Goal: Task Accomplishment & Management: Use online tool/utility

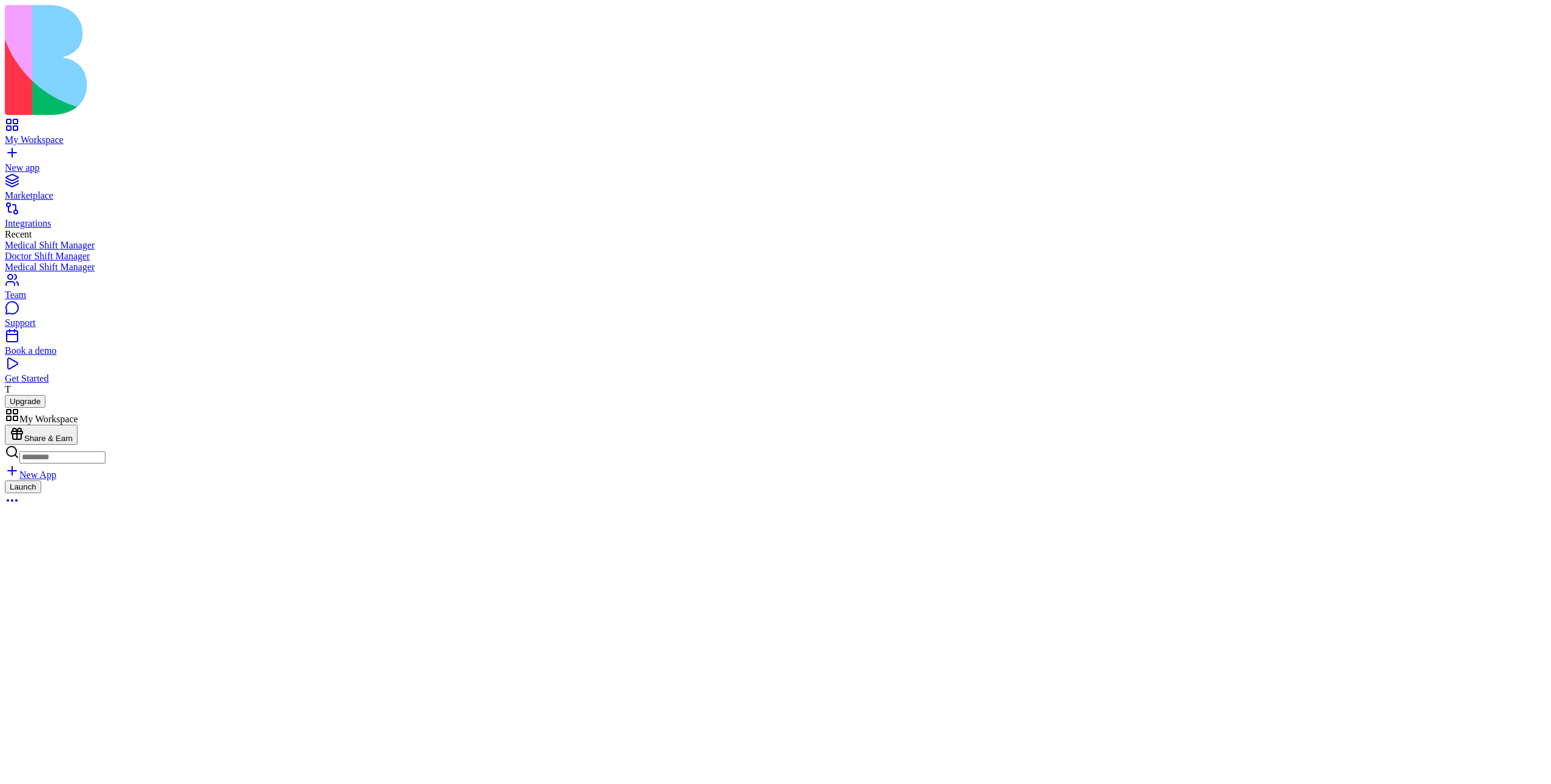
click at [564, 481] on div "Launch" at bounding box center [776, 495] width 1542 height 30
click at [34, 445] on link at bounding box center [20, 450] width 29 height 10
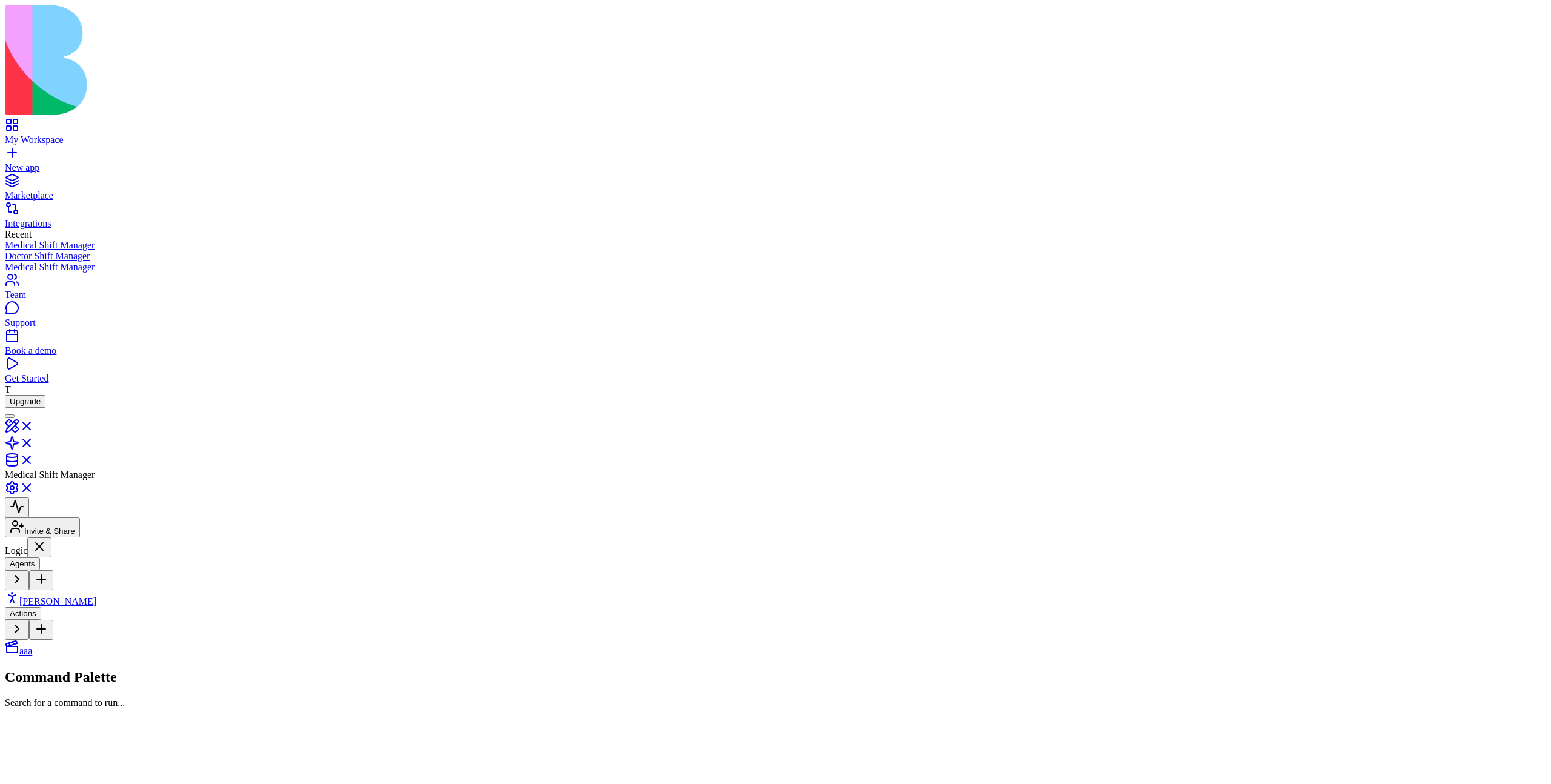
click at [32, 646] on link "aaa" at bounding box center [19, 651] width 27 height 10
click at [72, 596] on link "[PERSON_NAME]" at bounding box center [50, 601] width 91 height 10
click at [83, 596] on link "[PERSON_NAME]" at bounding box center [50, 601] width 91 height 10
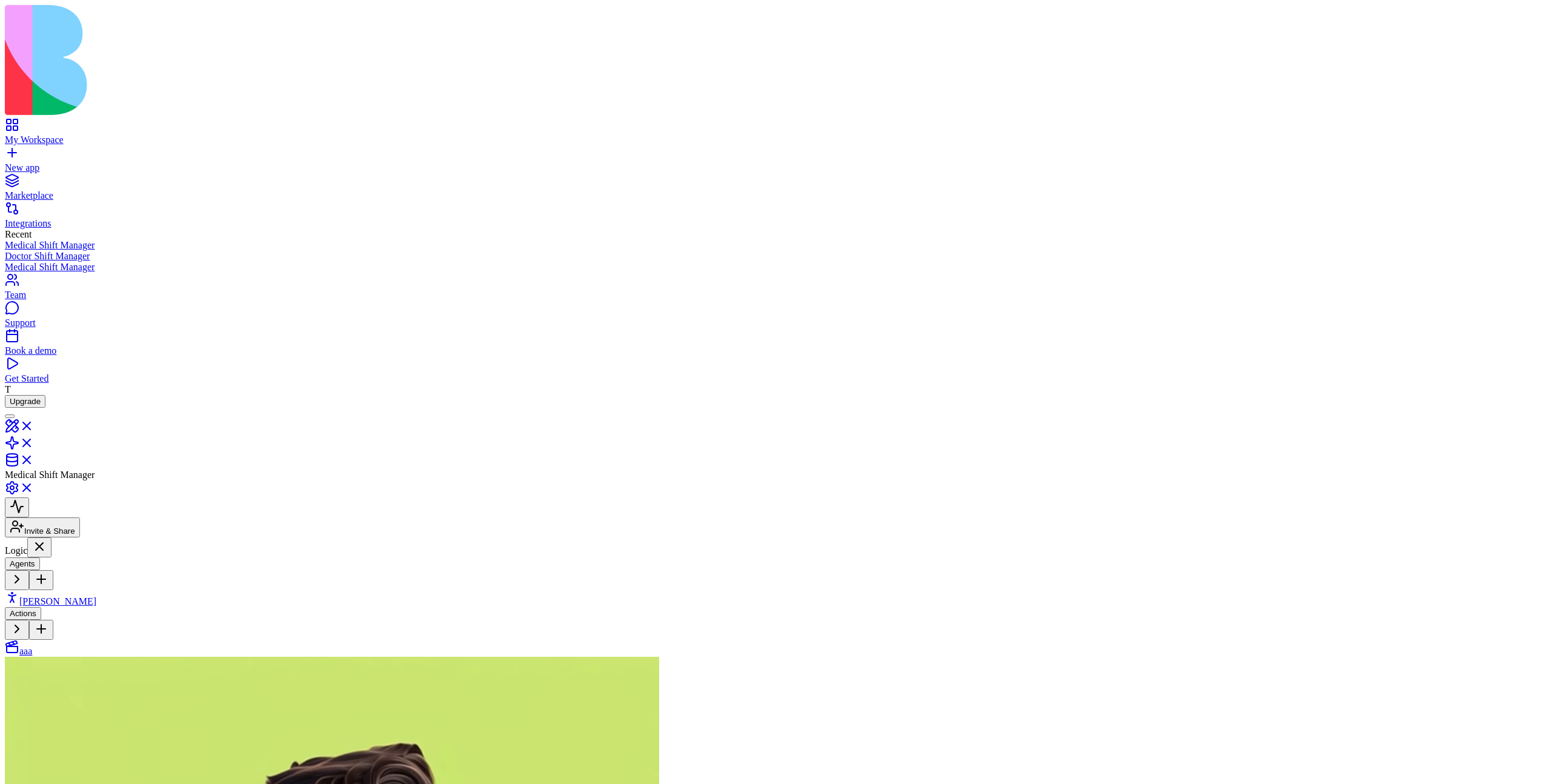
click at [32, 646] on link "aaa" at bounding box center [19, 651] width 27 height 10
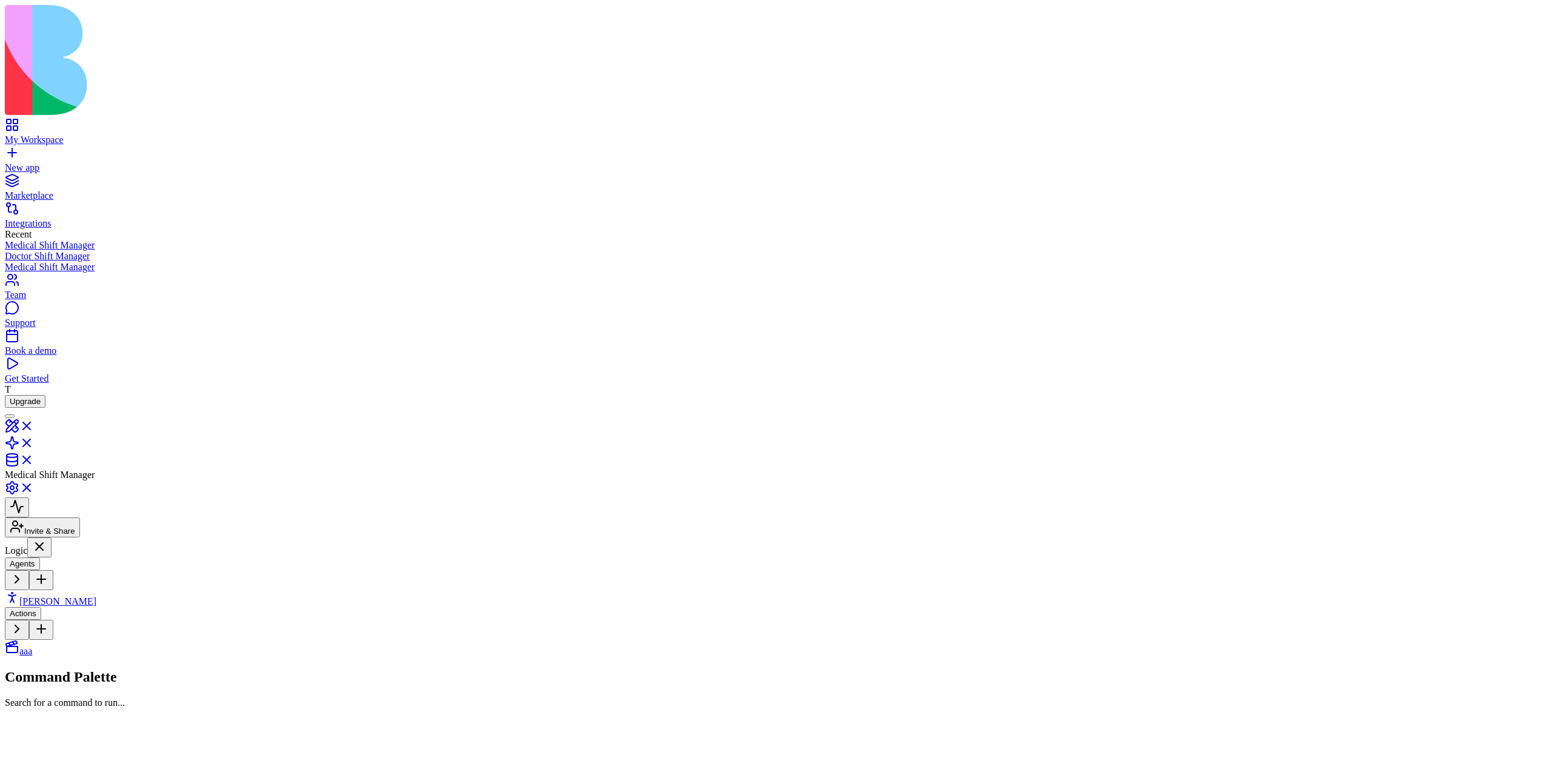
click at [78, 596] on span "[PERSON_NAME]" at bounding box center [58, 601] width 77 height 10
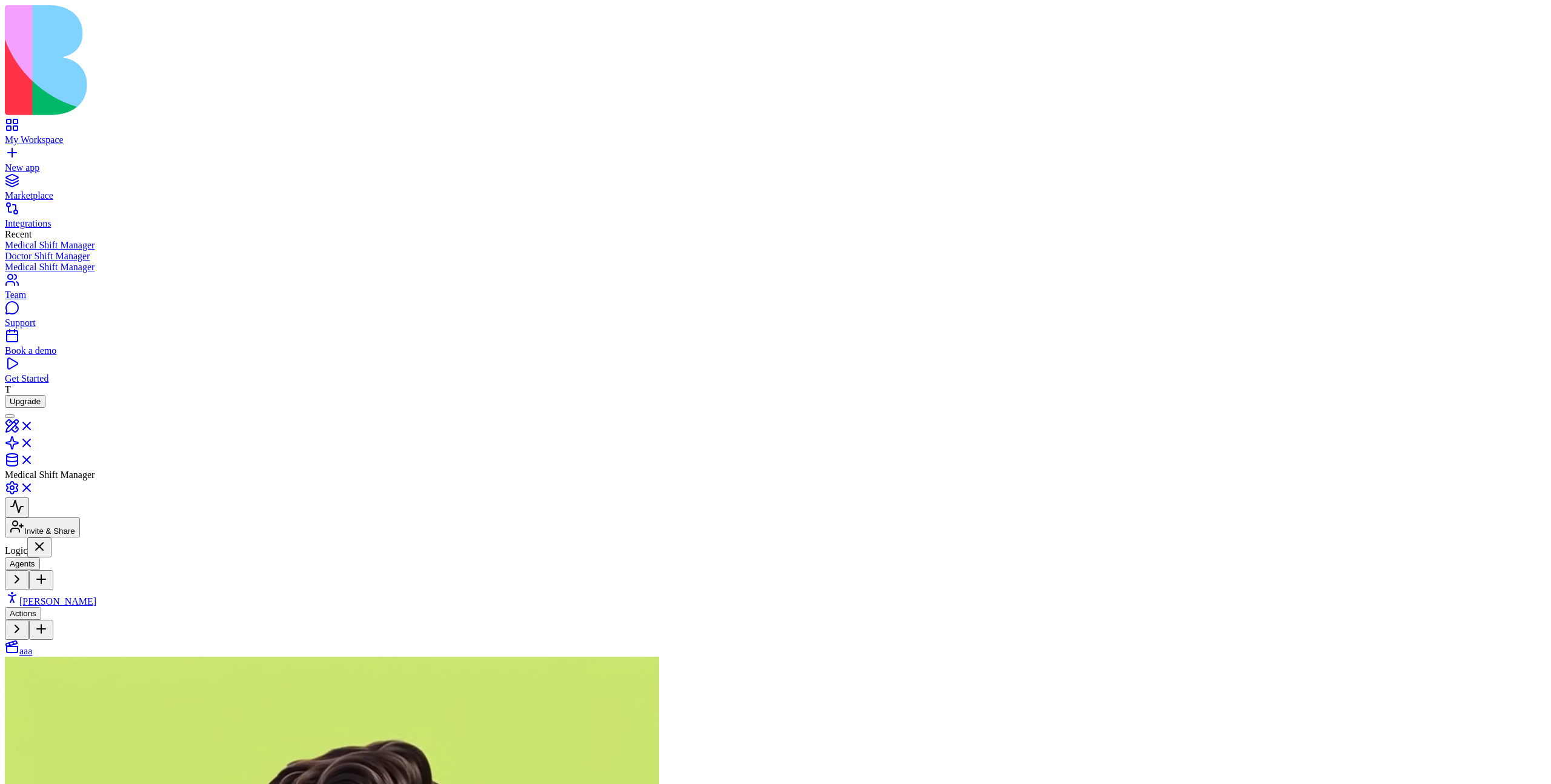
click at [32, 646] on link "aaa" at bounding box center [19, 651] width 27 height 10
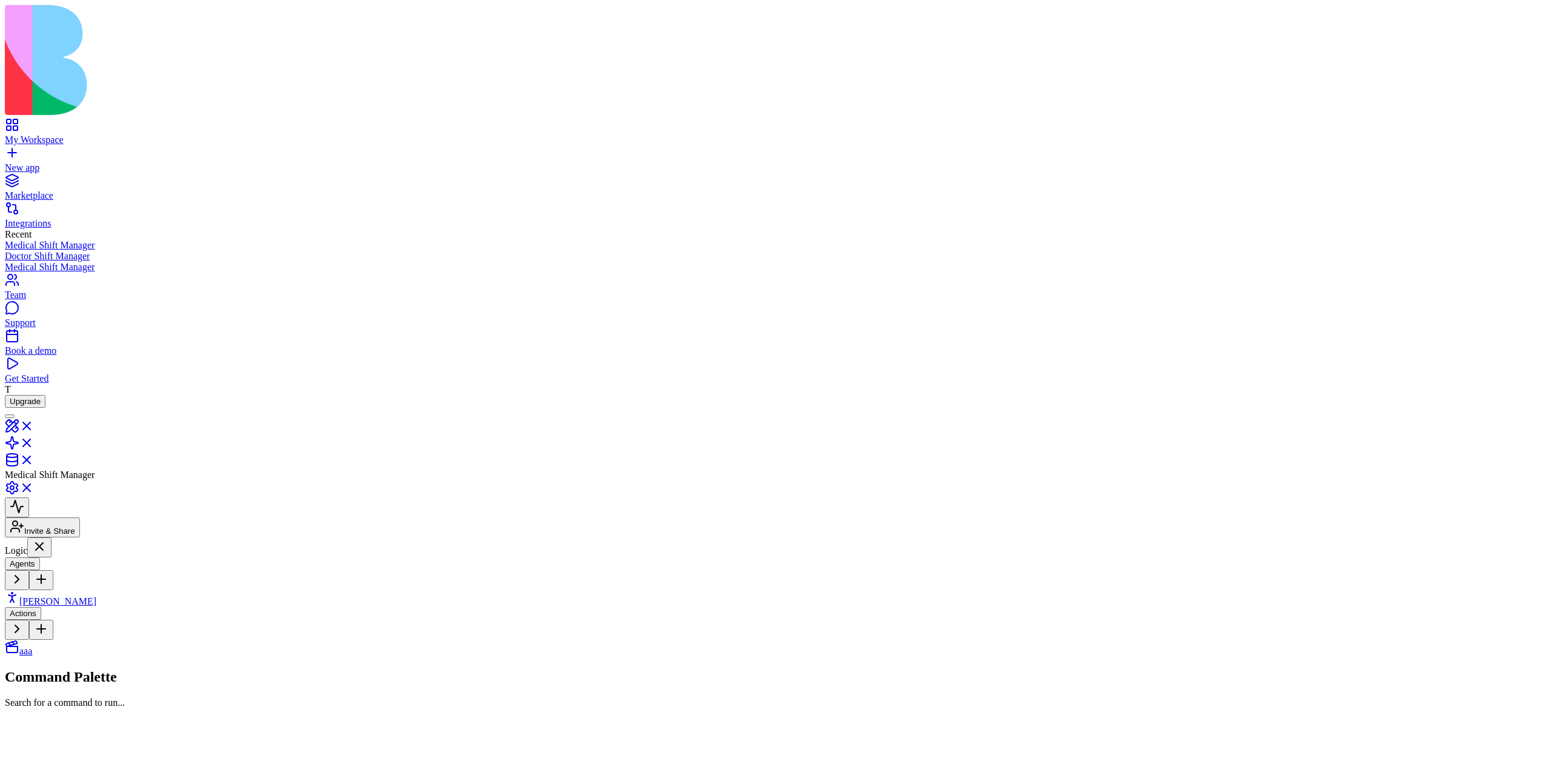
drag, startPoint x: 770, startPoint y: 216, endPoint x: 1072, endPoint y: 209, distance: 302.1
click at [1073, 783] on div "Triggers Choose what starts this action Forms, schedules, webhooks, data change…" at bounding box center [1405, 790] width 2050 height 0
drag, startPoint x: 772, startPoint y: 295, endPoint x: 816, endPoint y: 206, distance: 99.3
click at [816, 783] on div "Triggers Choose what starts this action Forms, schedules, webhooks, data change…" at bounding box center [1405, 790] width 2050 height 0
click at [86, 596] on span "Morgan" at bounding box center [58, 601] width 77 height 10
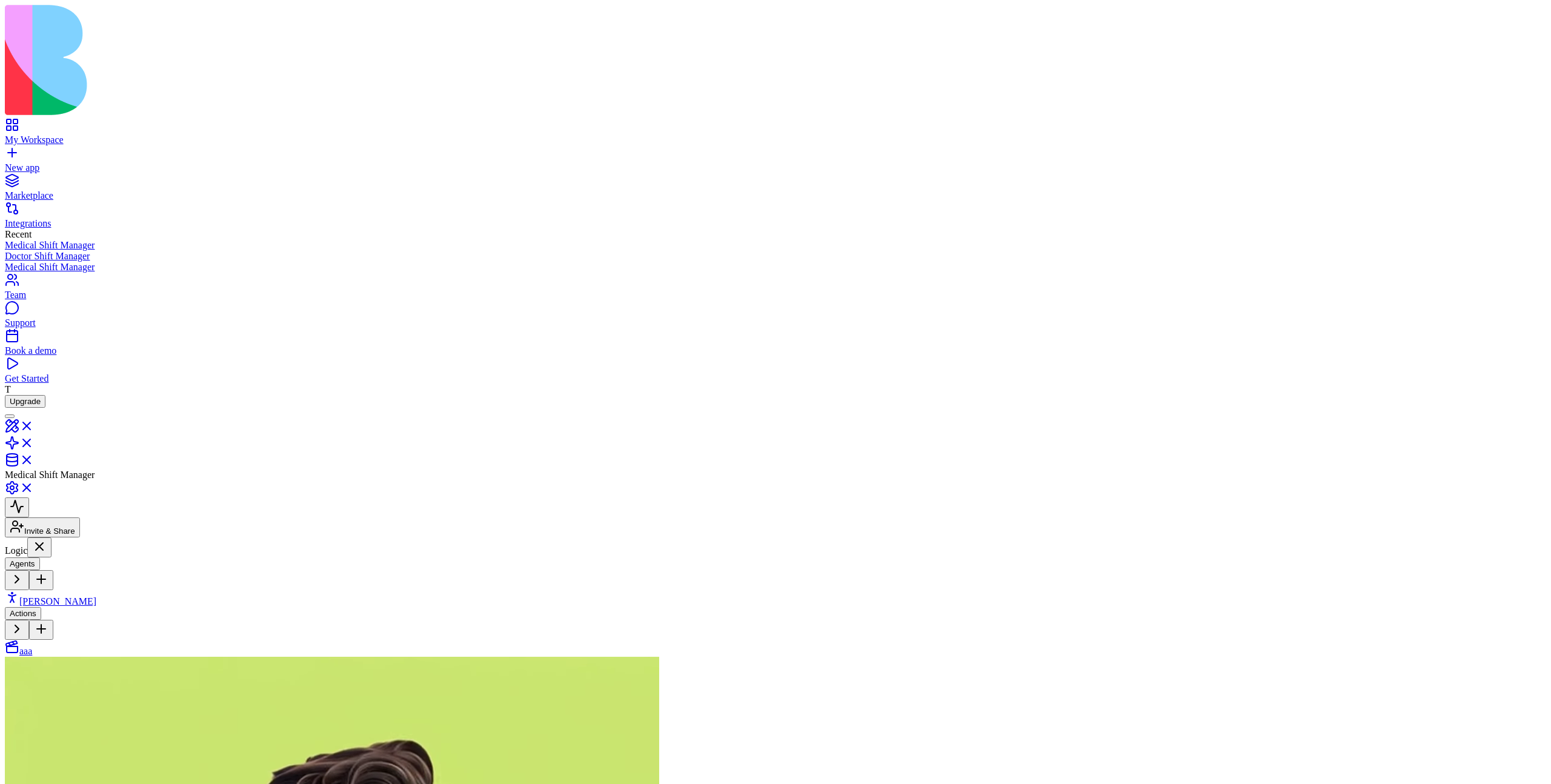
click at [32, 646] on link "aaa" at bounding box center [19, 651] width 27 height 10
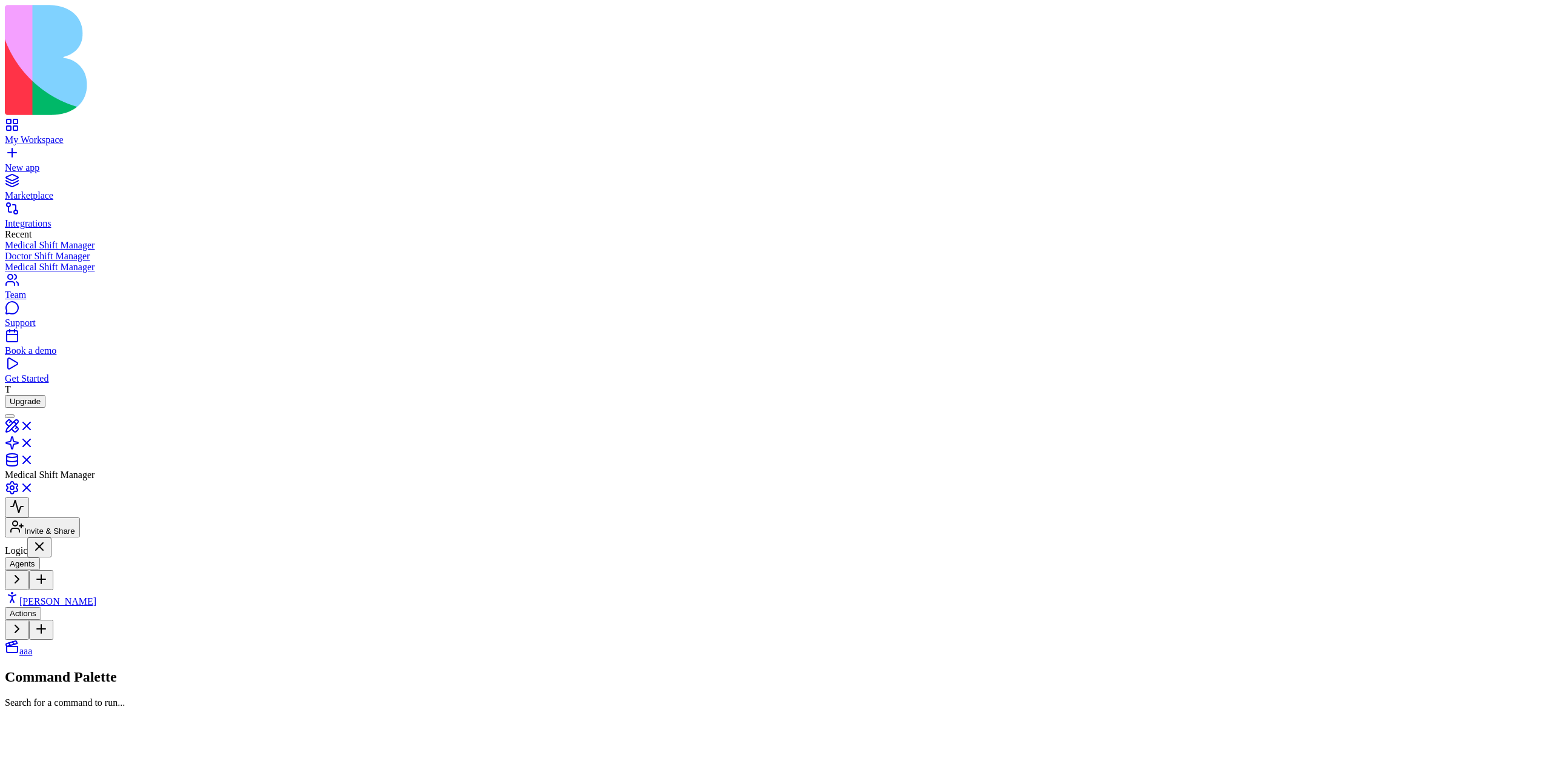
click at [68, 596] on link "Morgan" at bounding box center [50, 601] width 91 height 10
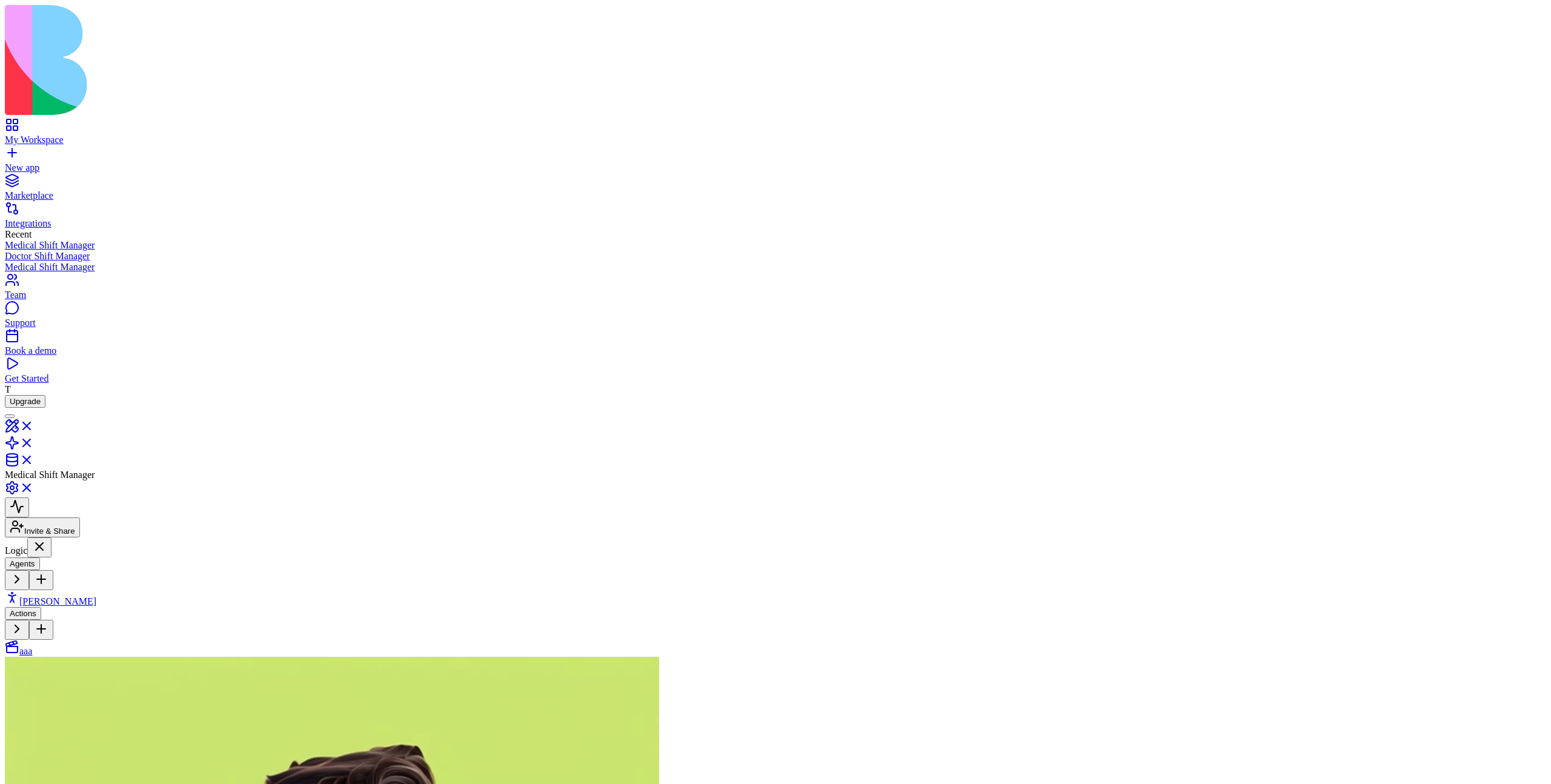
click at [32, 646] on link "aaa" at bounding box center [19, 651] width 27 height 10
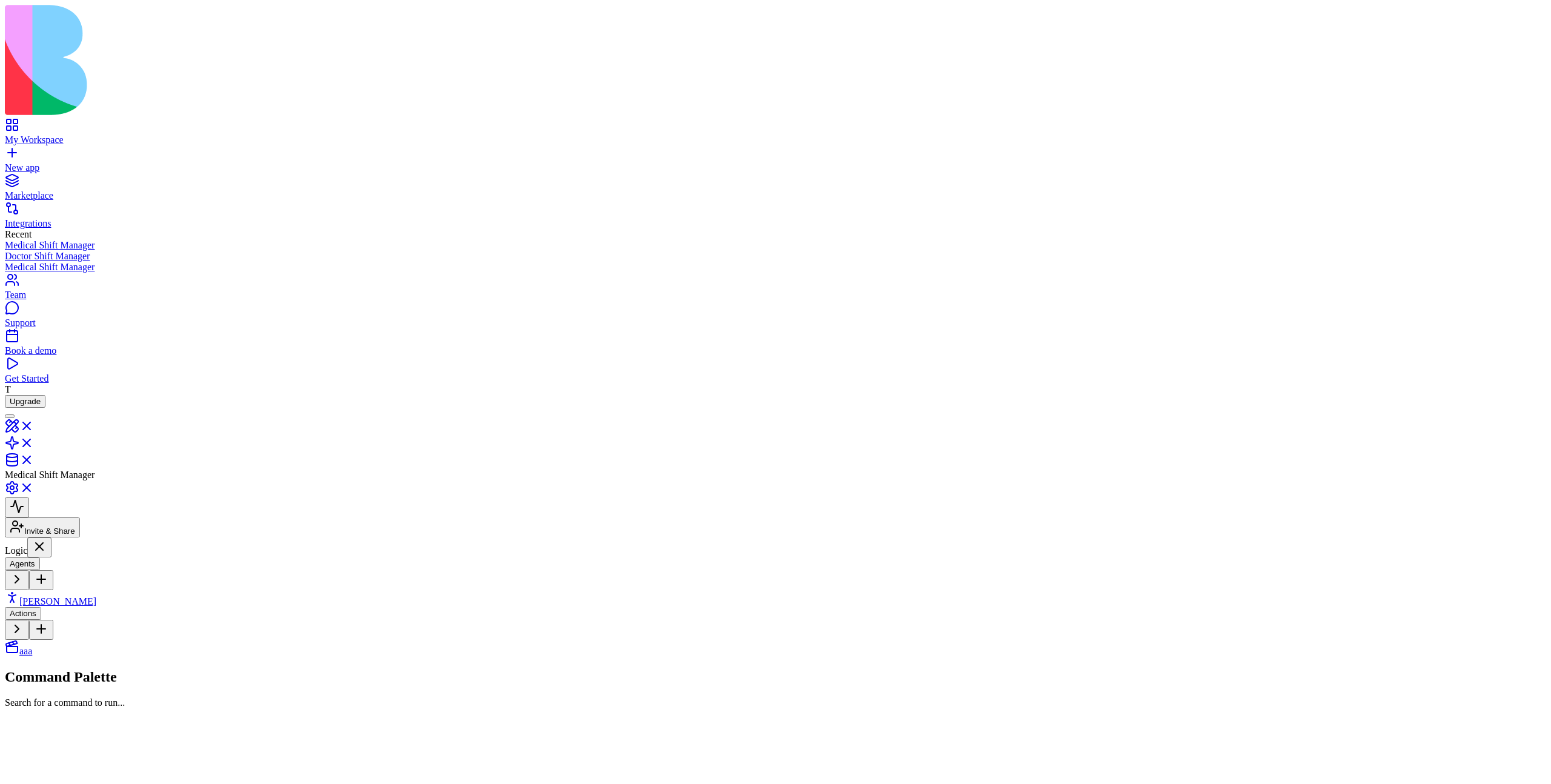
click at [68, 590] on div "[PERSON_NAME]" at bounding box center [75, 598] width 140 height 17
click at [80, 596] on link "[PERSON_NAME]" at bounding box center [50, 601] width 91 height 10
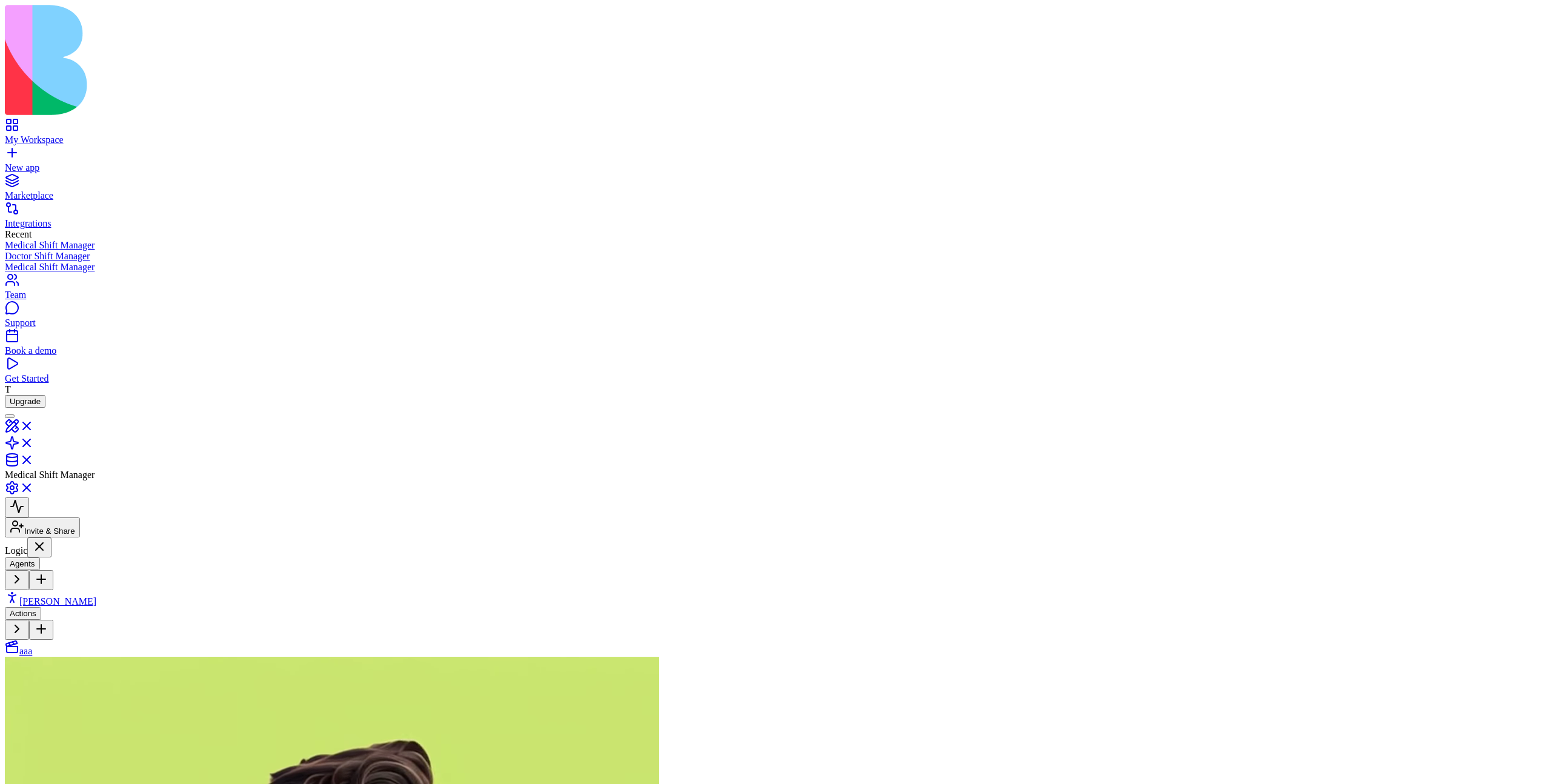
click at [32, 646] on link "aaa" at bounding box center [19, 651] width 27 height 10
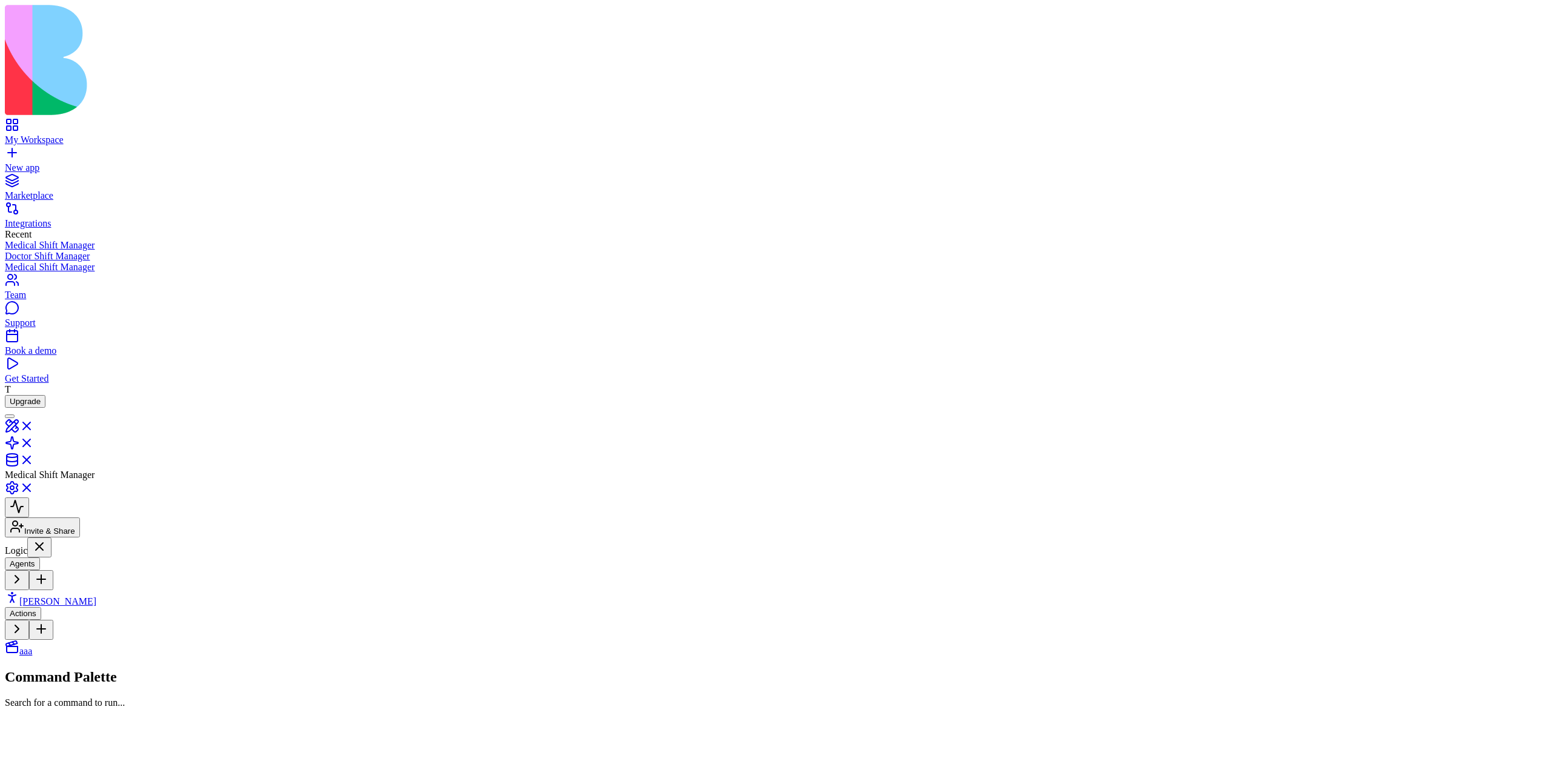
click at [62, 596] on span "Morgan" at bounding box center [58, 601] width 77 height 10
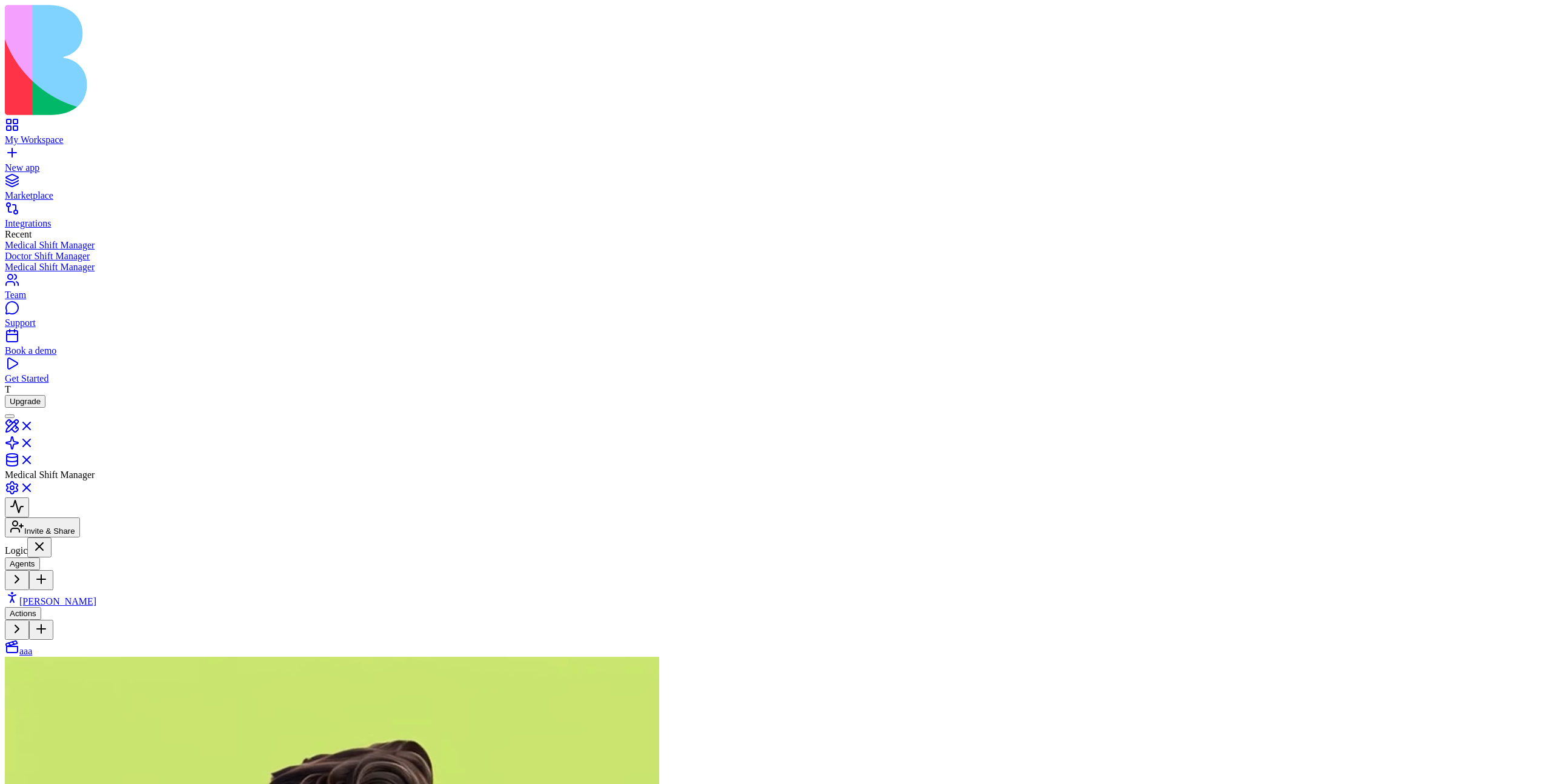
click at [32, 646] on link "aaa" at bounding box center [19, 651] width 27 height 10
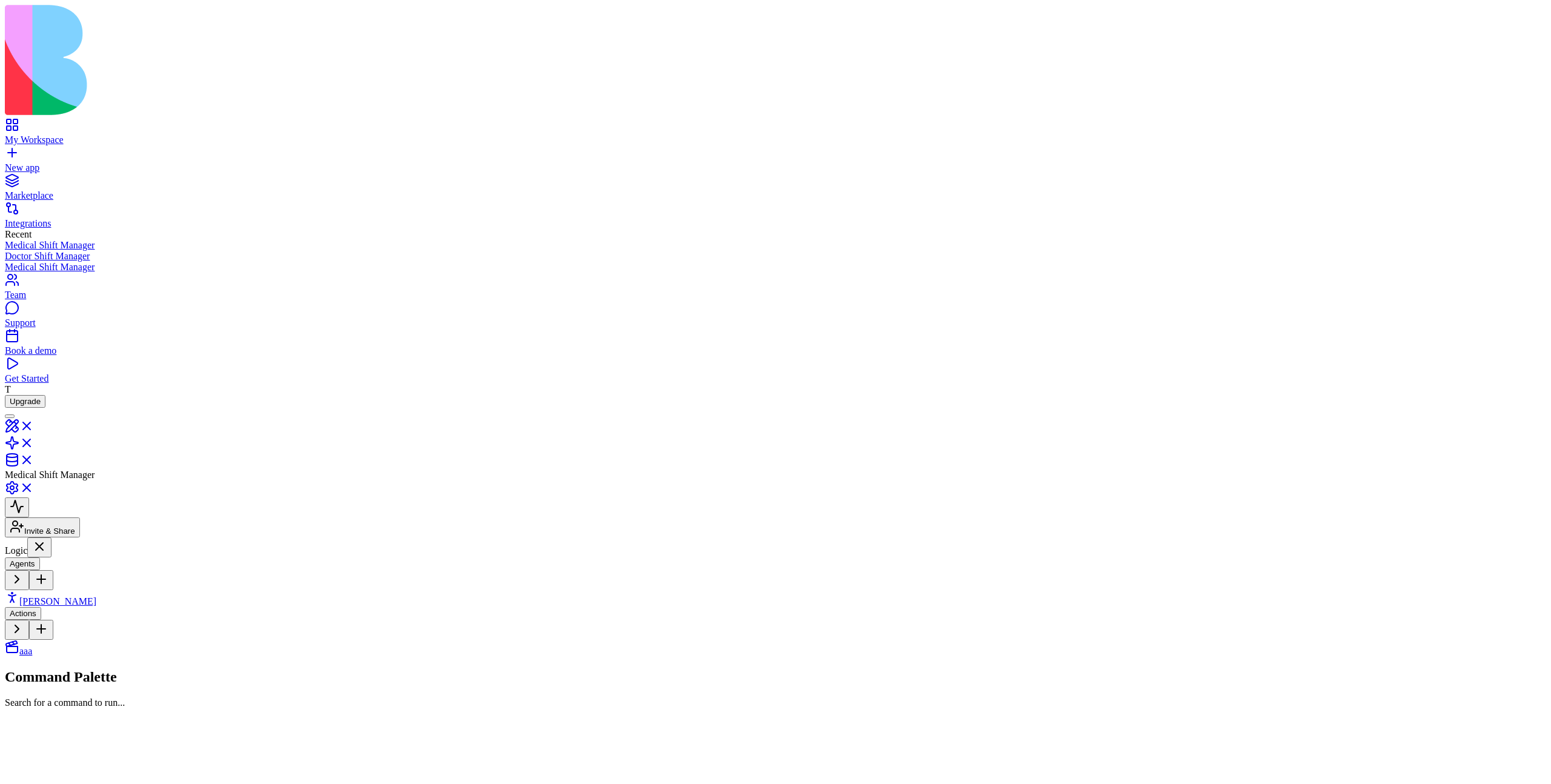
click at [96, 596] on link "Morgan" at bounding box center [50, 601] width 91 height 10
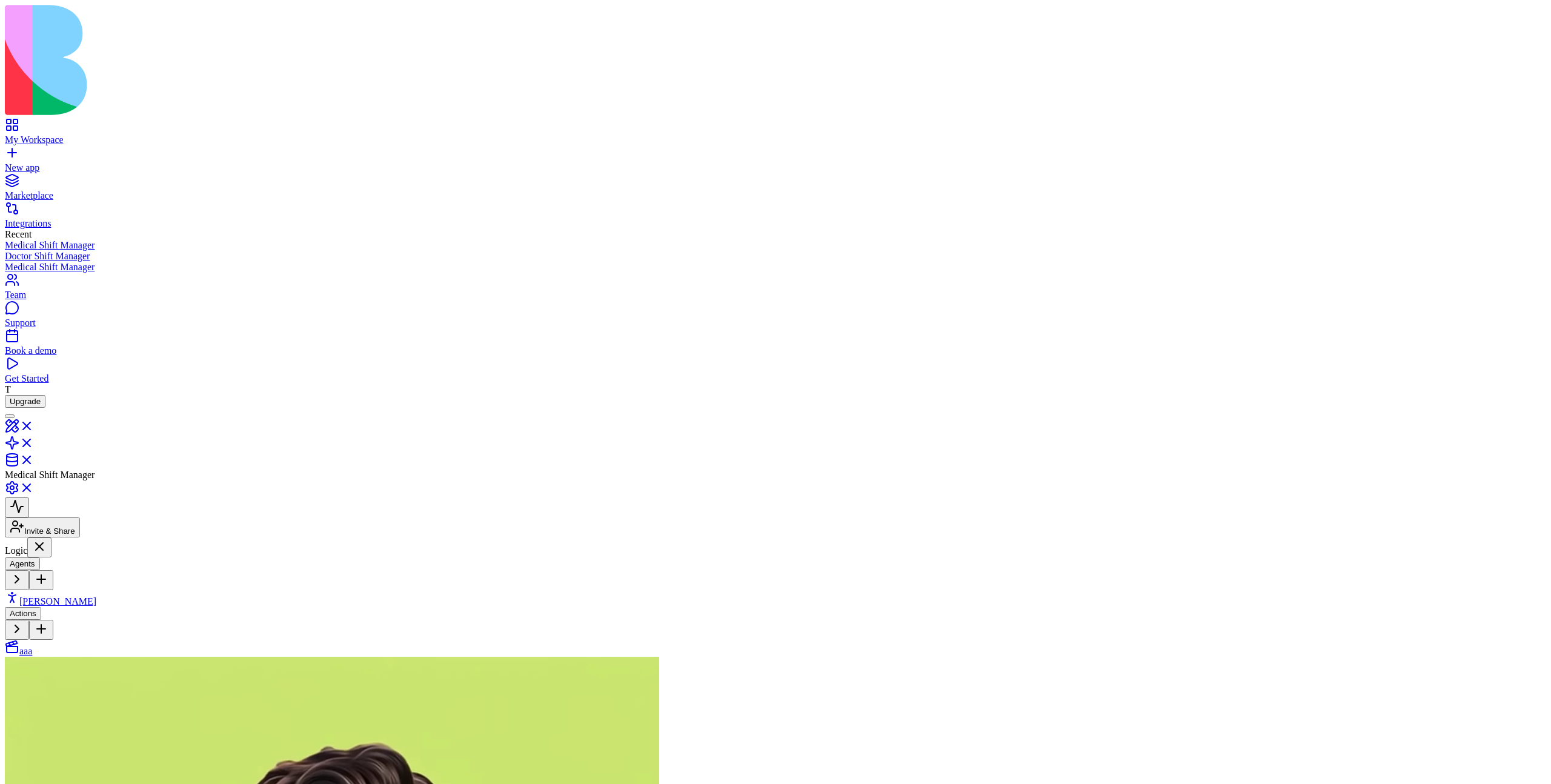
click at [32, 646] on link "aaa" at bounding box center [19, 651] width 27 height 10
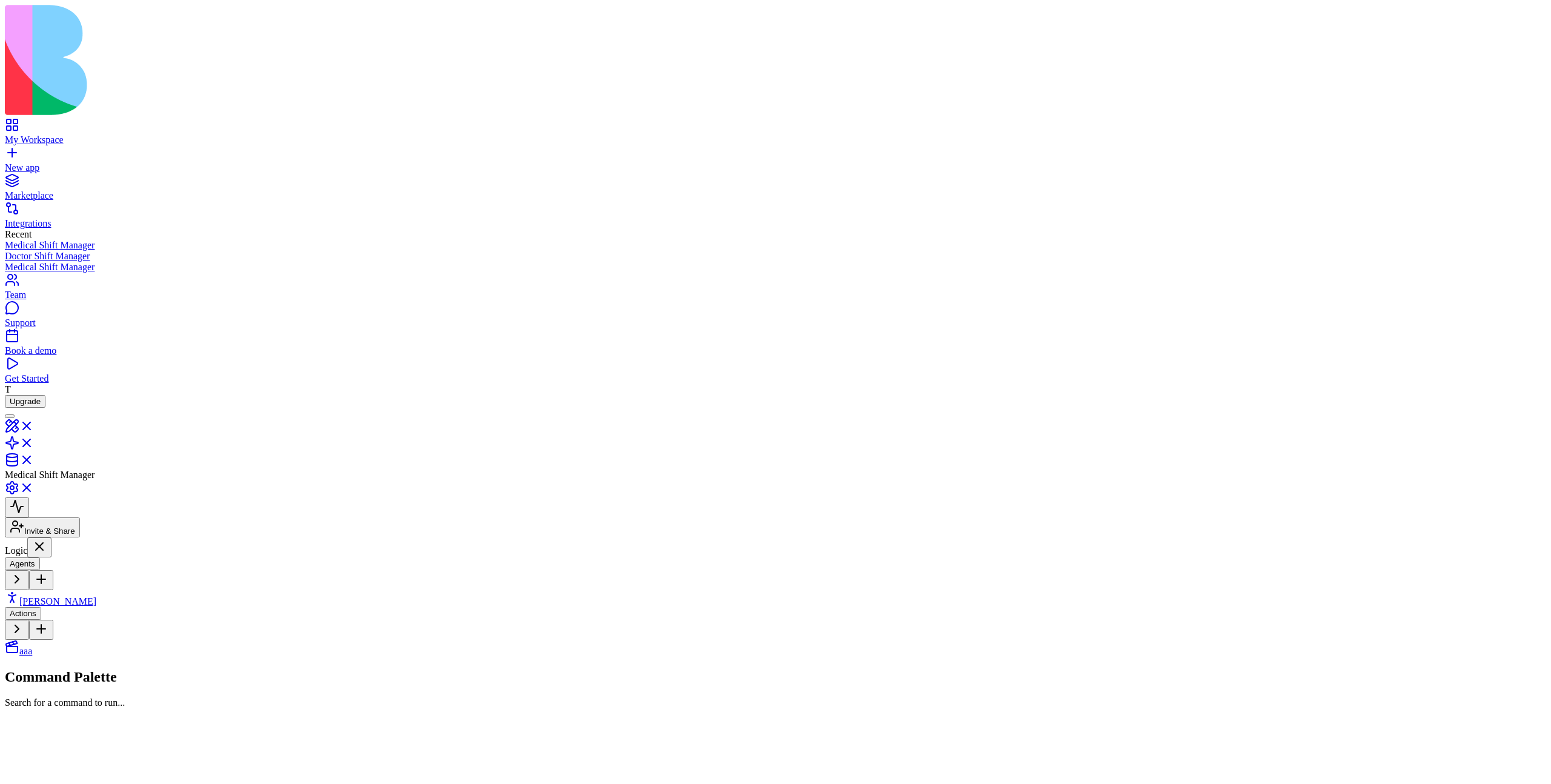
drag, startPoint x: 928, startPoint y: 387, endPoint x: 893, endPoint y: 564, distance: 180.4
click at [76, 596] on link "Morgan" at bounding box center [50, 601] width 91 height 10
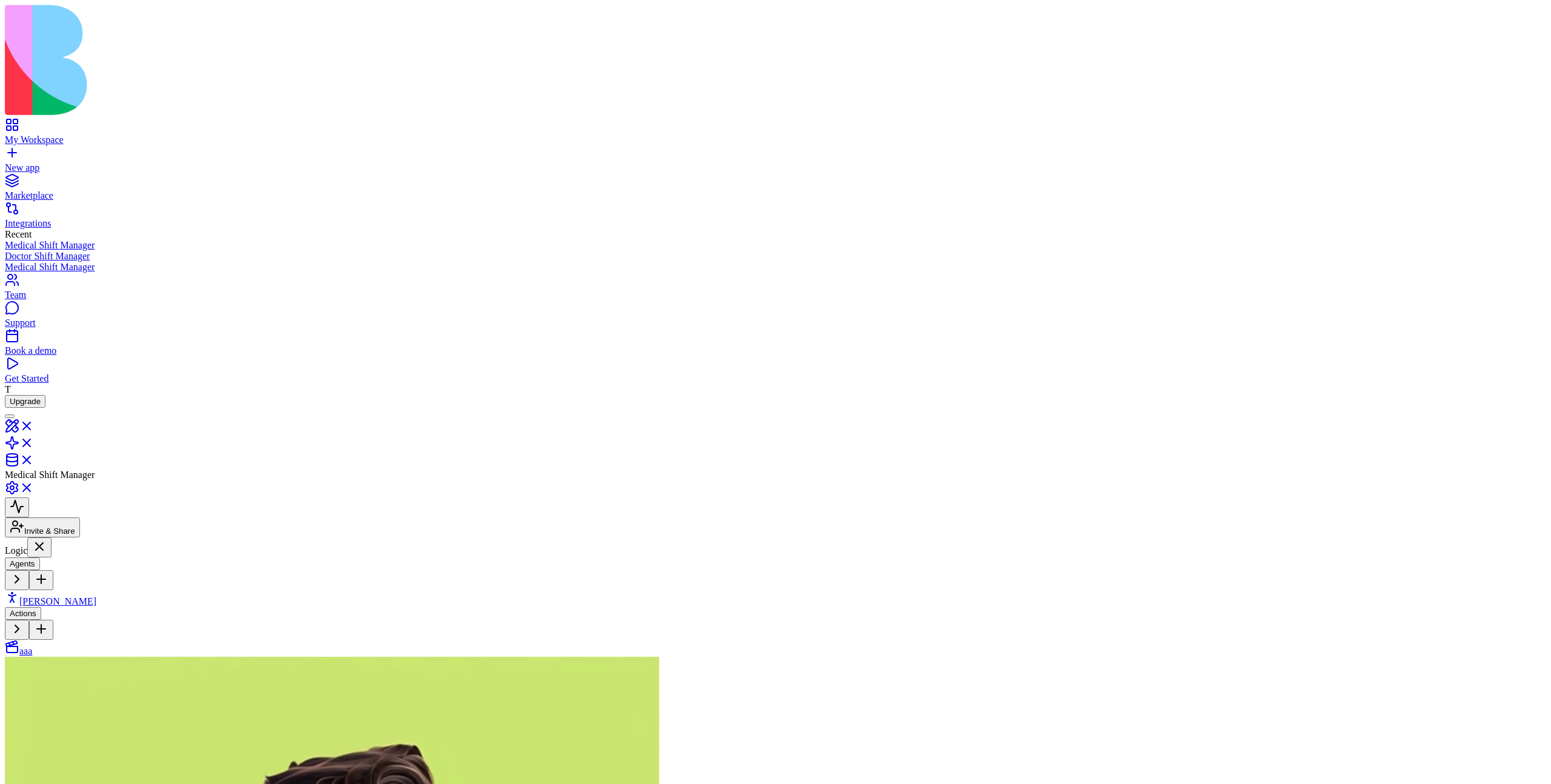
click at [32, 646] on link "aaa" at bounding box center [19, 651] width 27 height 10
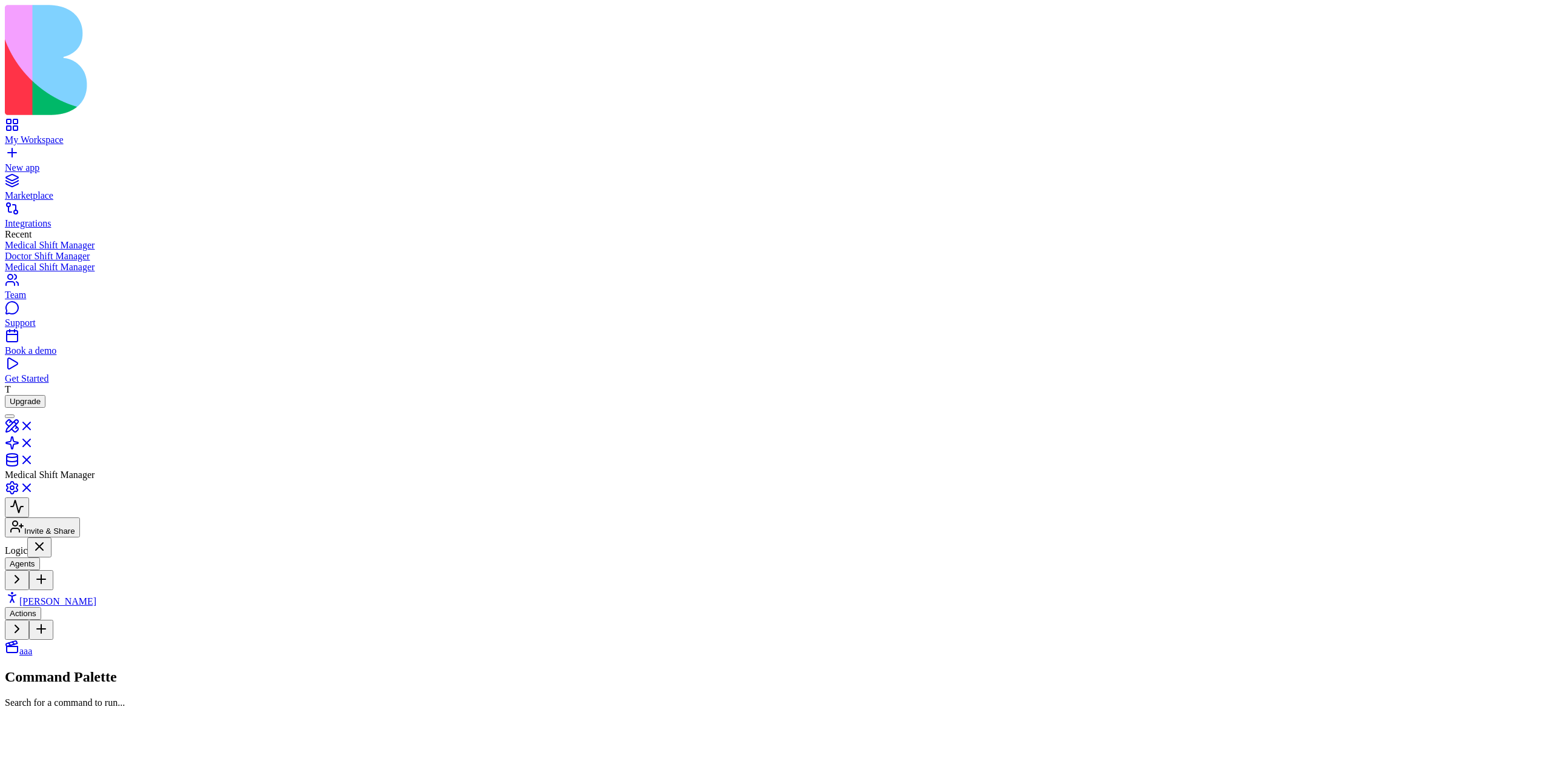
click at [78, 596] on span "Morgan" at bounding box center [58, 601] width 77 height 10
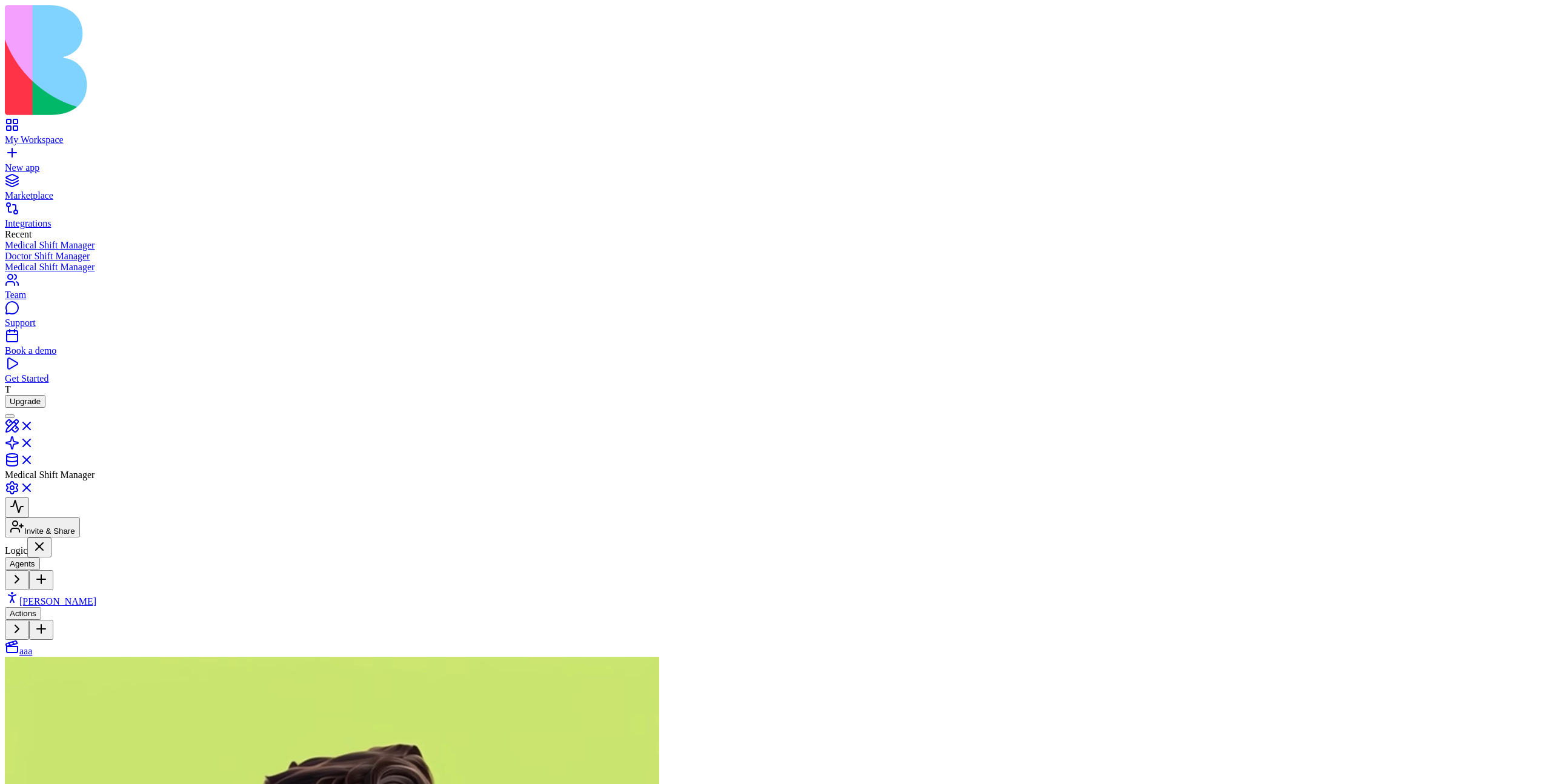
click at [32, 646] on link "aaa" at bounding box center [19, 651] width 27 height 10
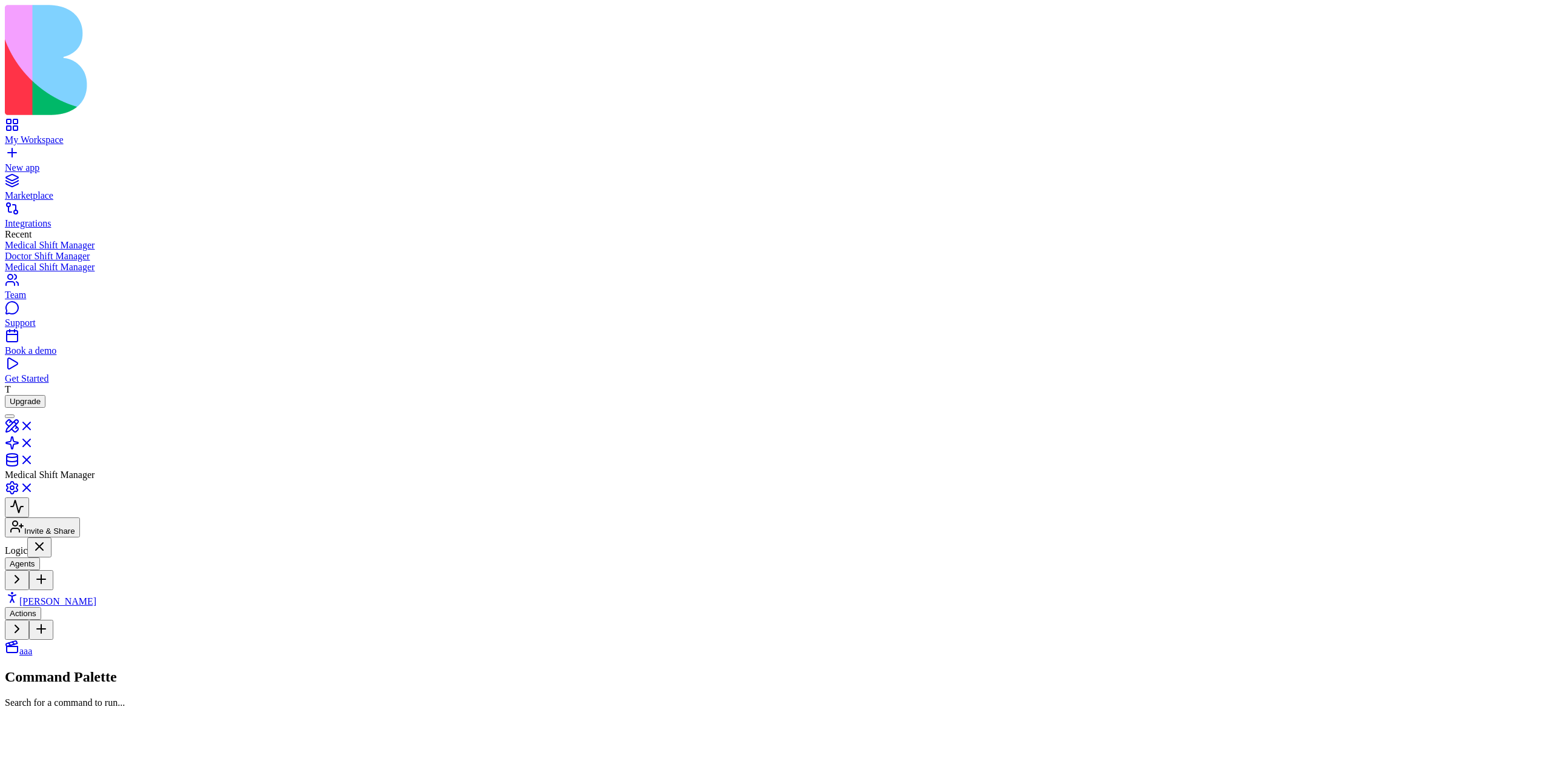
drag, startPoint x: 901, startPoint y: 564, endPoint x: 687, endPoint y: 569, distance: 214.1
click at [96, 596] on link "Morgan" at bounding box center [50, 601] width 91 height 10
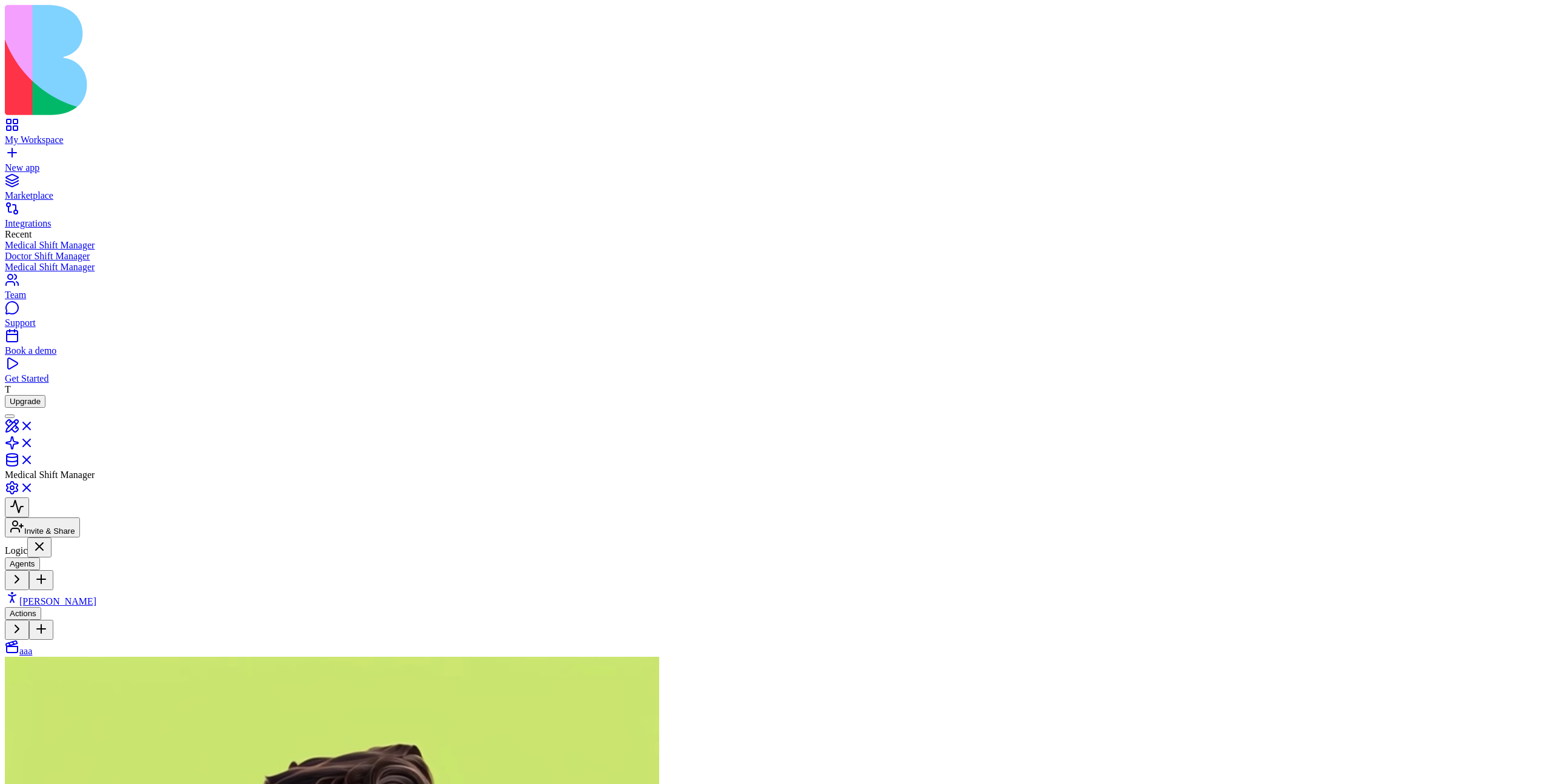
click at [32, 646] on link "aaa" at bounding box center [19, 651] width 27 height 10
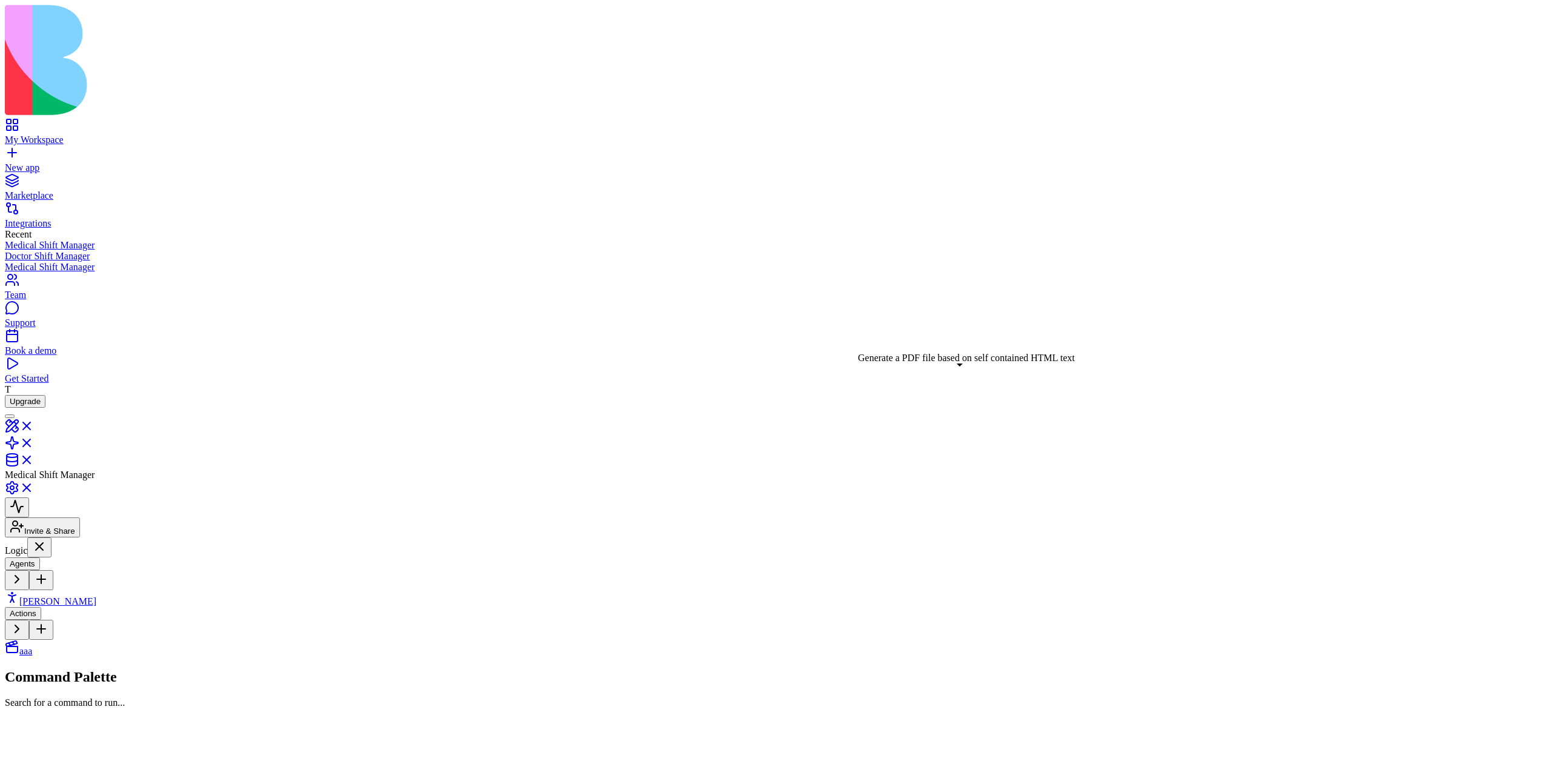
drag, startPoint x: 707, startPoint y: 568, endPoint x: 954, endPoint y: 381, distance: 309.8
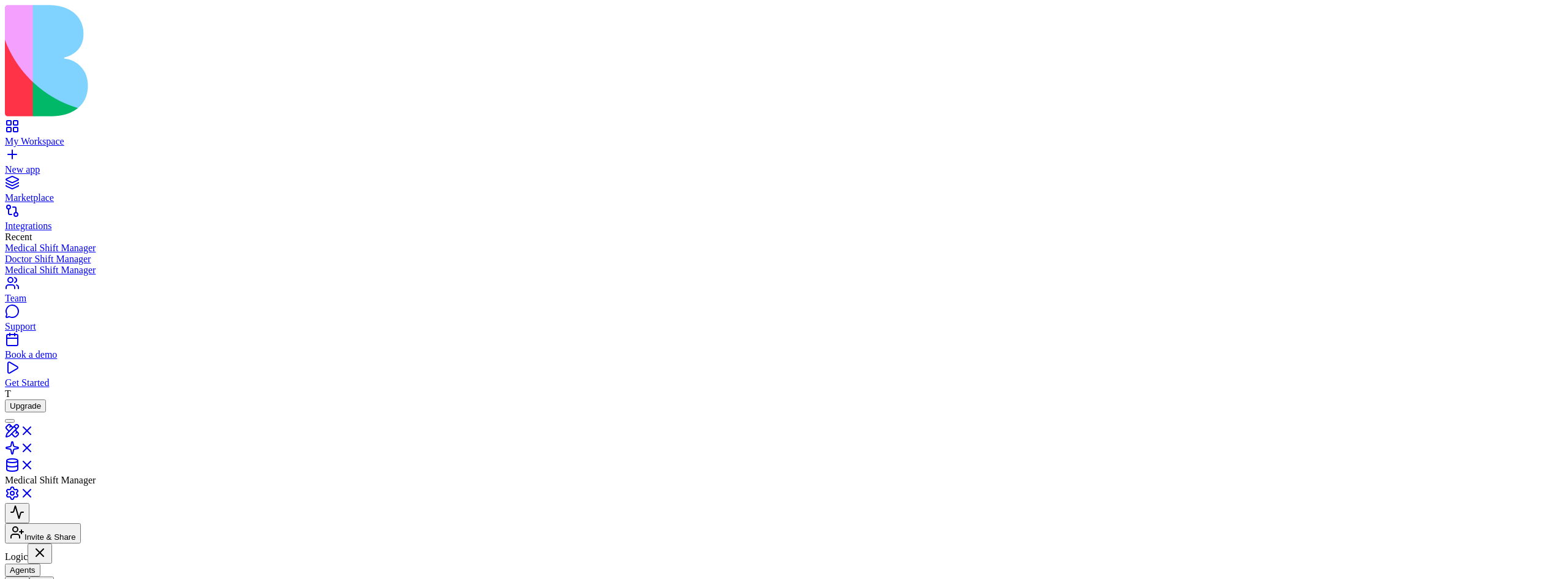
drag, startPoint x: 1157, startPoint y: 379, endPoint x: 1181, endPoint y: 379, distance: 24.0
click at [1530, 59] on body "My Workspace New app Marketplace Integrations Recent Medical Shift Manager Doct…" at bounding box center [784, 493] width 1559 height 976
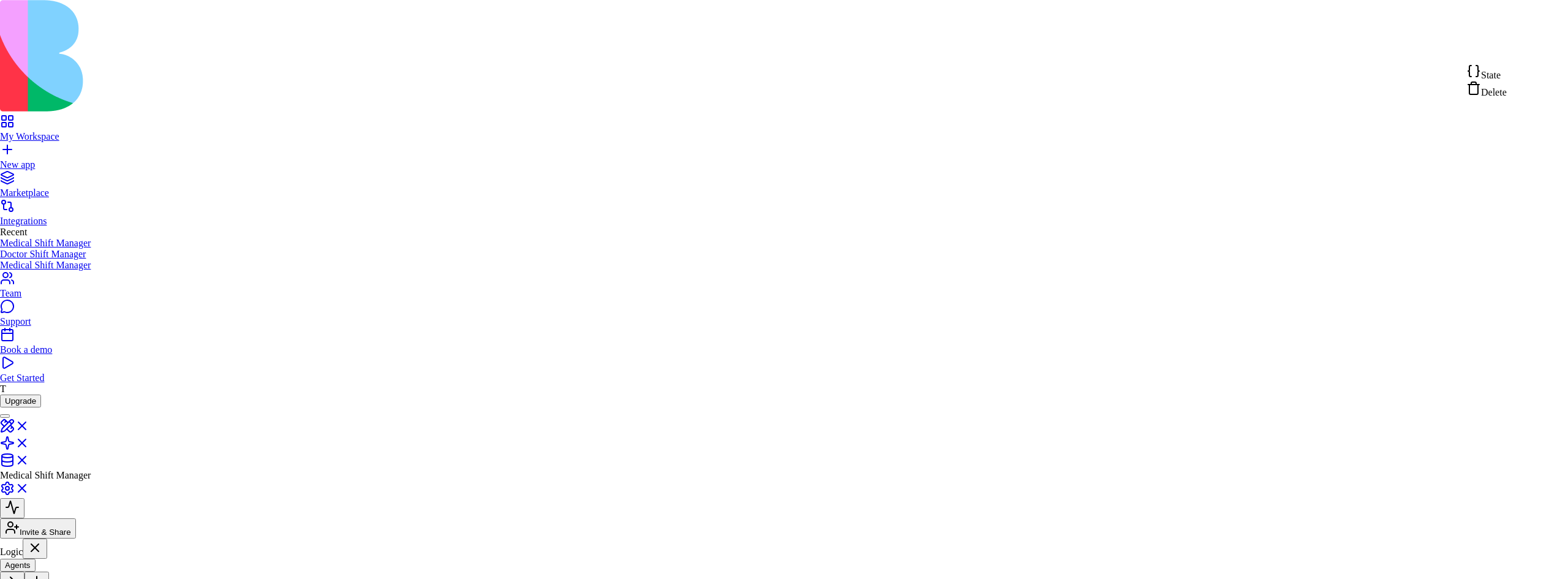
click at [1507, 69] on div "State" at bounding box center [1486, 72] width 40 height 17
type textarea "**********"
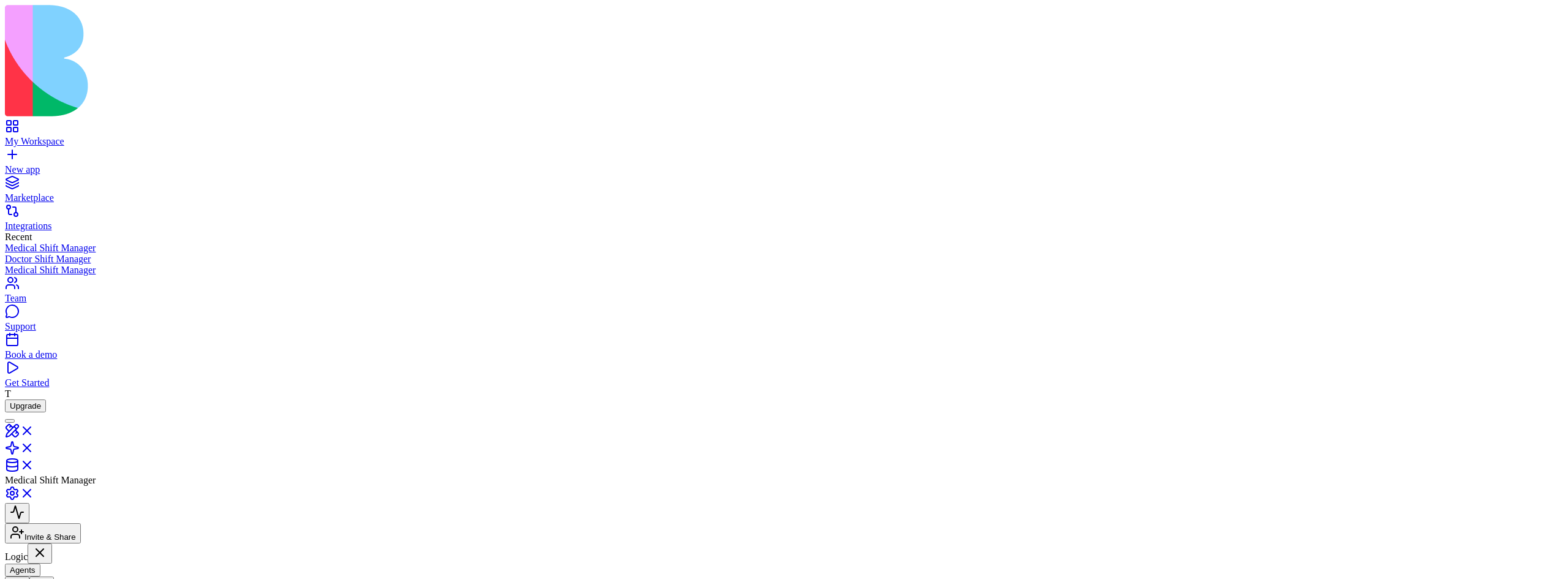
click at [1530, 53] on html "**********" at bounding box center [784, 583] width 1568 height 1167
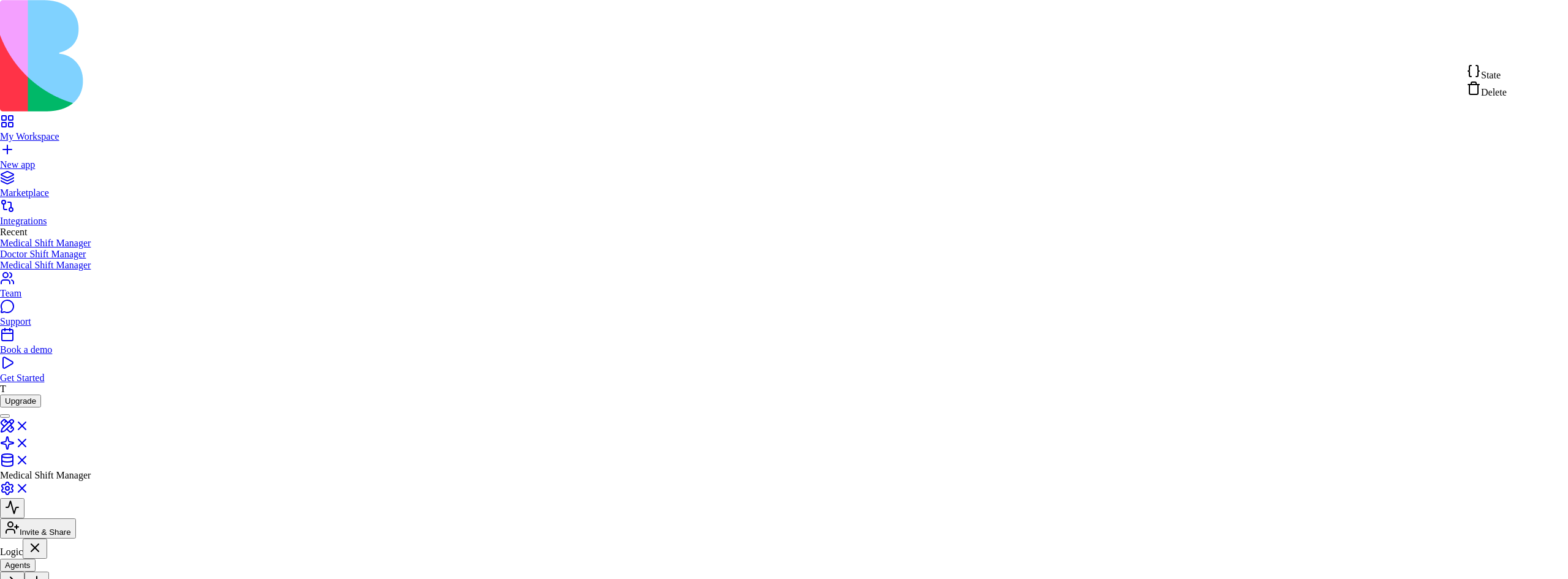
click at [1507, 69] on div "State" at bounding box center [1486, 72] width 40 height 17
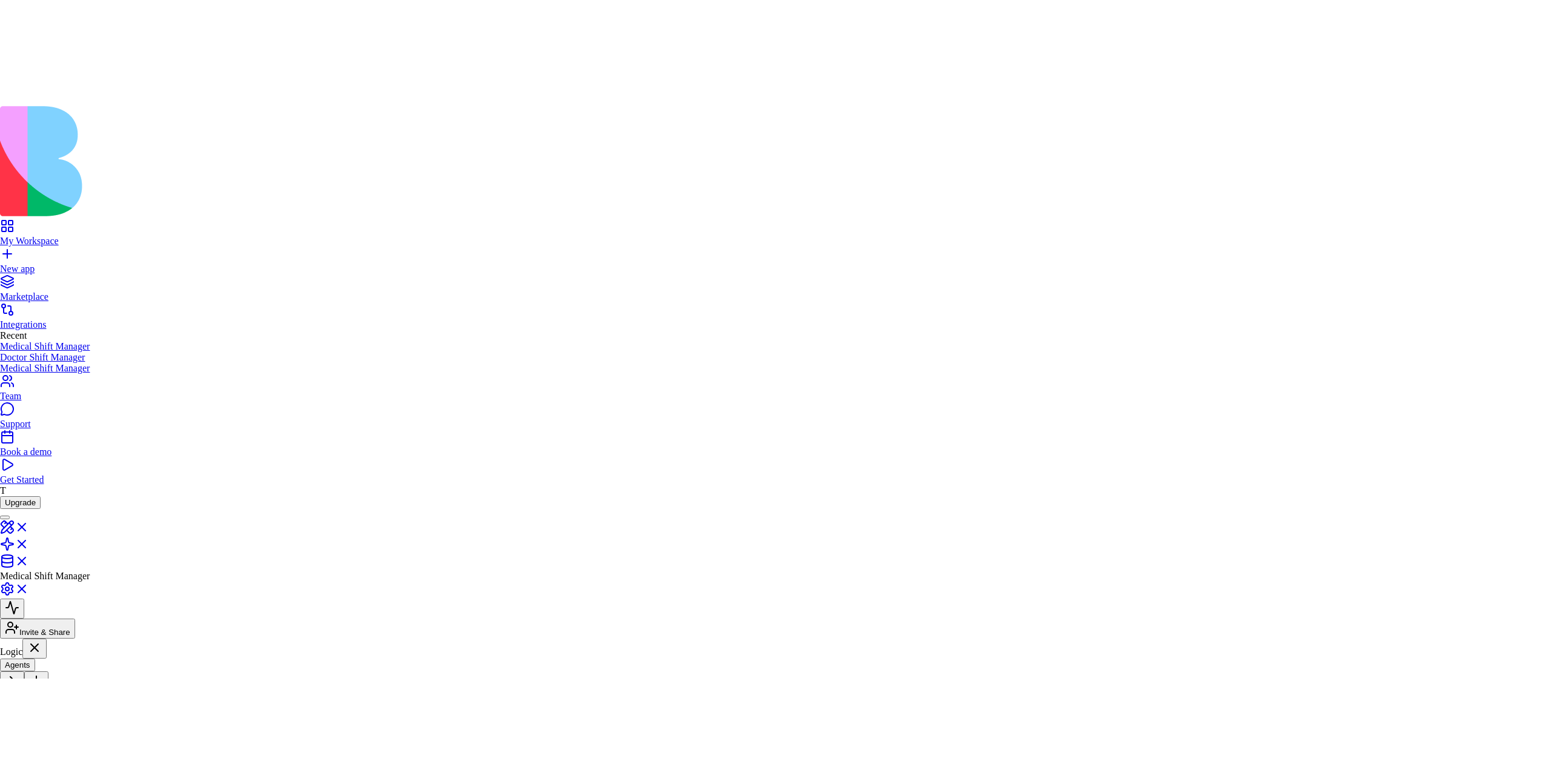
scroll to position [32, 18]
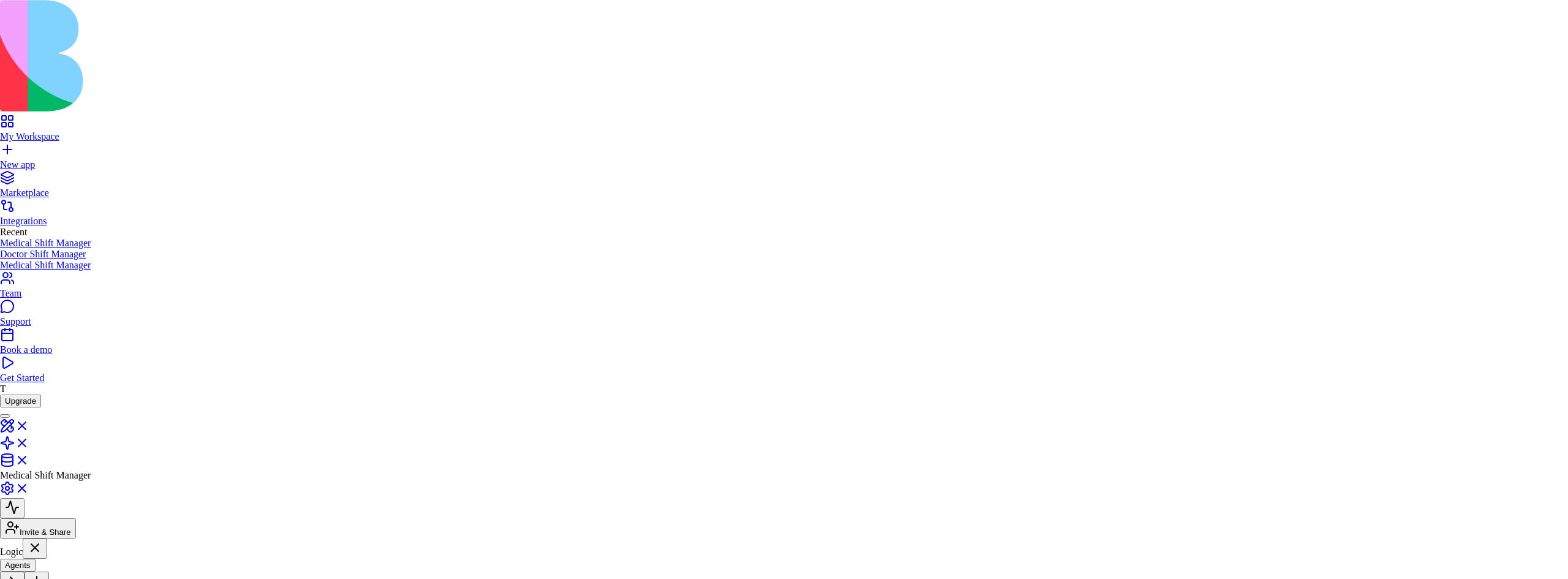
type textarea "**********"
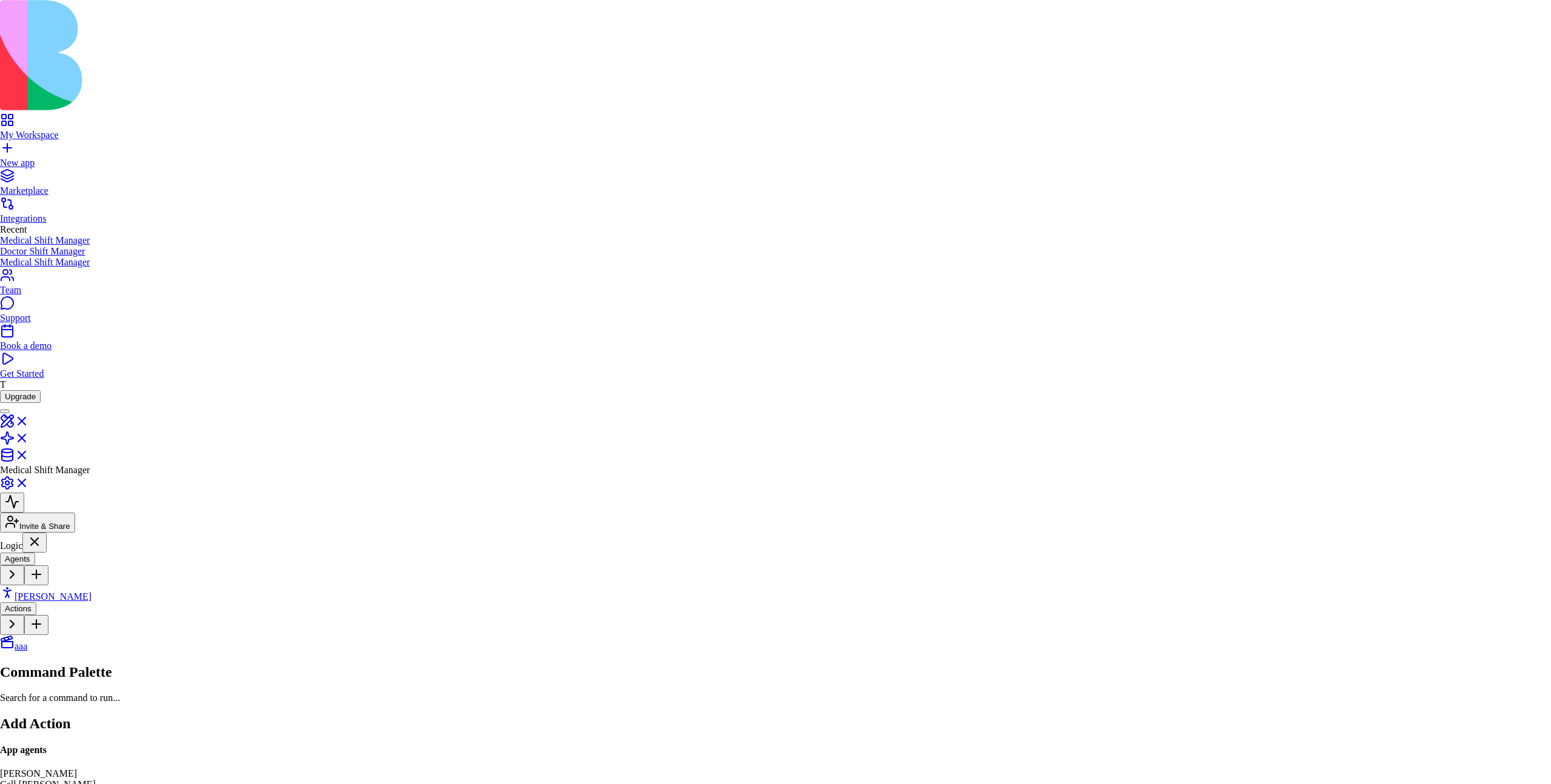
scroll to position [783, 0]
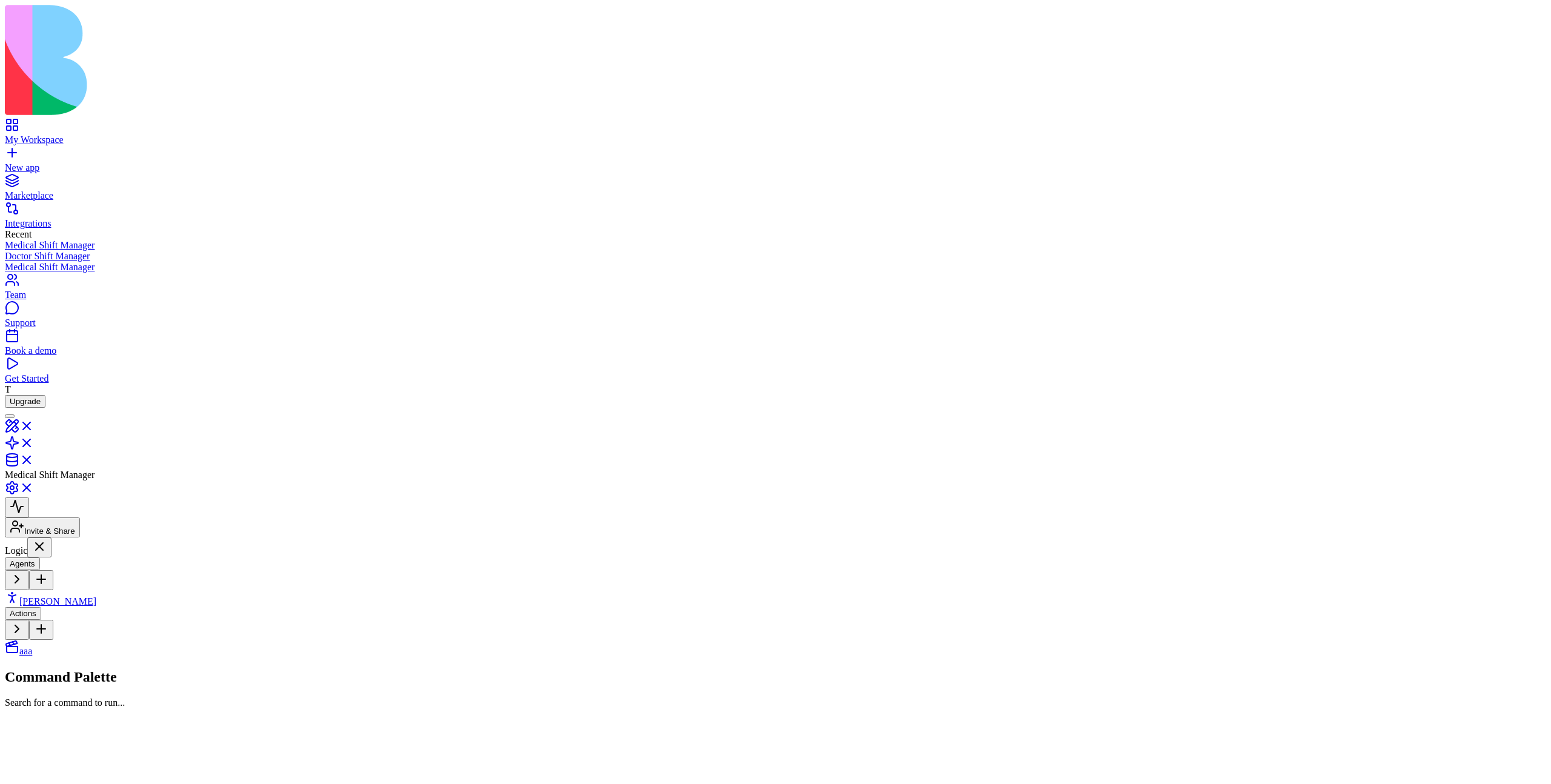
drag, startPoint x: 621, startPoint y: 357, endPoint x: 438, endPoint y: 430, distance: 197.0
click at [432, 777] on div "Triggers Choose what starts this action Forms, schedules, webhooks, data change…" at bounding box center [1188, 777] width 1975 height 0
drag, startPoint x: 870, startPoint y: 433, endPoint x: 912, endPoint y: 363, distance: 81.6
drag, startPoint x: 766, startPoint y: 452, endPoint x: 736, endPoint y: 536, distance: 89.2
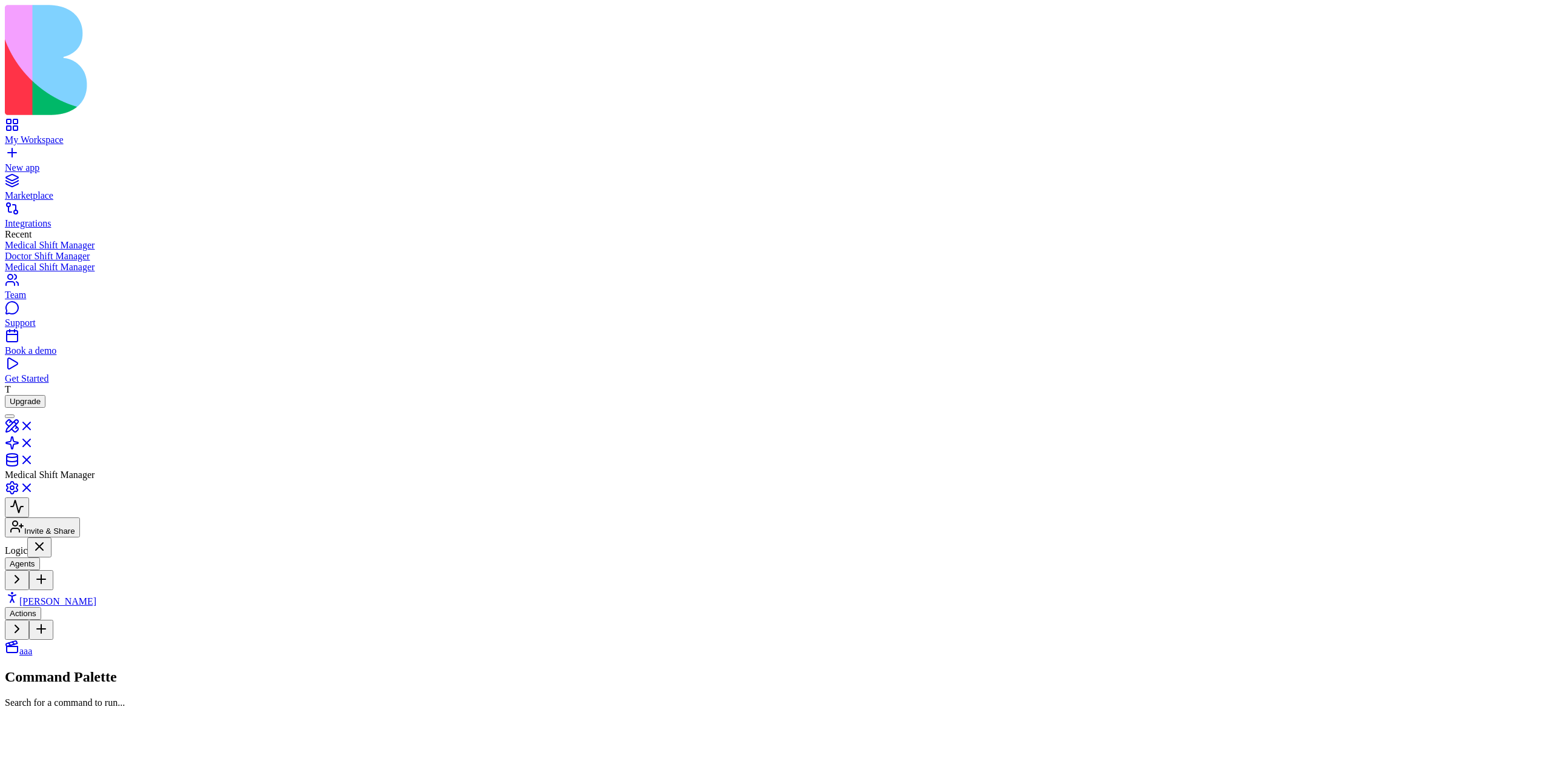
drag, startPoint x: 1050, startPoint y: 380, endPoint x: 1106, endPoint y: 401, distance: 59.8
click at [96, 596] on link "Morgan" at bounding box center [50, 601] width 91 height 10
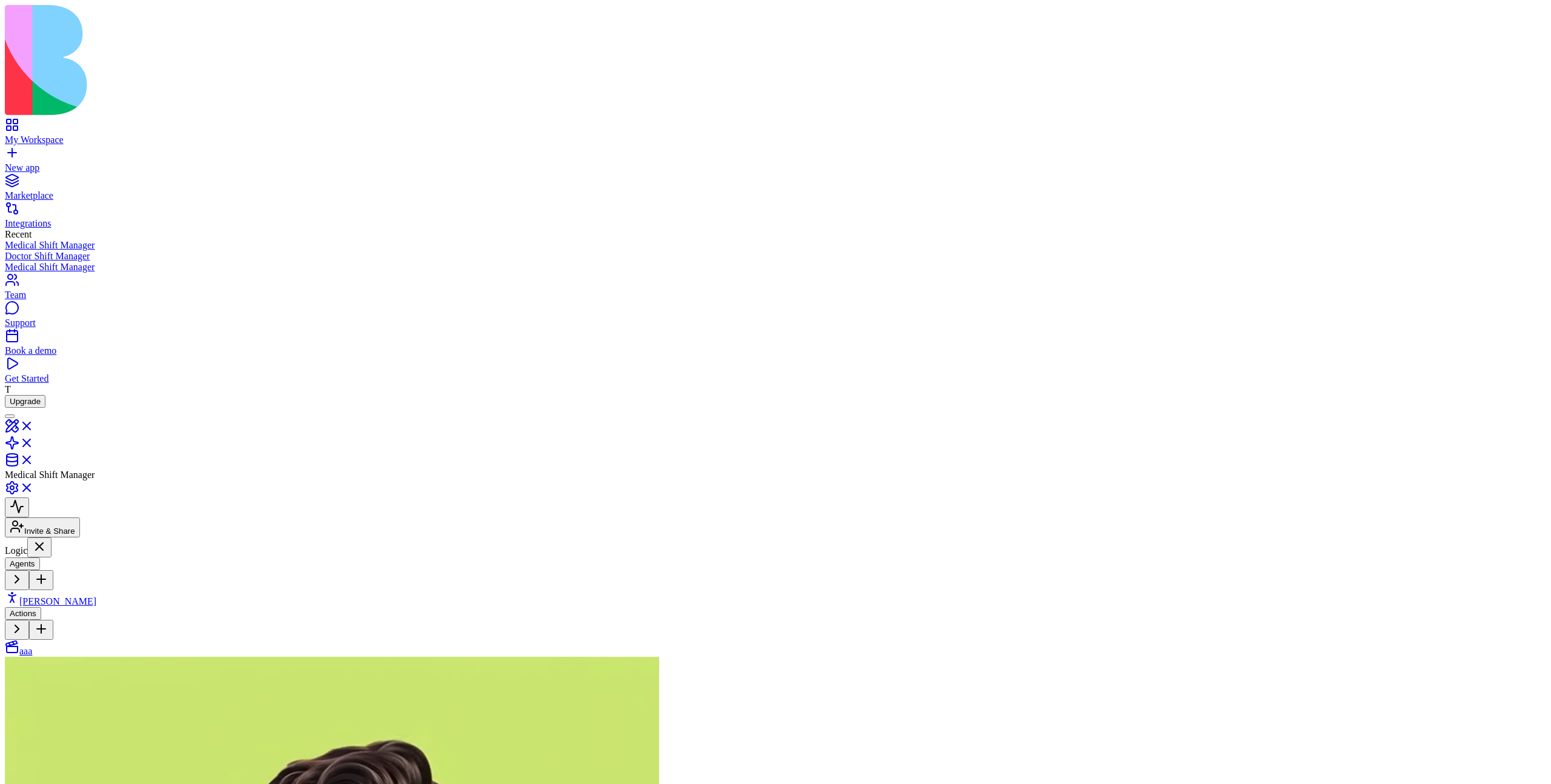
click at [32, 646] on link "aaa" at bounding box center [19, 651] width 27 height 10
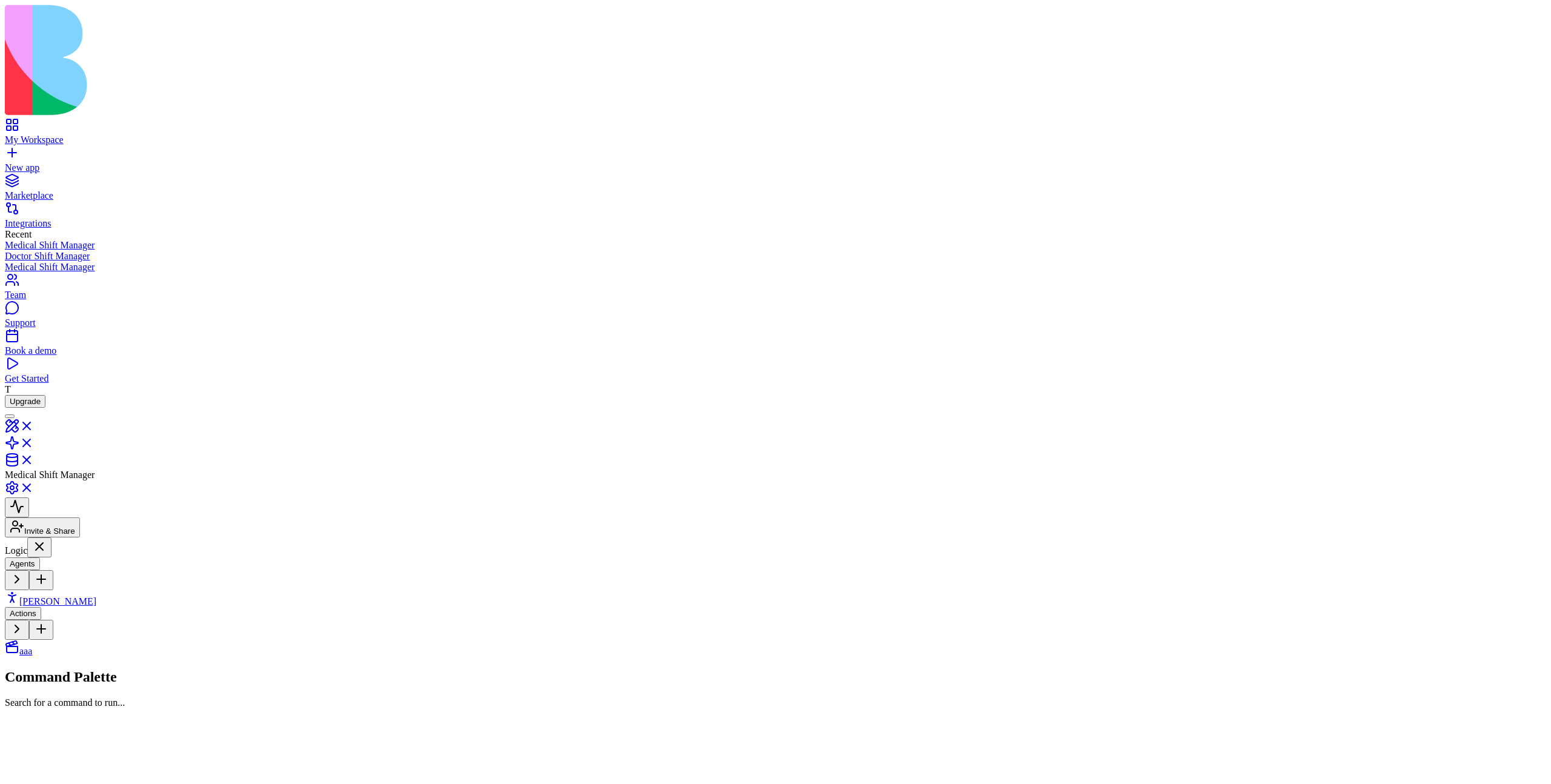
click at [85, 596] on span "Morgan" at bounding box center [58, 601] width 77 height 10
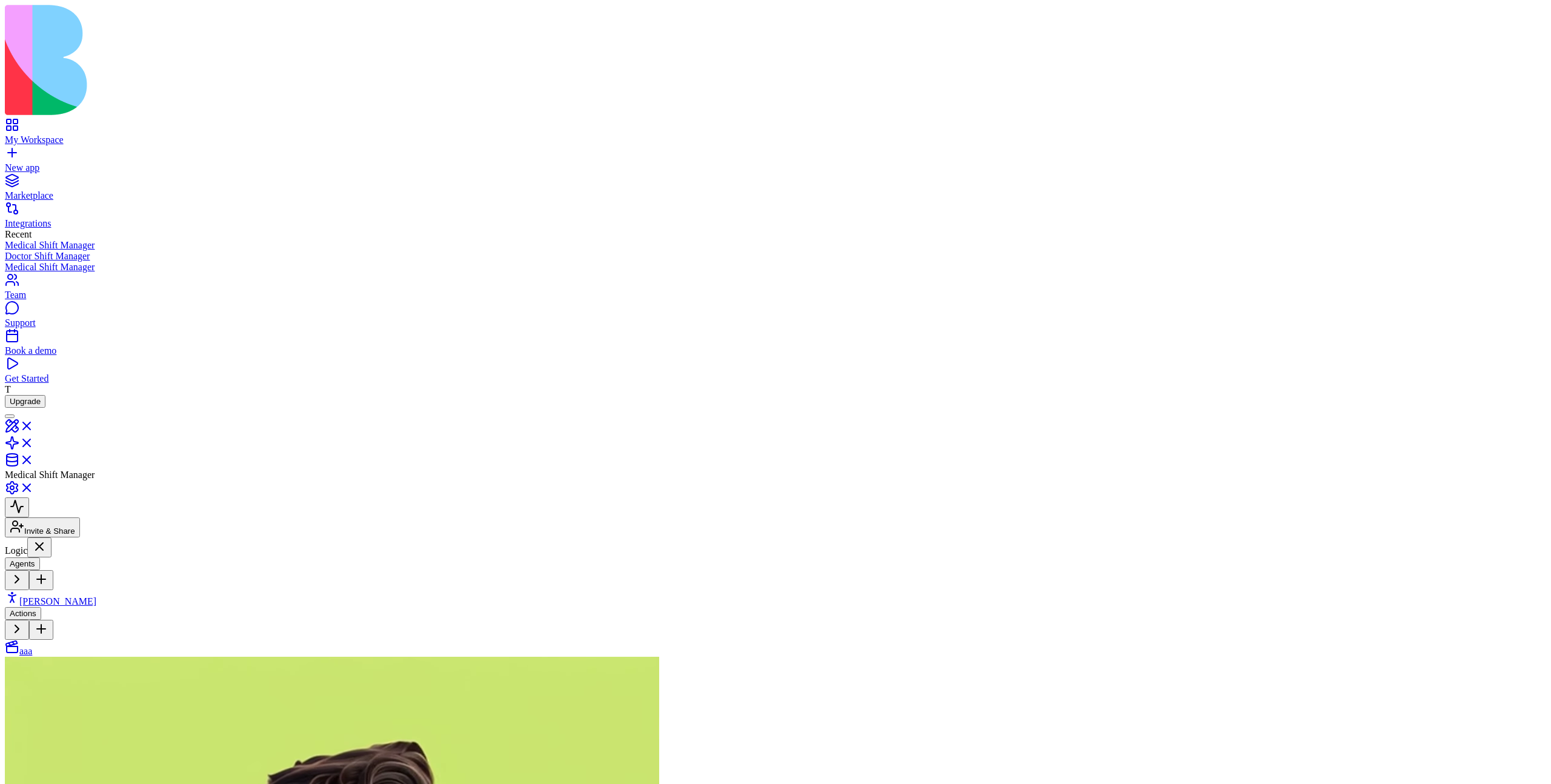
click at [32, 646] on link "aaa" at bounding box center [19, 651] width 27 height 10
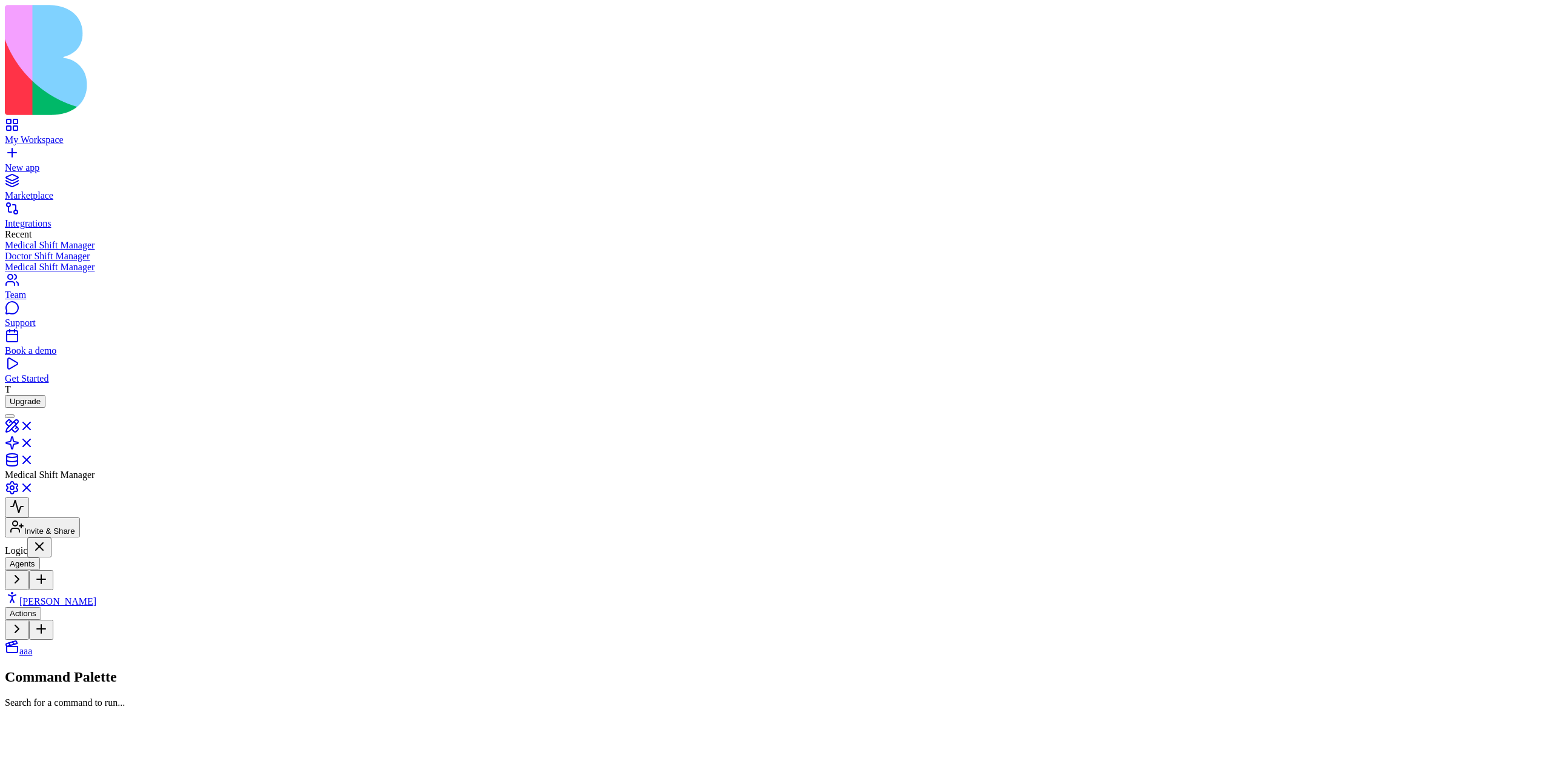
click at [89, 596] on link "Morgan" at bounding box center [50, 601] width 91 height 10
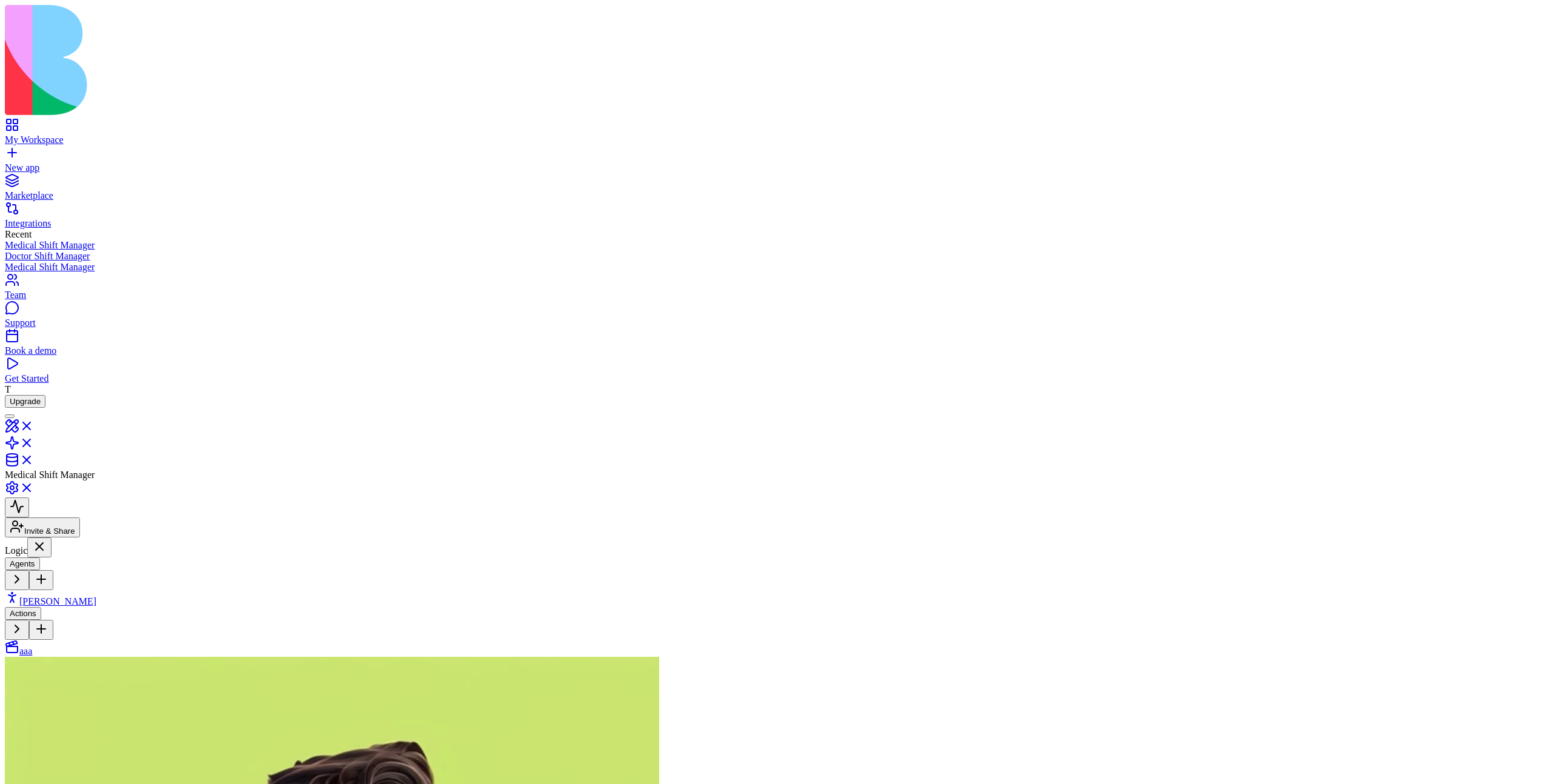
click at [32, 646] on link "aaa" at bounding box center [19, 651] width 27 height 10
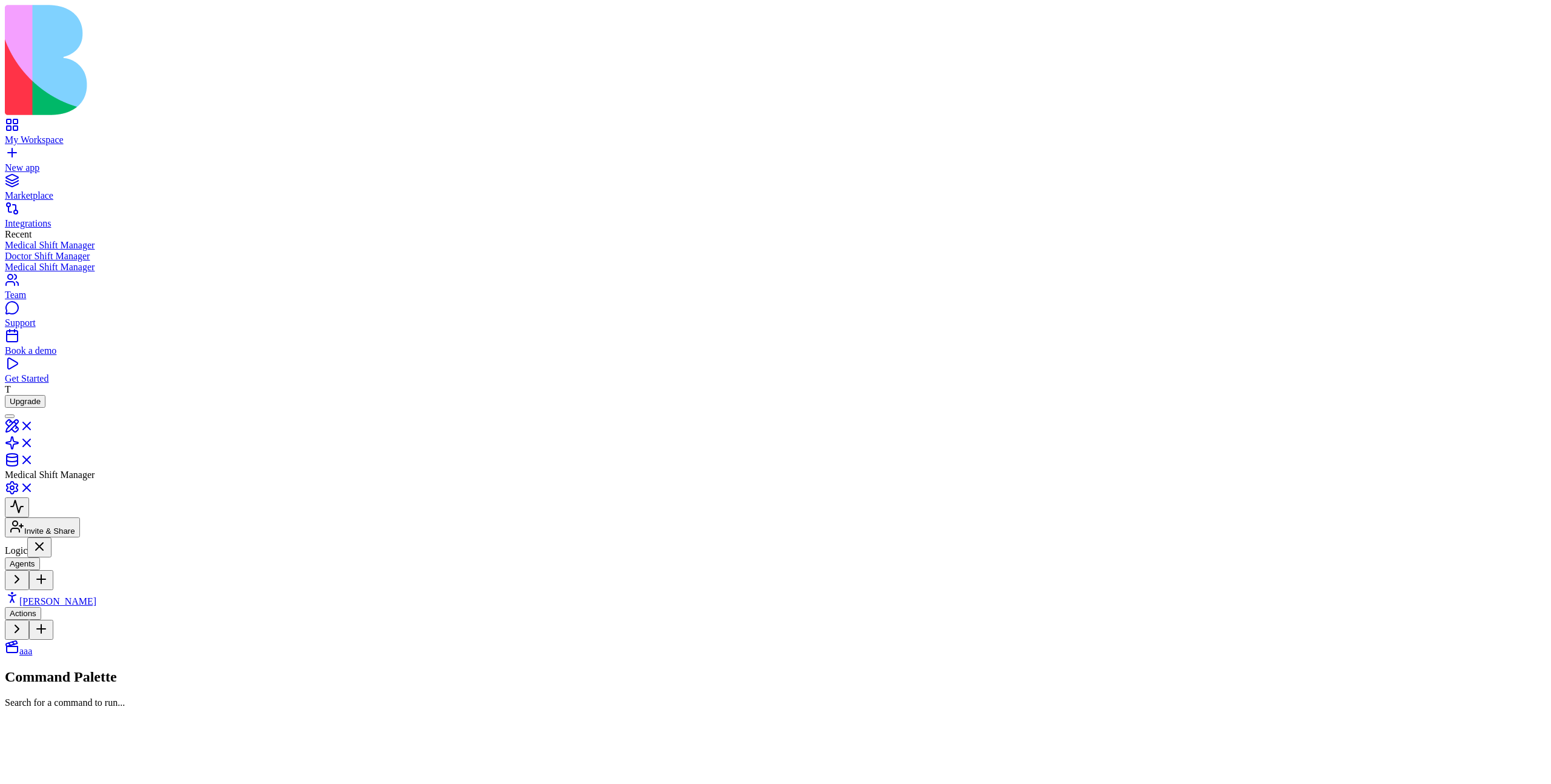
click at [94, 596] on link "Morgan" at bounding box center [50, 601] width 91 height 10
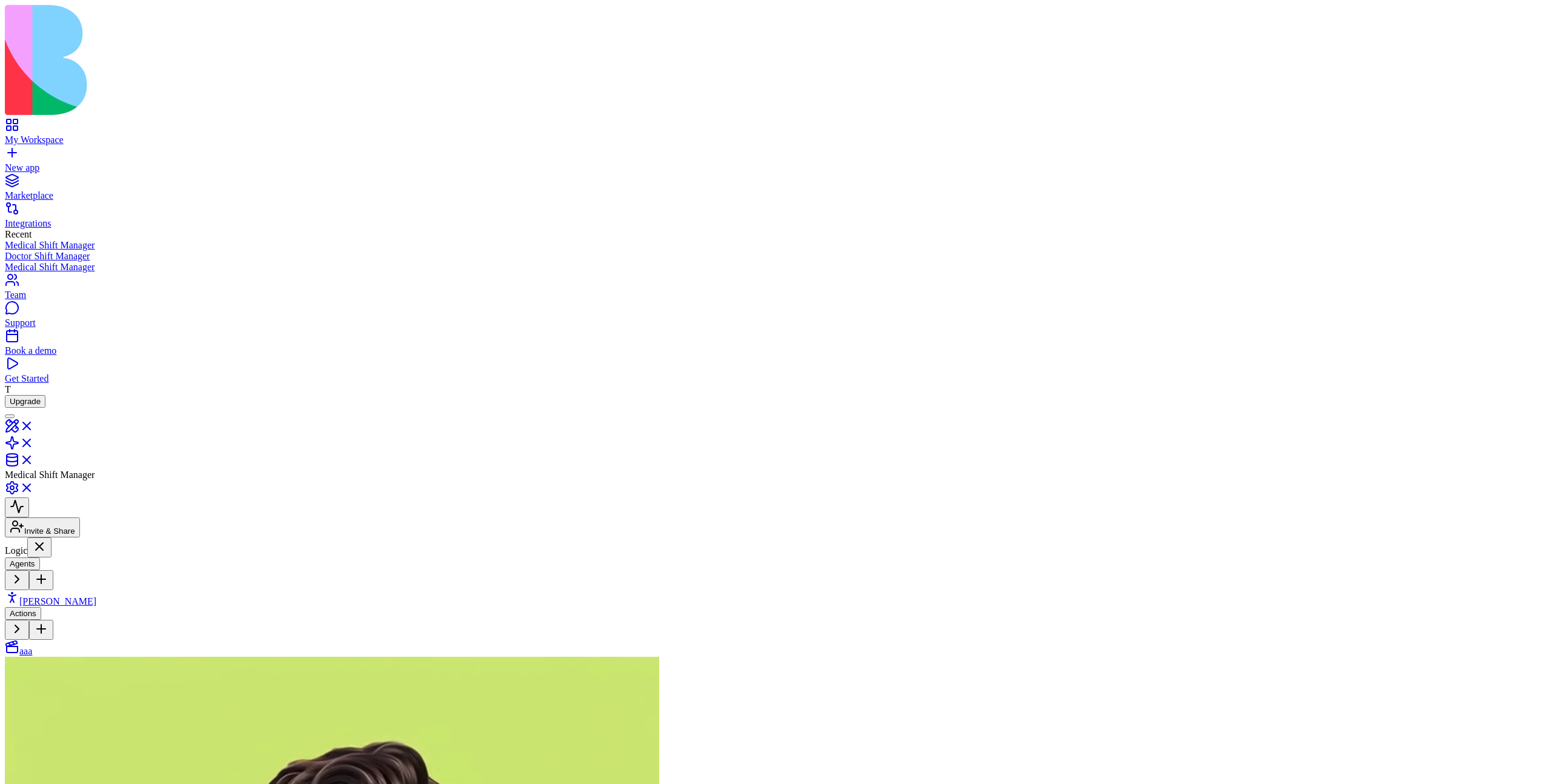
click at [32, 646] on link "aaa" at bounding box center [19, 651] width 27 height 10
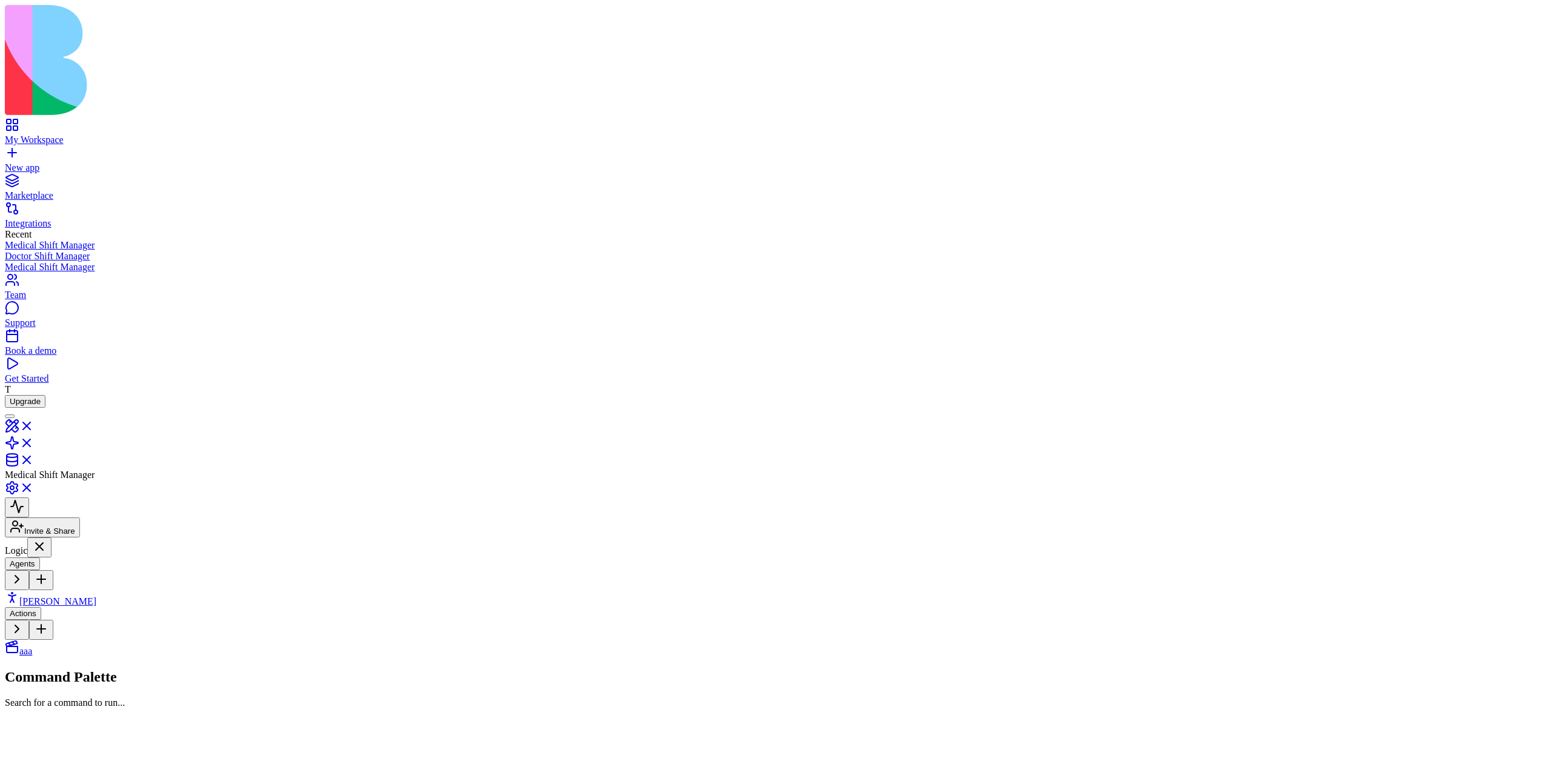
click at [71, 596] on span "Morgan" at bounding box center [58, 601] width 77 height 10
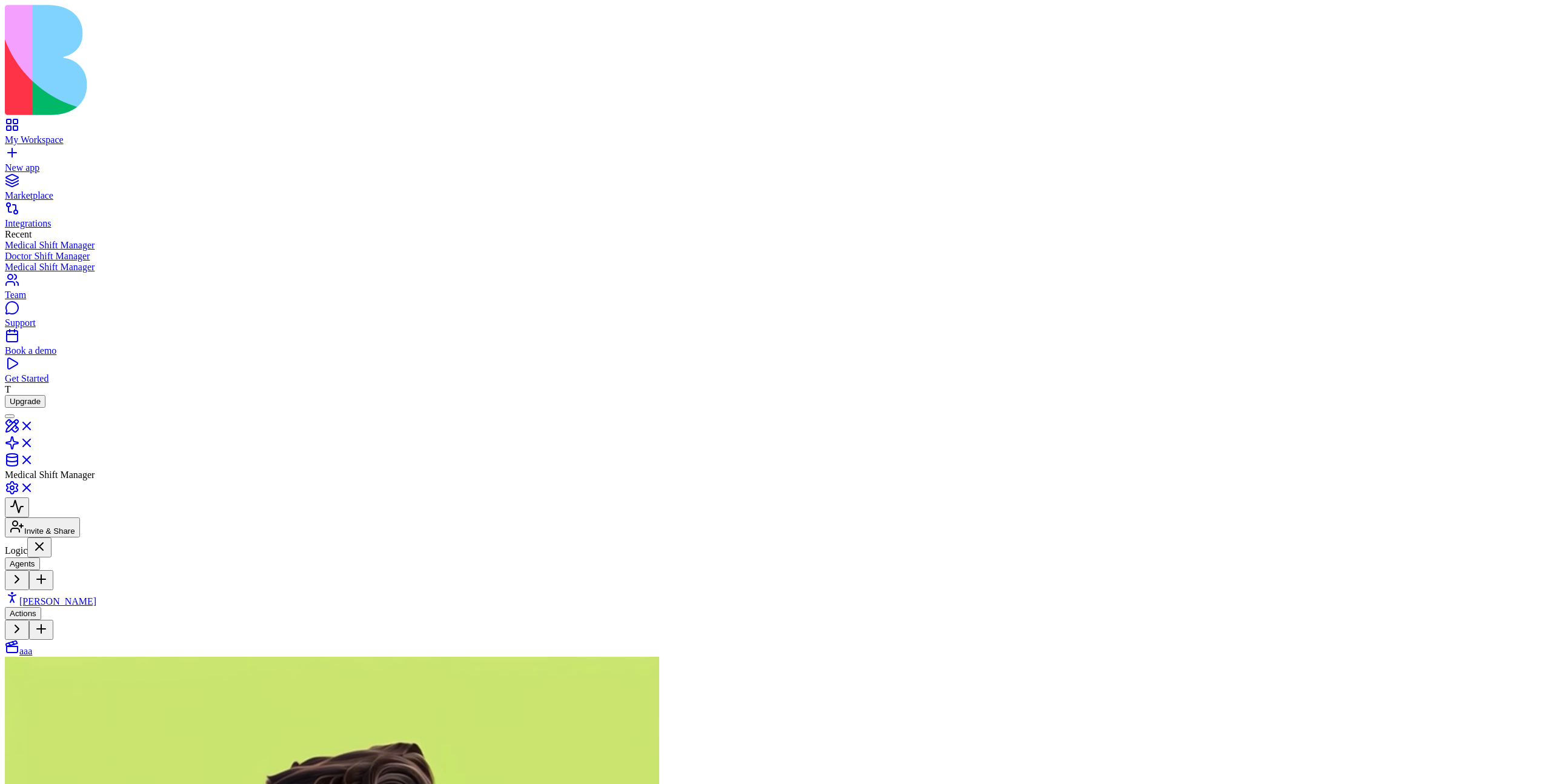
click at [32, 646] on link "aaa" at bounding box center [19, 651] width 27 height 10
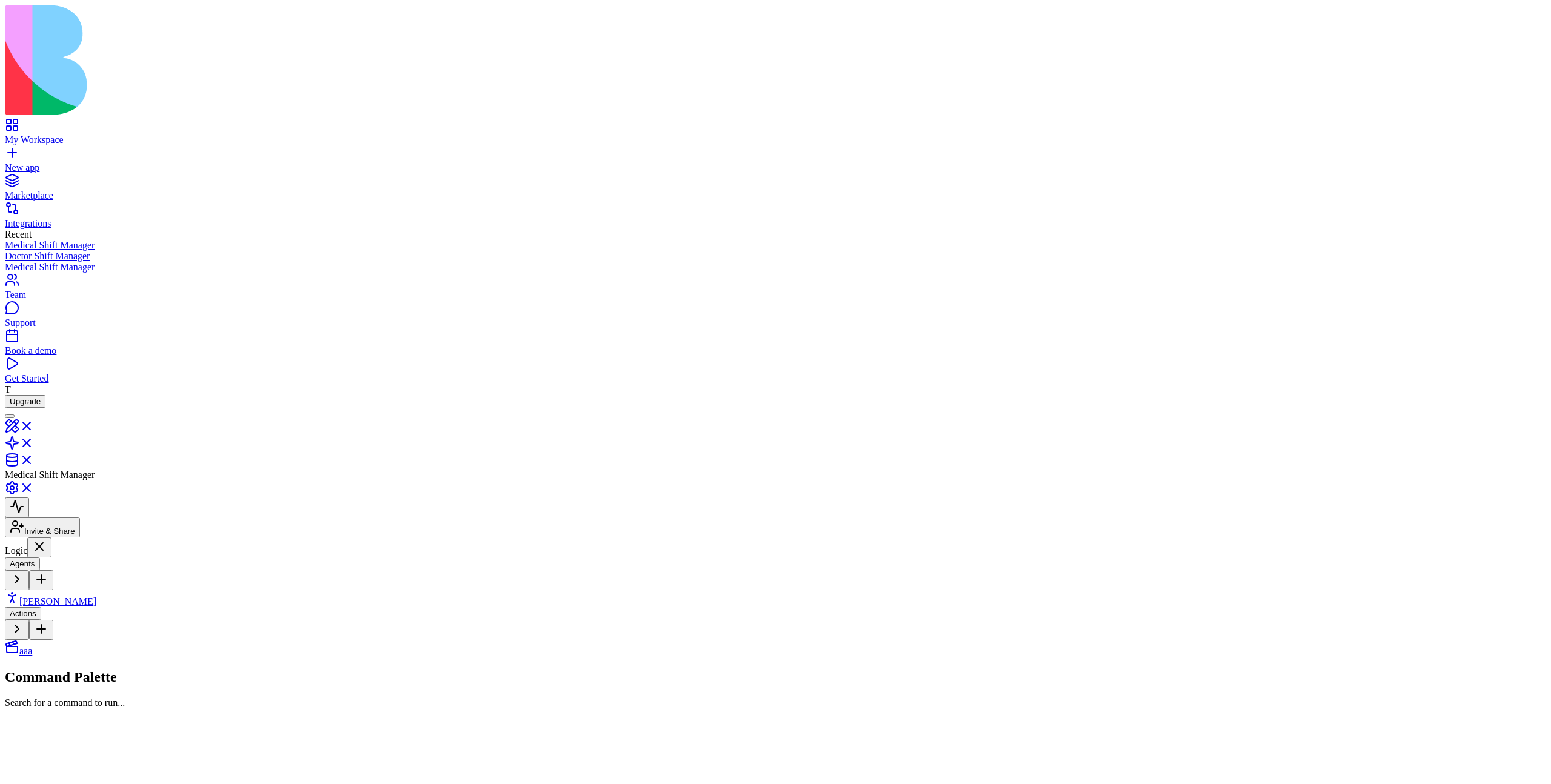
click at [66, 596] on span "Morgan" at bounding box center [58, 601] width 77 height 10
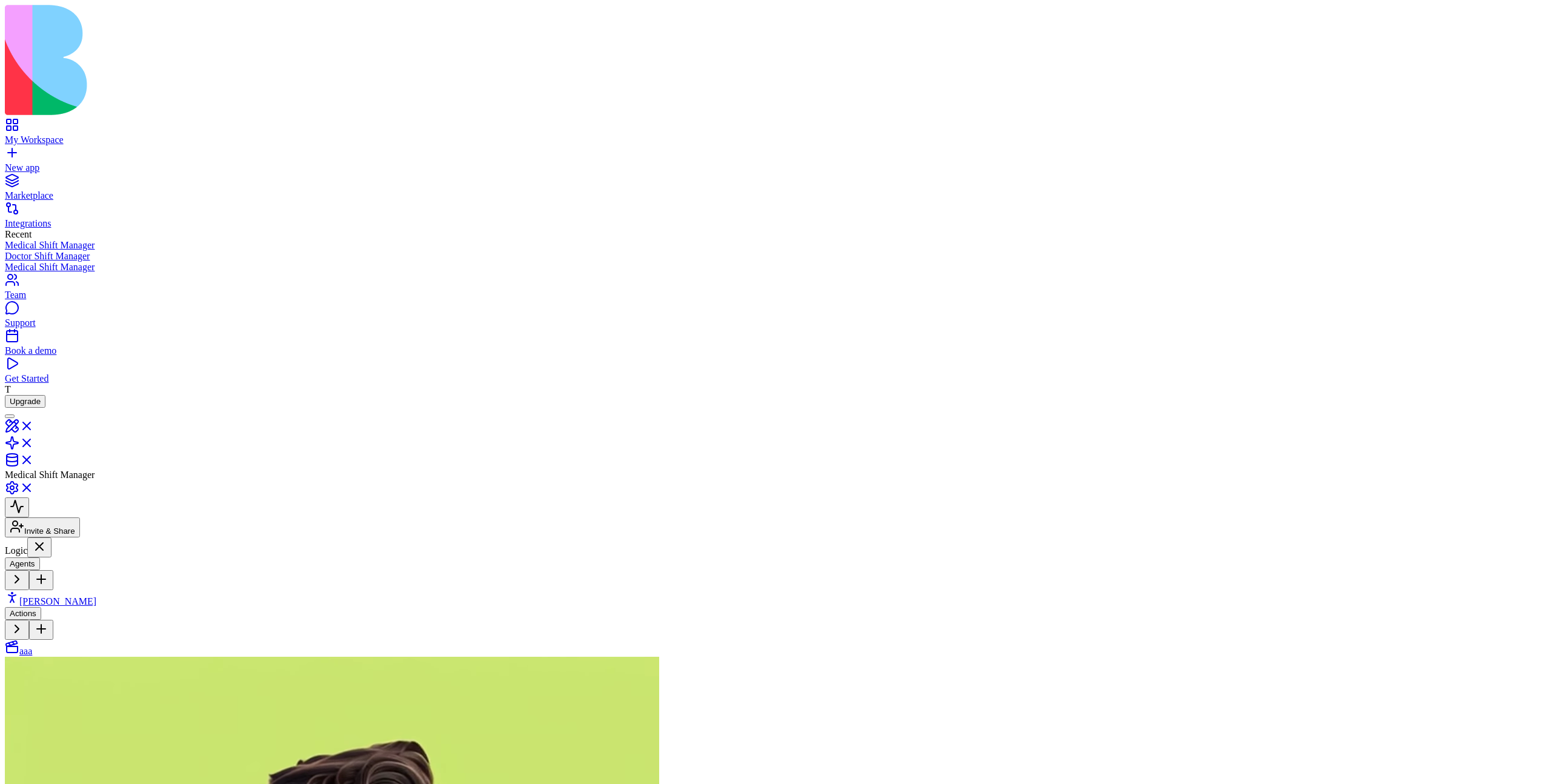
click at [32, 646] on link "aaa" at bounding box center [19, 651] width 27 height 10
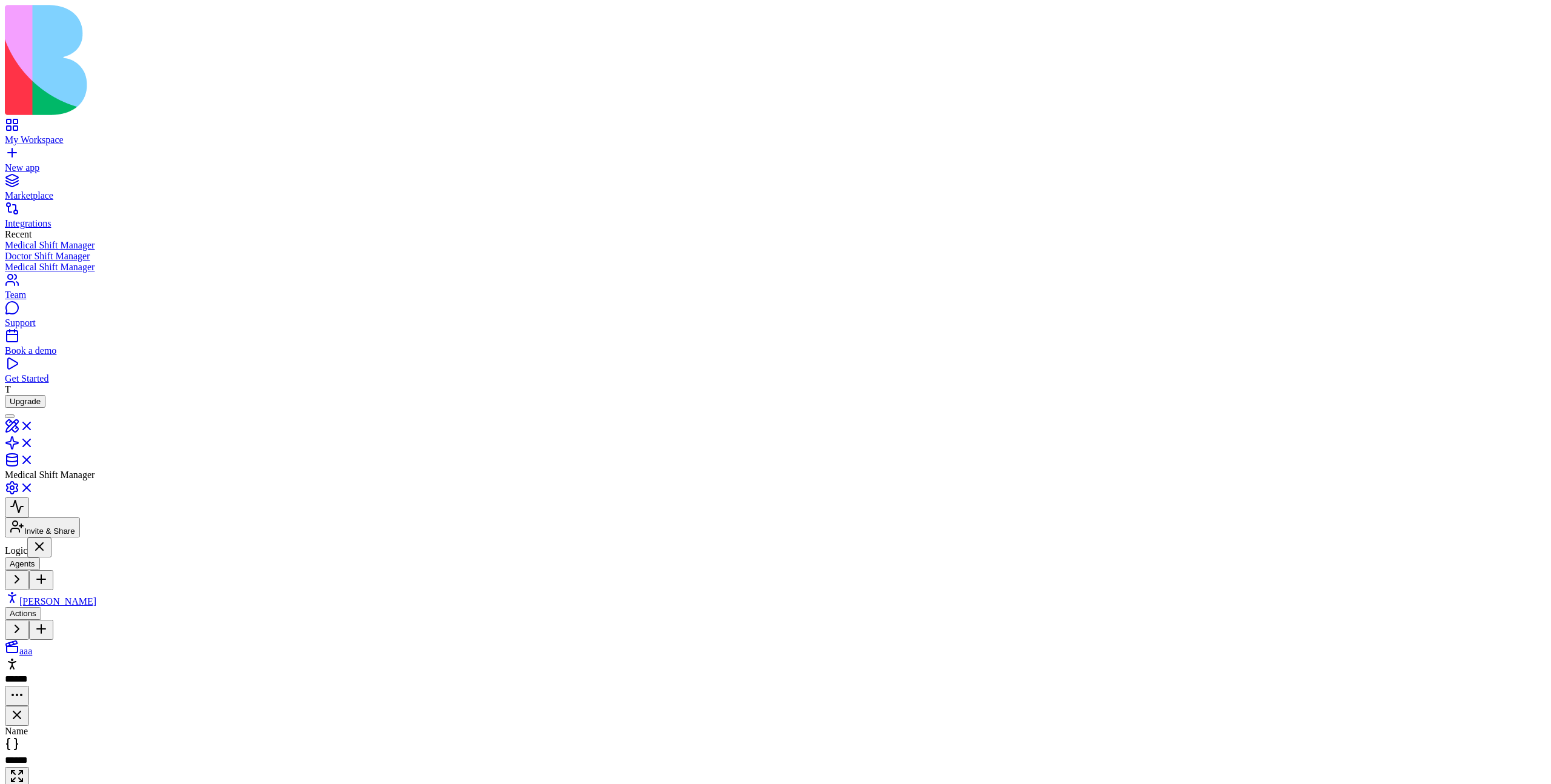
click at [32, 646] on link "aaa" at bounding box center [19, 651] width 27 height 10
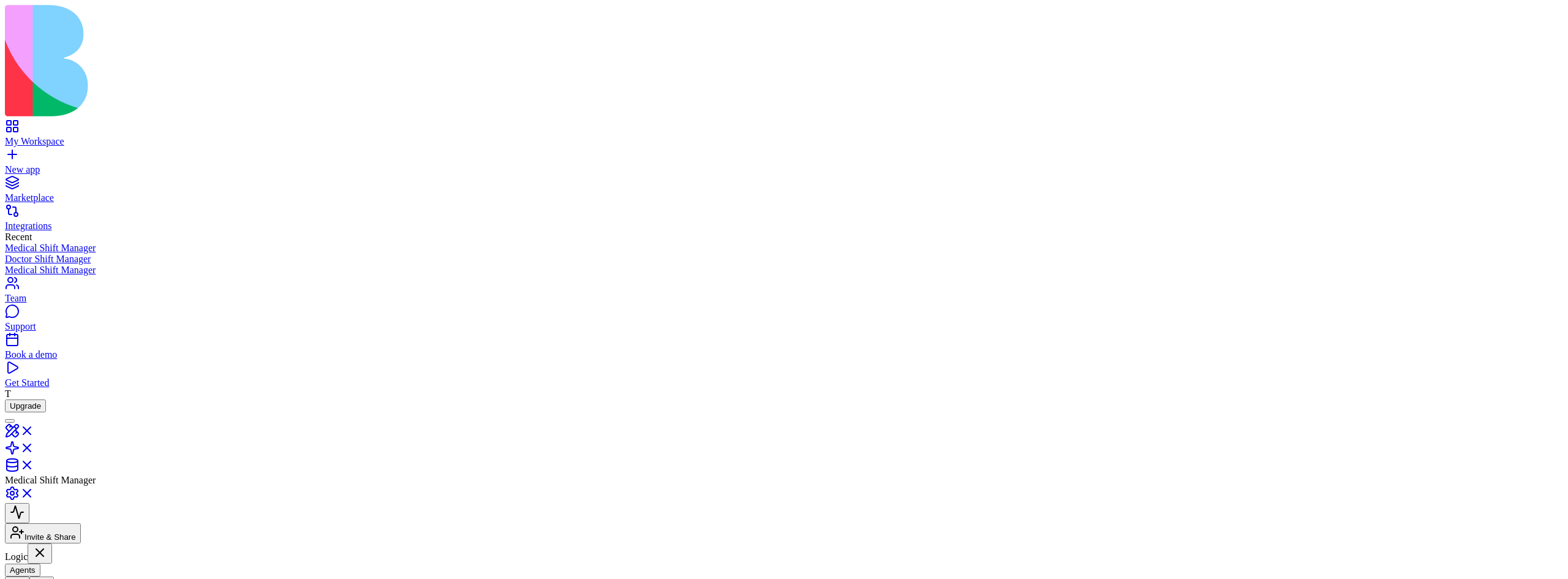
drag, startPoint x: 1132, startPoint y: 346, endPoint x: 1075, endPoint y: 318, distance: 63.5
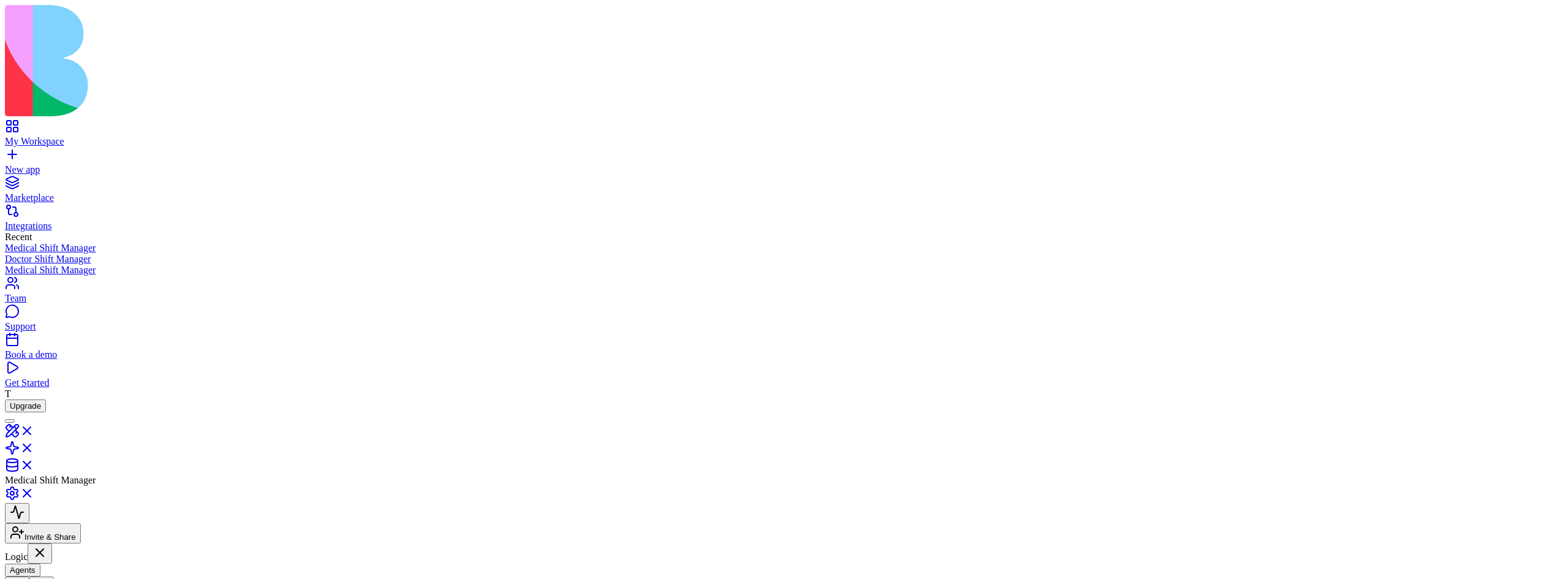
drag, startPoint x: 929, startPoint y: 428, endPoint x: 964, endPoint y: 362, distance: 74.7
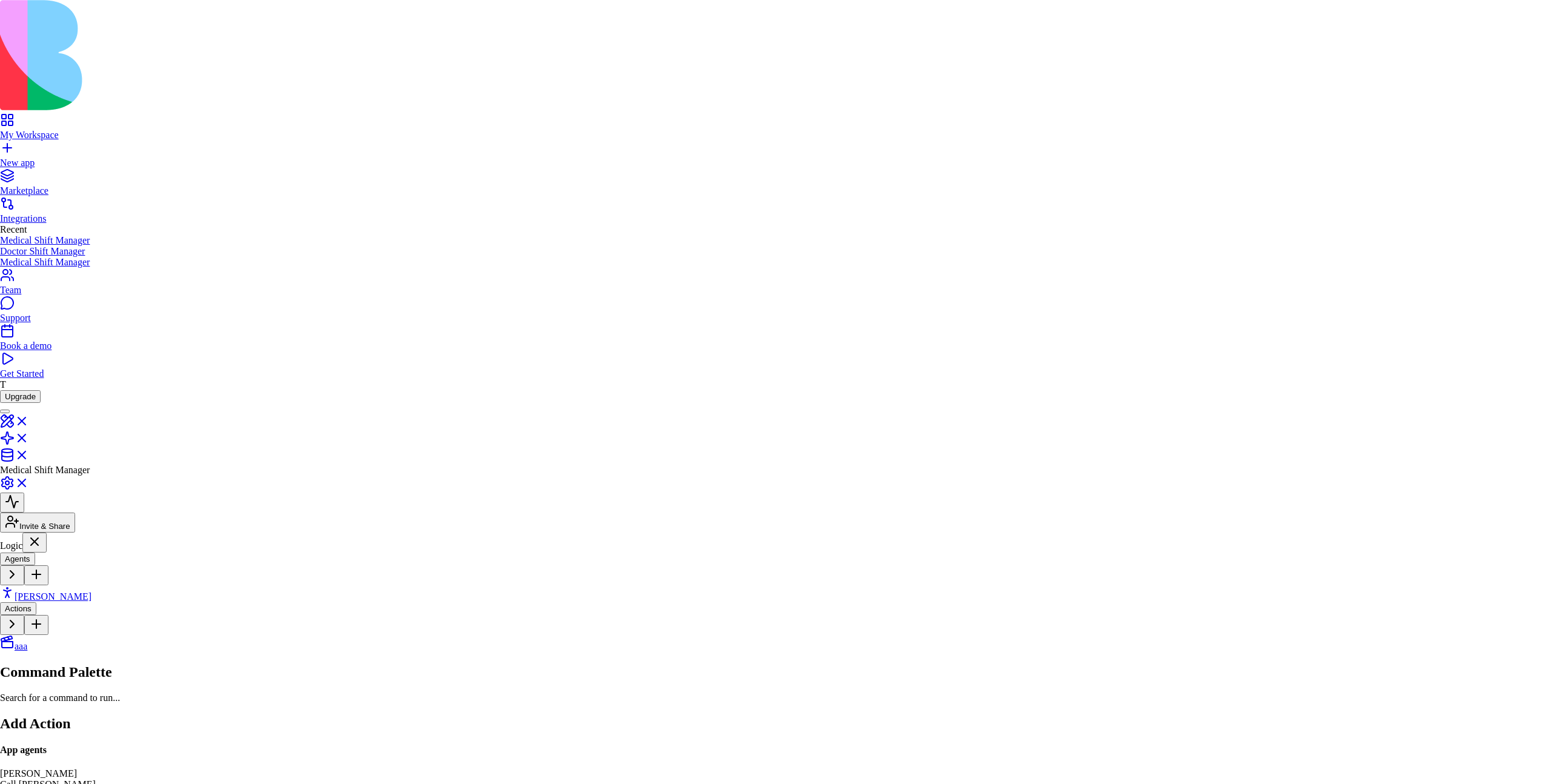
scroll to position [171, 0]
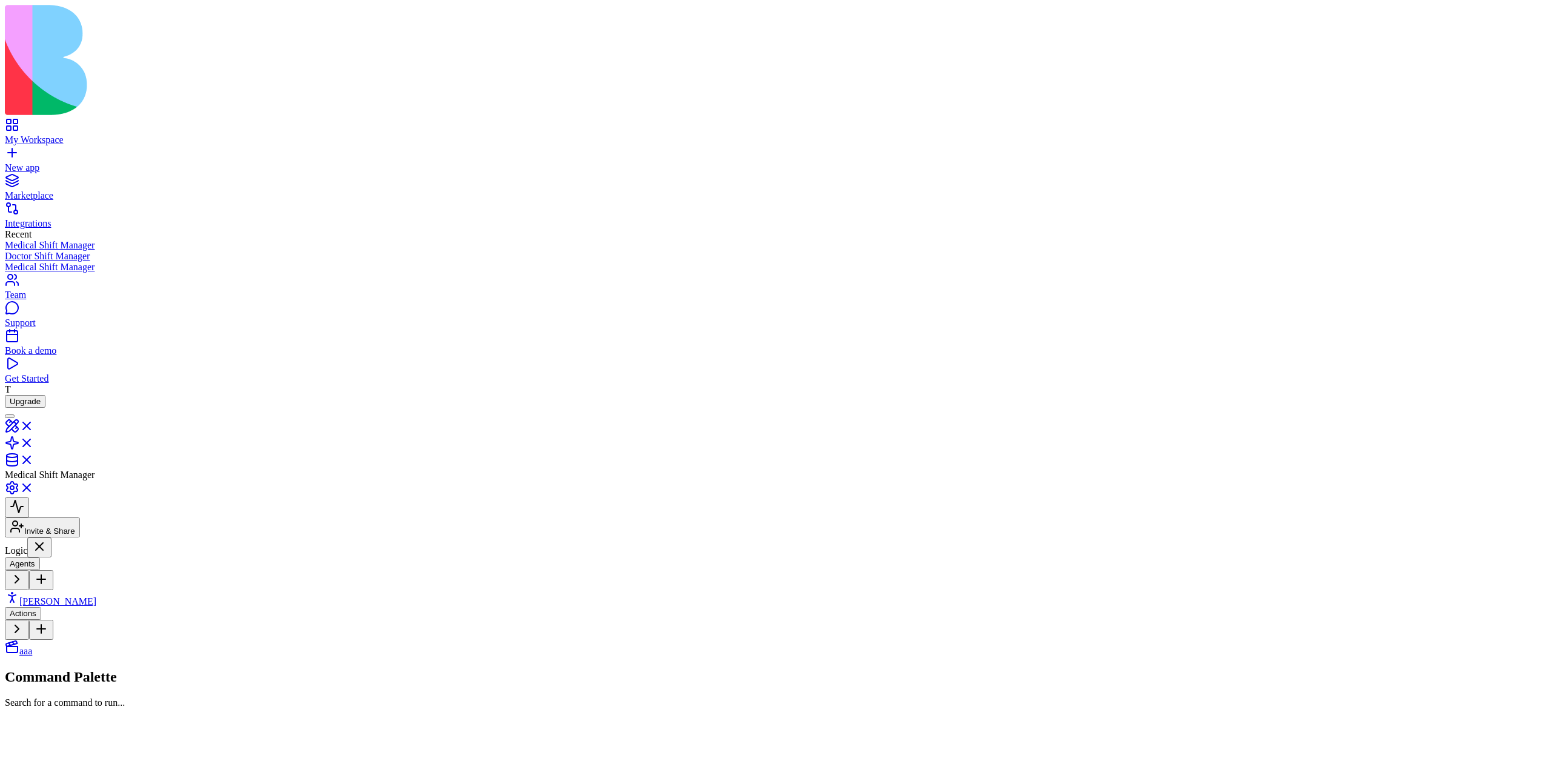
drag, startPoint x: 647, startPoint y: 478, endPoint x: 704, endPoint y: 524, distance: 73.2
drag, startPoint x: 707, startPoint y: 398, endPoint x: 582, endPoint y: 519, distance: 174.0
drag, startPoint x: 689, startPoint y: 518, endPoint x: 878, endPoint y: 523, distance: 189.1
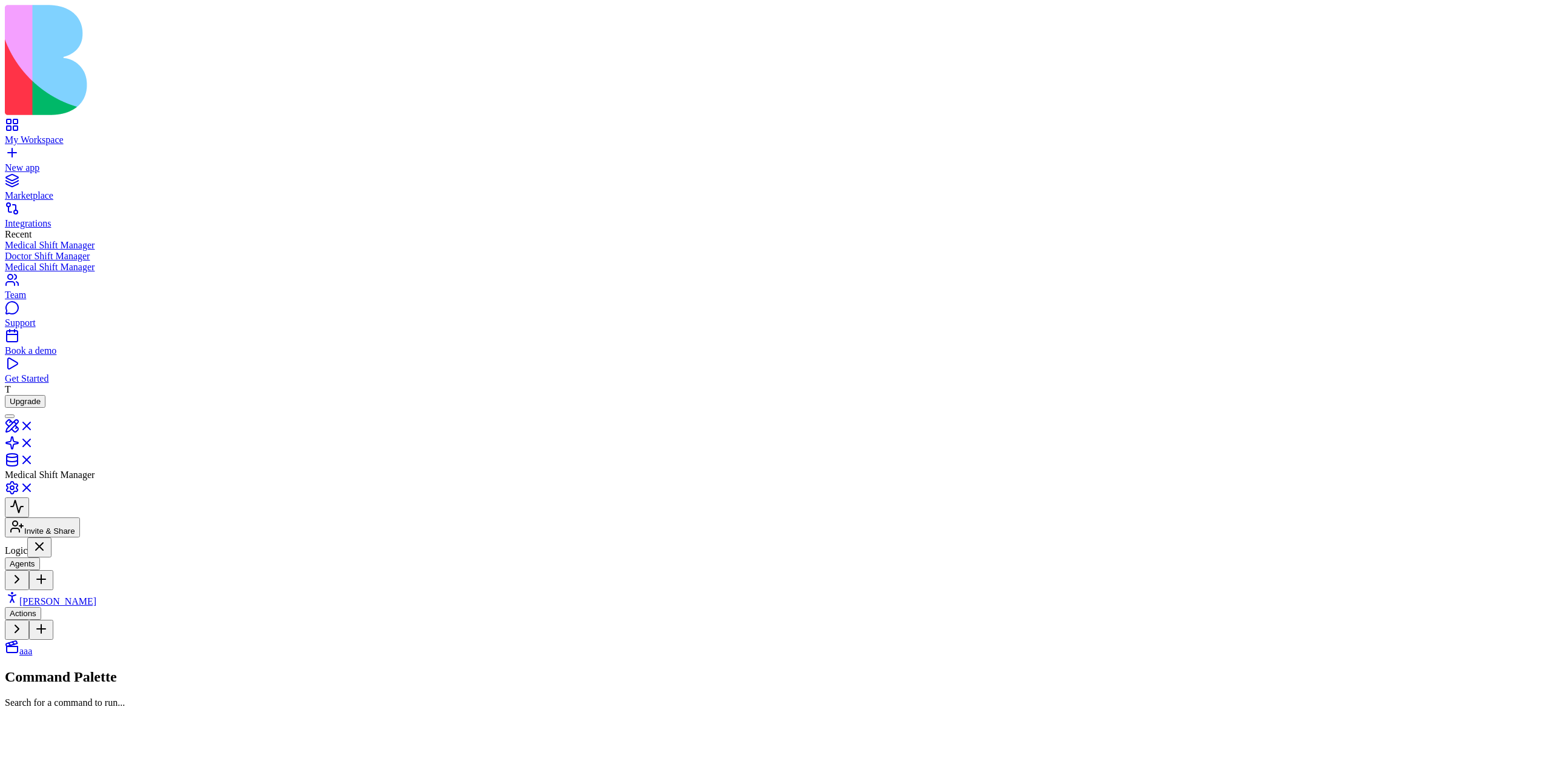
drag, startPoint x: 872, startPoint y: 523, endPoint x: 850, endPoint y: 528, distance: 22.6
drag, startPoint x: 853, startPoint y: 527, endPoint x: 863, endPoint y: 527, distance: 10.0
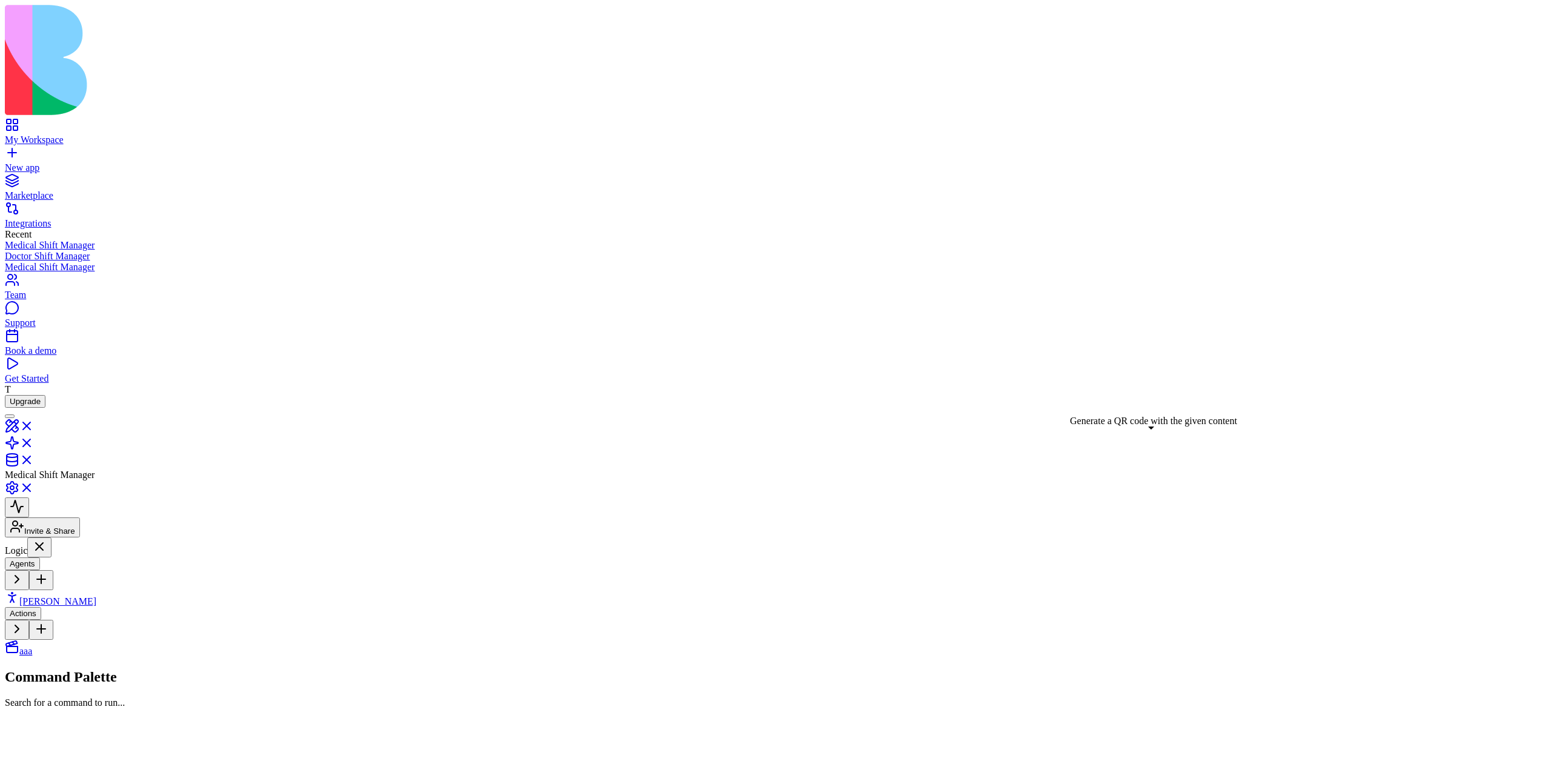
drag, startPoint x: 1031, startPoint y: 409, endPoint x: 1099, endPoint y: 447, distance: 77.9
drag, startPoint x: 942, startPoint y: 527, endPoint x: 1033, endPoint y: 432, distance: 131.6
click at [366, 657] on div "Triggers Choose what starts this action Forms, schedules, webhooks, data change…" at bounding box center [776, 657] width 1542 height 0
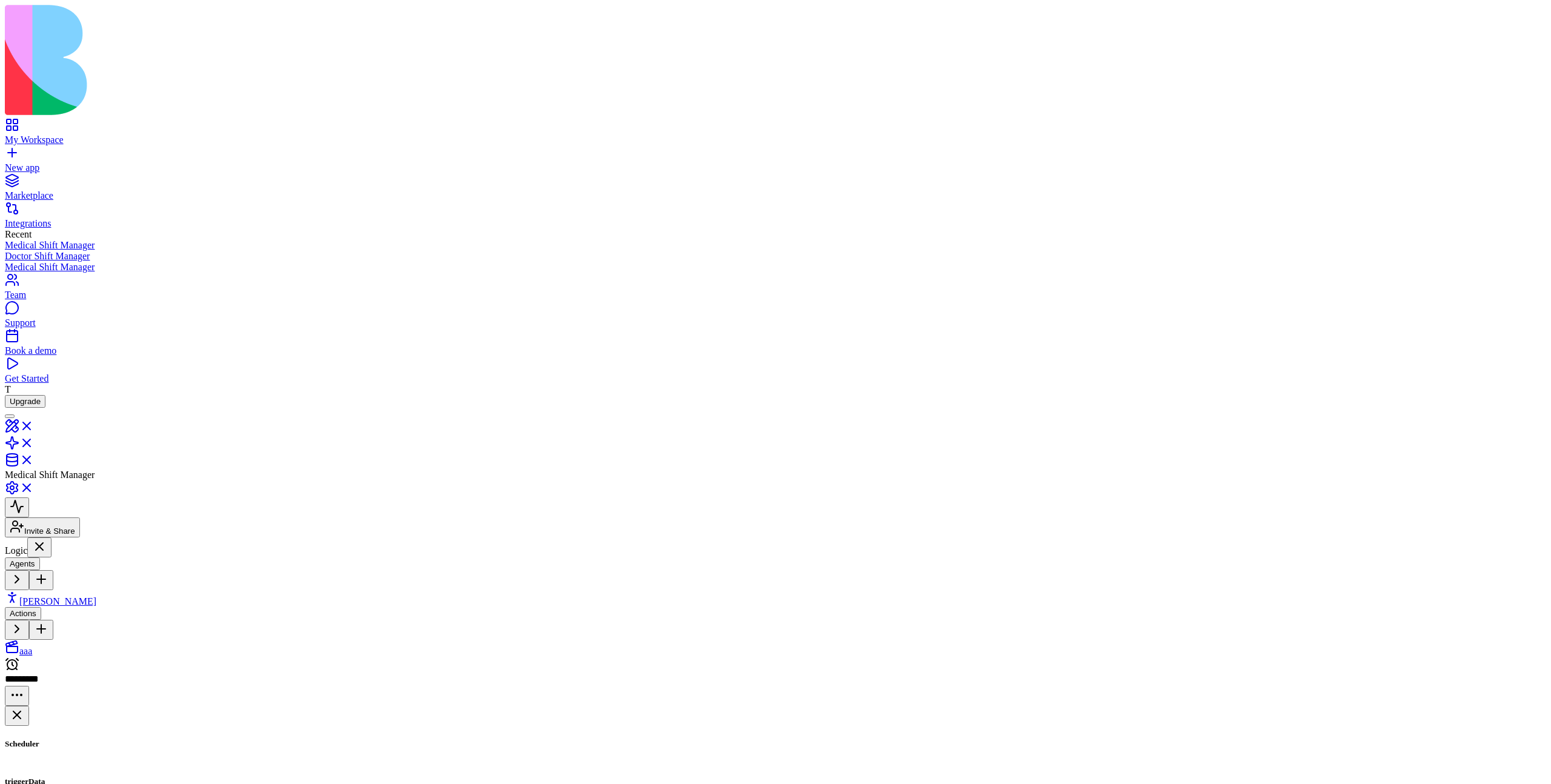
drag, startPoint x: 601, startPoint y: 512, endPoint x: 602, endPoint y: 447, distance: 65.0
drag, startPoint x: 559, startPoint y: 428, endPoint x: 558, endPoint y: 400, distance: 28.0
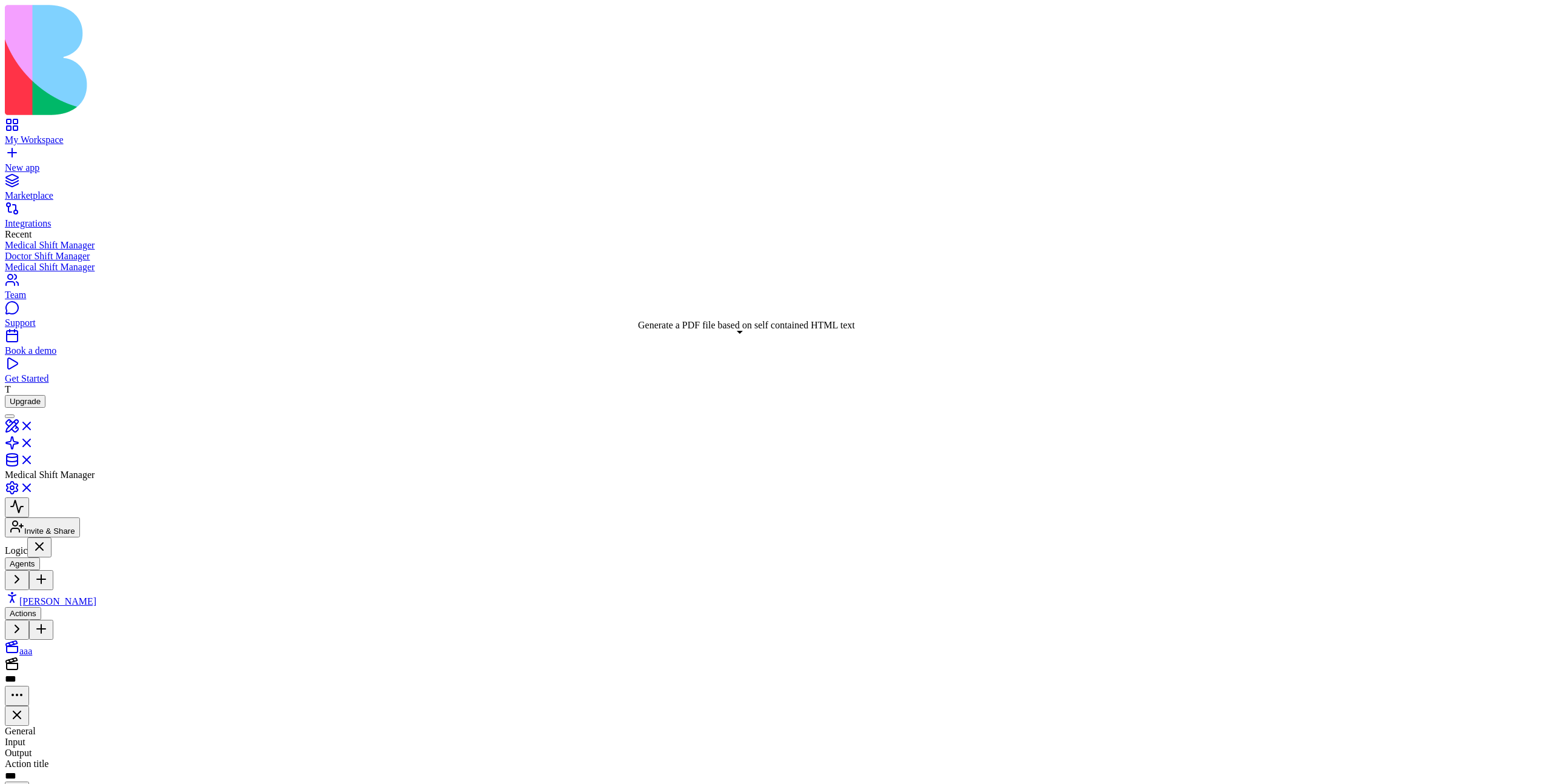
drag, startPoint x: 737, startPoint y: 385, endPoint x: 742, endPoint y: 346, distance: 39.3
drag, startPoint x: 745, startPoint y: 441, endPoint x: 744, endPoint y: 411, distance: 30.0
drag, startPoint x: 744, startPoint y: 488, endPoint x: 745, endPoint y: 460, distance: 28.0
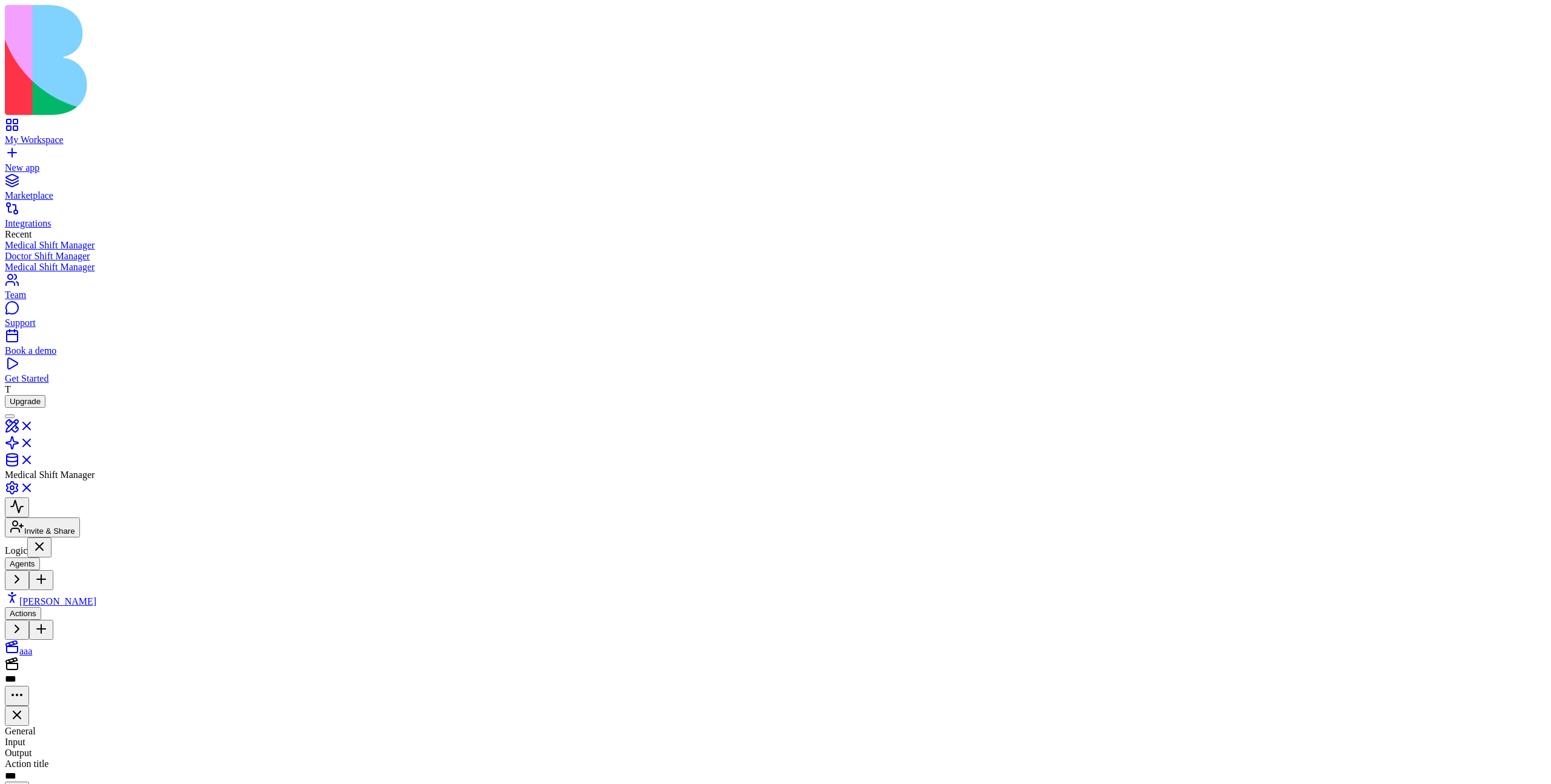
drag, startPoint x: 945, startPoint y: 411, endPoint x: 946, endPoint y: 350, distance: 61.0
drag, startPoint x: 946, startPoint y: 361, endPoint x: 946, endPoint y: 380, distance: 19.0
click at [947, 386] on body "My Workspace New app Marketplace Integrations Recent Medical Shift Manager Doct…" at bounding box center [776, 587] width 1542 height 1165
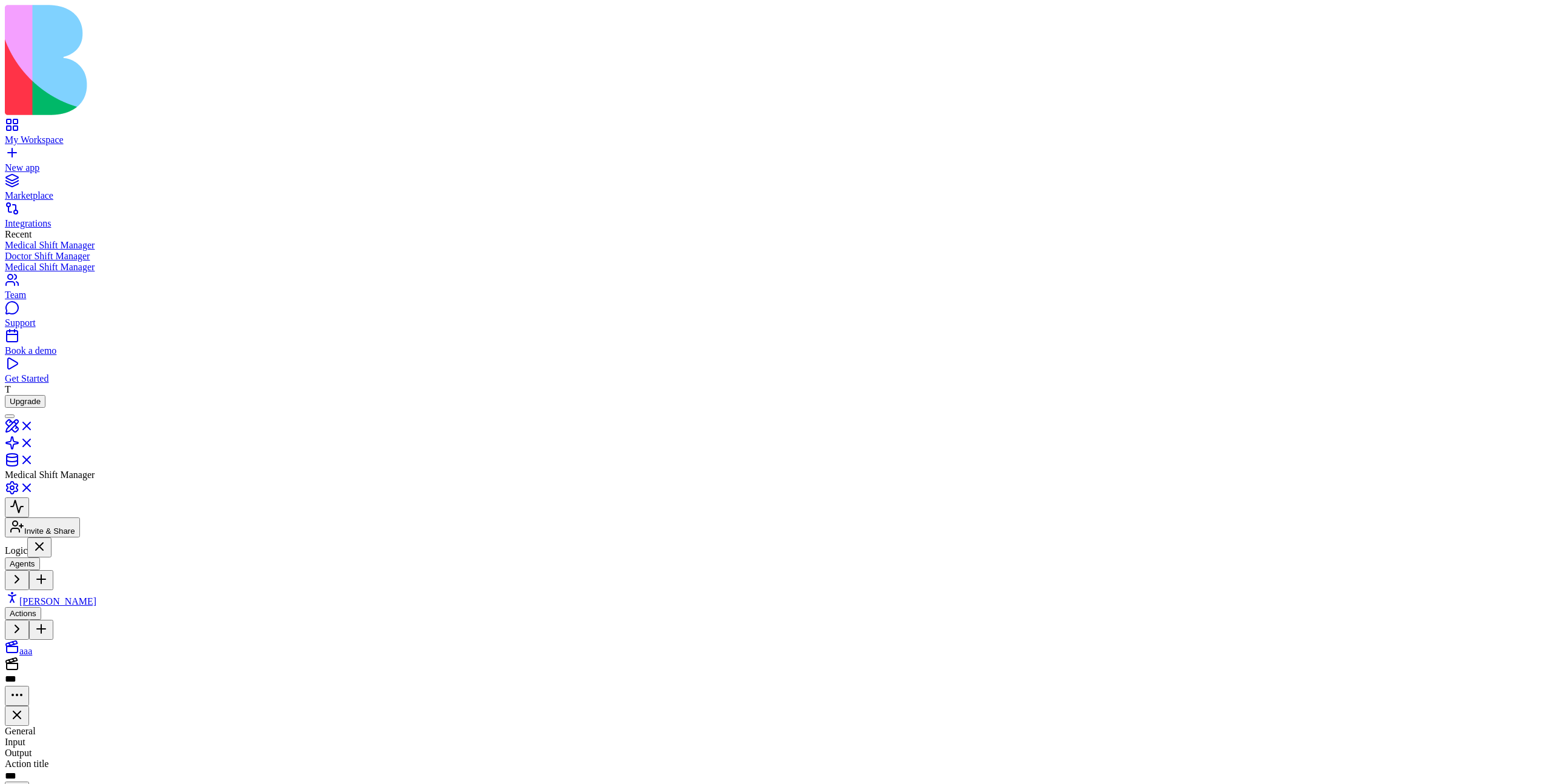
drag, startPoint x: 752, startPoint y: 417, endPoint x: 754, endPoint y: 411, distance: 6.3
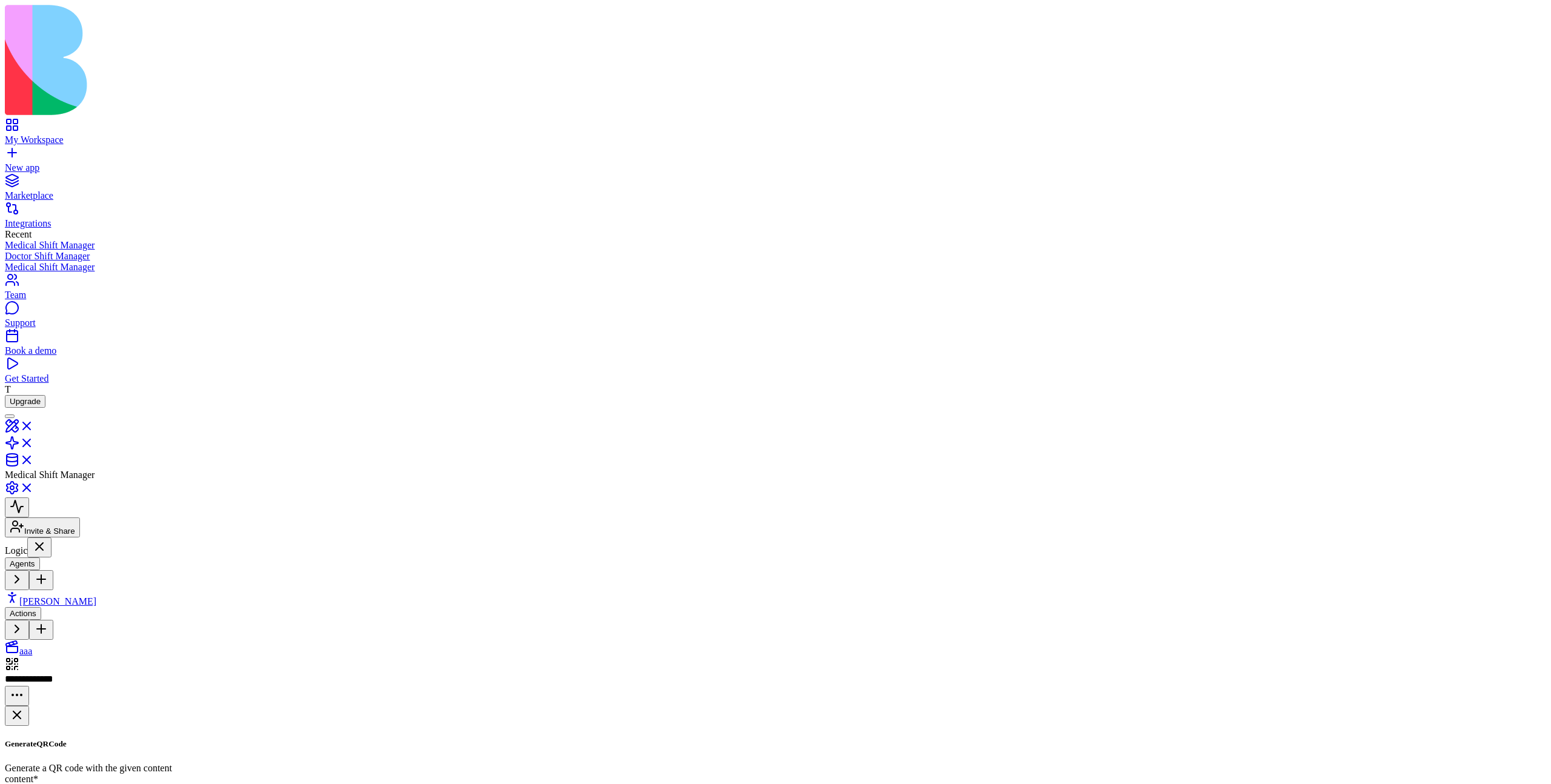
drag, startPoint x: 581, startPoint y: 411, endPoint x: 627, endPoint y: 413, distance: 46.0
drag, startPoint x: 627, startPoint y: 413, endPoint x: 580, endPoint y: 413, distance: 47.0
drag, startPoint x: 906, startPoint y: 397, endPoint x: 941, endPoint y: 411, distance: 37.7
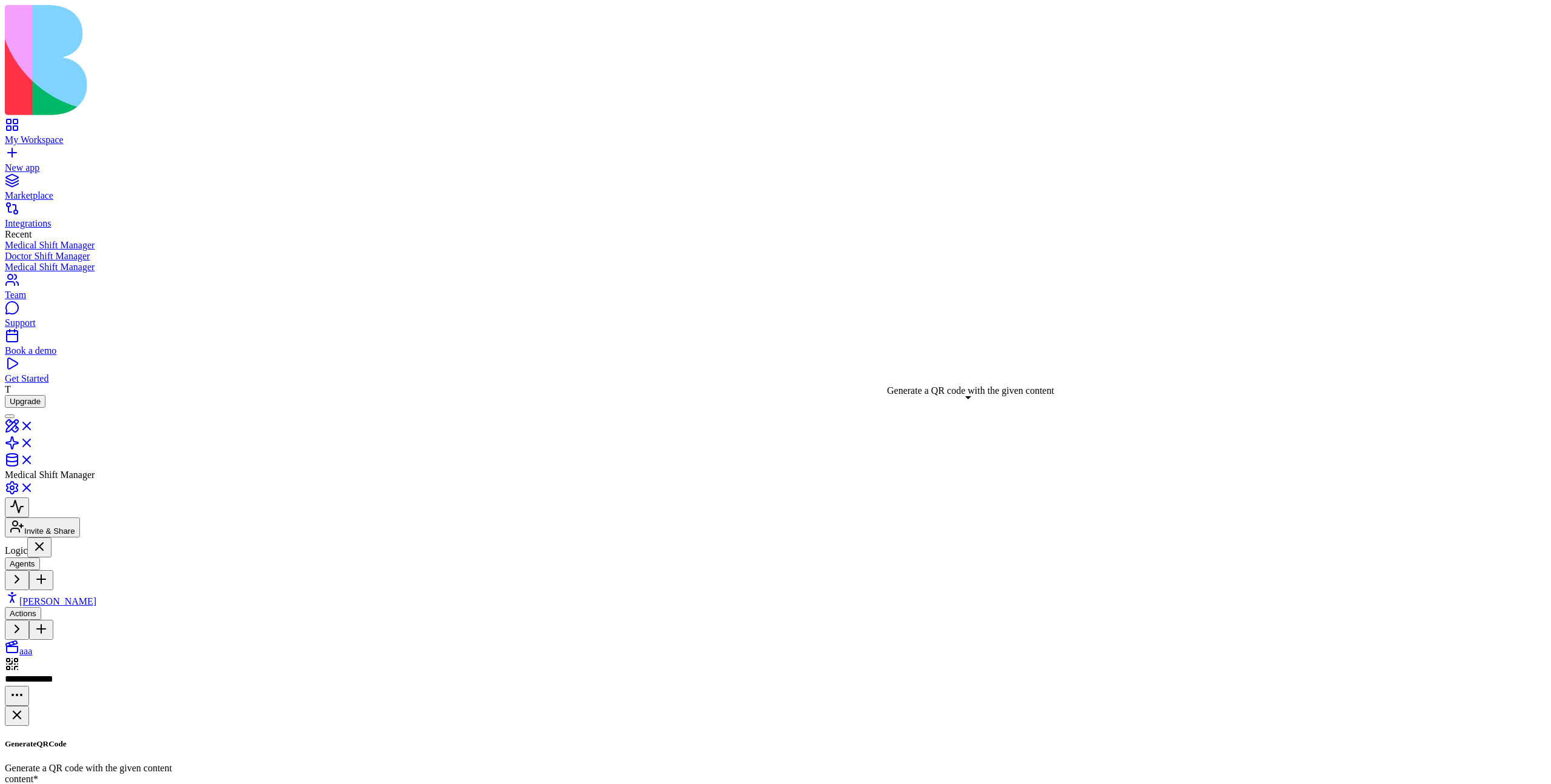
click at [96, 596] on link "Morgan" at bounding box center [50, 601] width 91 height 10
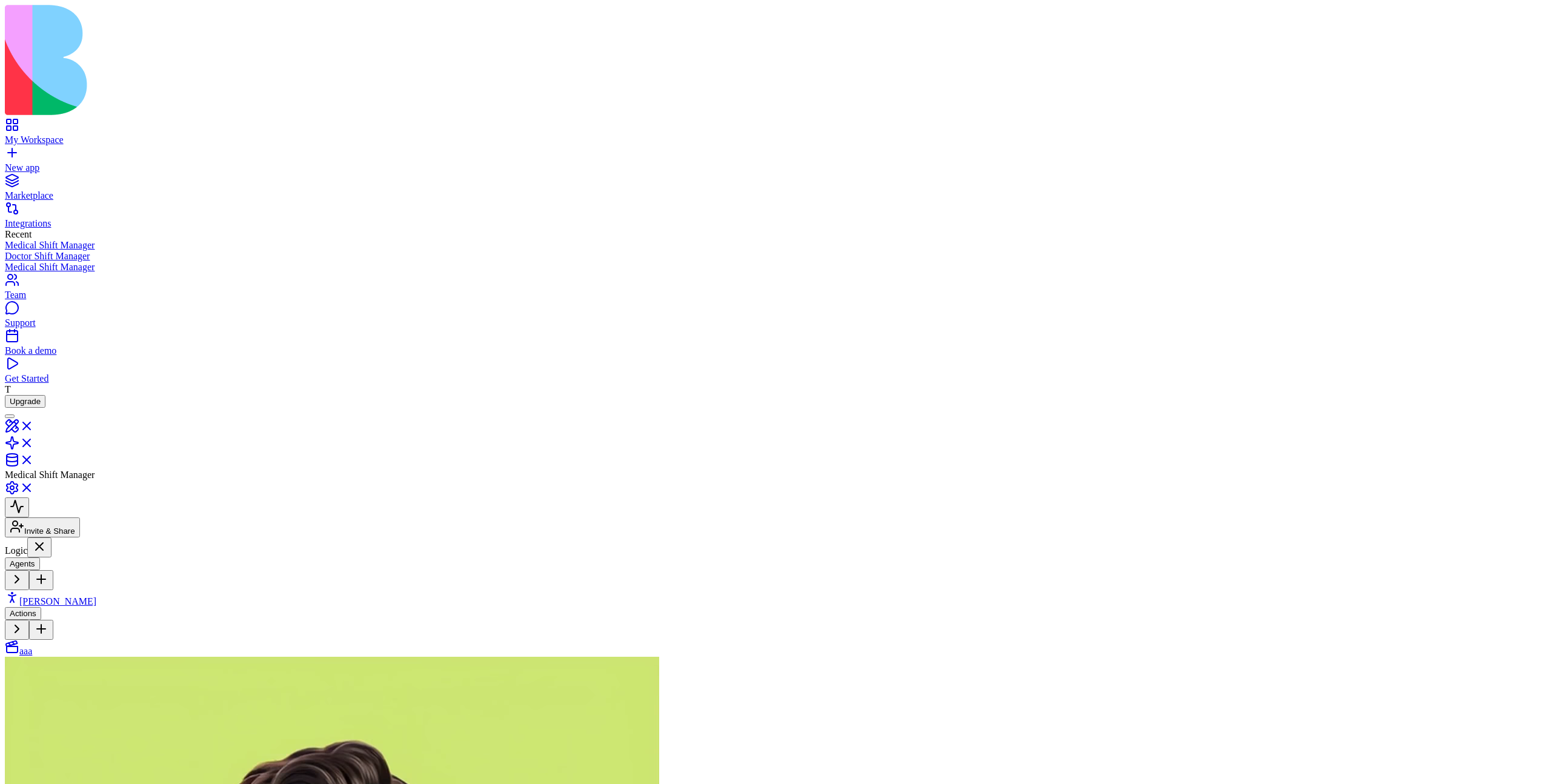
click at [105, 607] on div "Actions aaa" at bounding box center [75, 632] width 140 height 49
click at [32, 646] on link "aaa" at bounding box center [19, 651] width 27 height 10
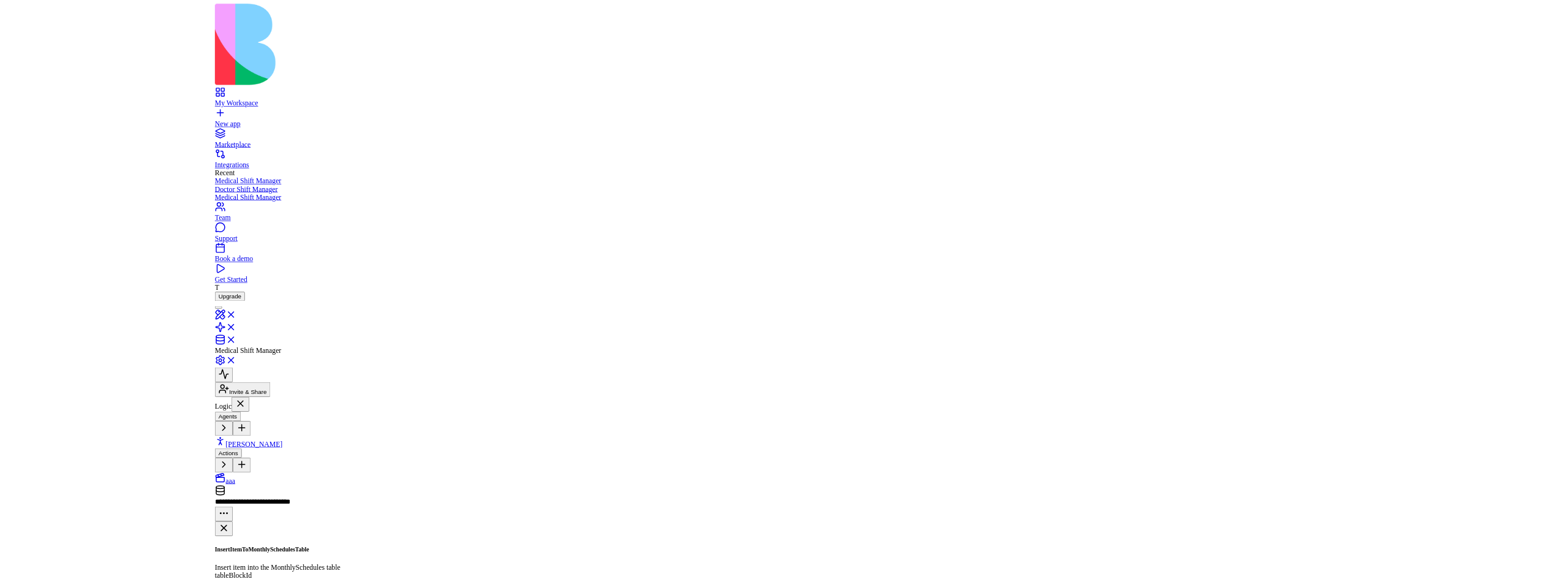
scroll to position [126, 0]
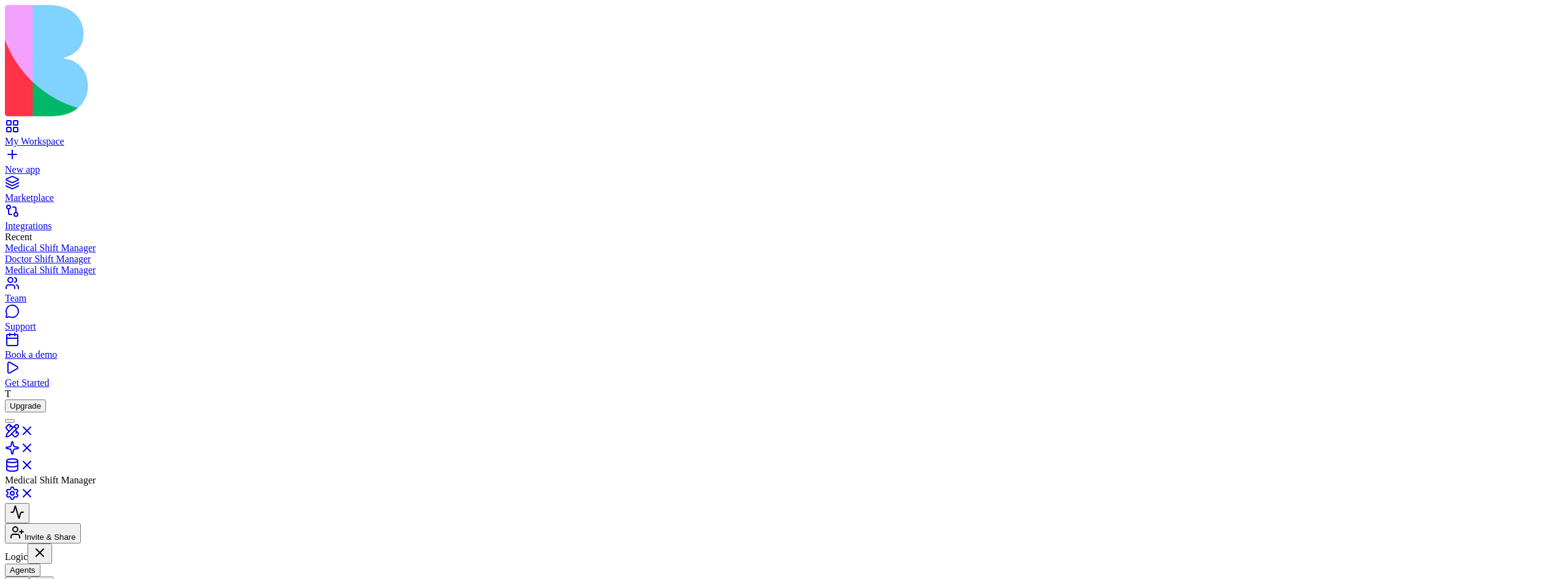
scroll to position [339, 0]
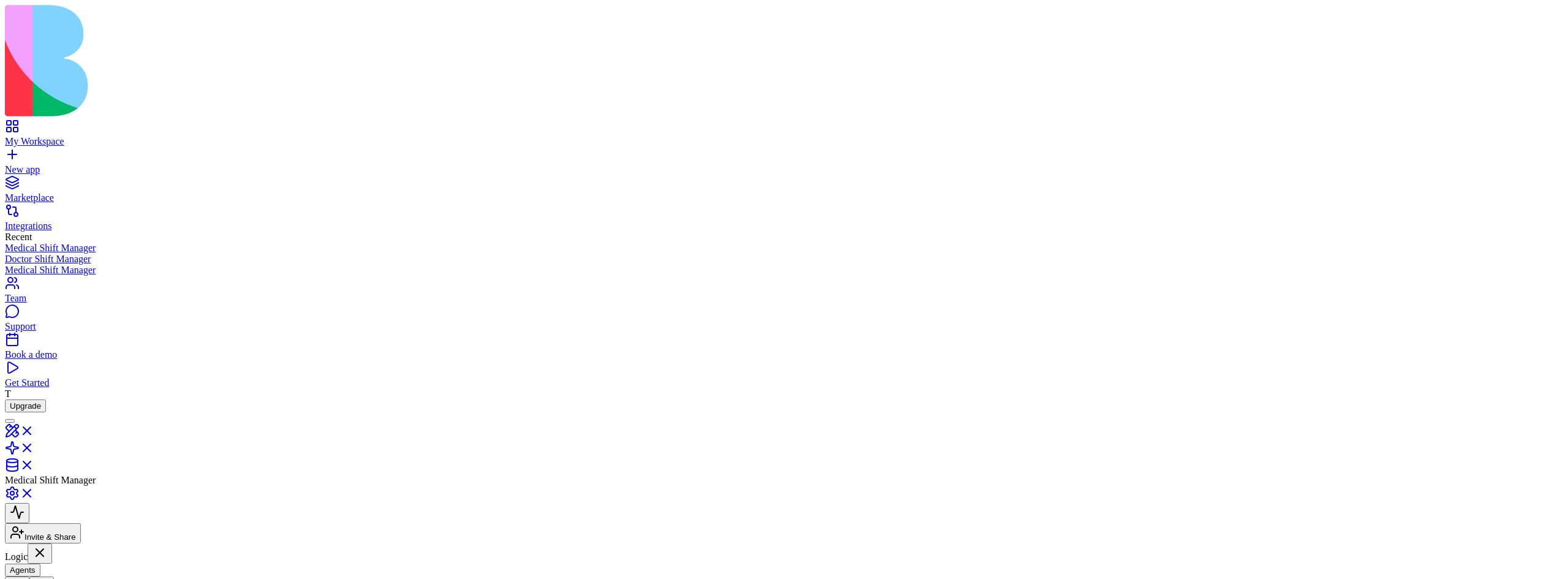
click at [1509, 121] on html "My Workspace New app Marketplace Integrations Recent Medical Shift Manager Doct…" at bounding box center [784, 440] width 1568 height 880
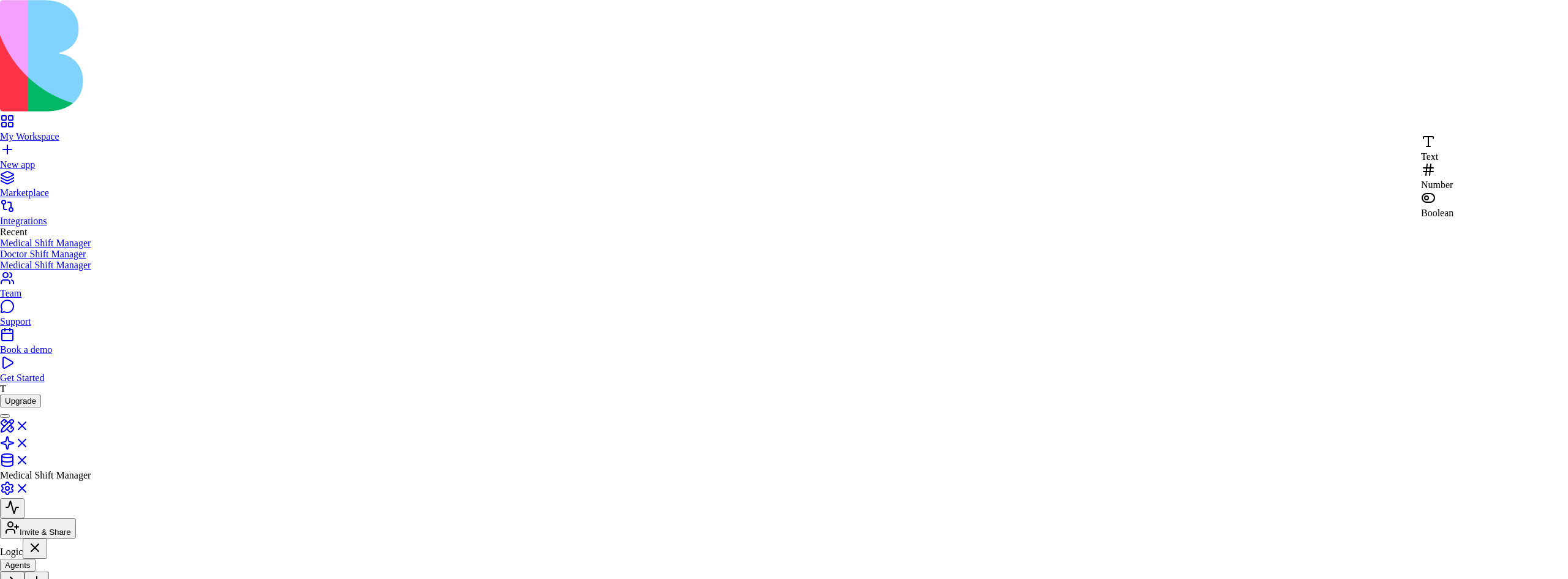
click at [1454, 148] on div "Text" at bounding box center [1438, 148] width 33 height 28
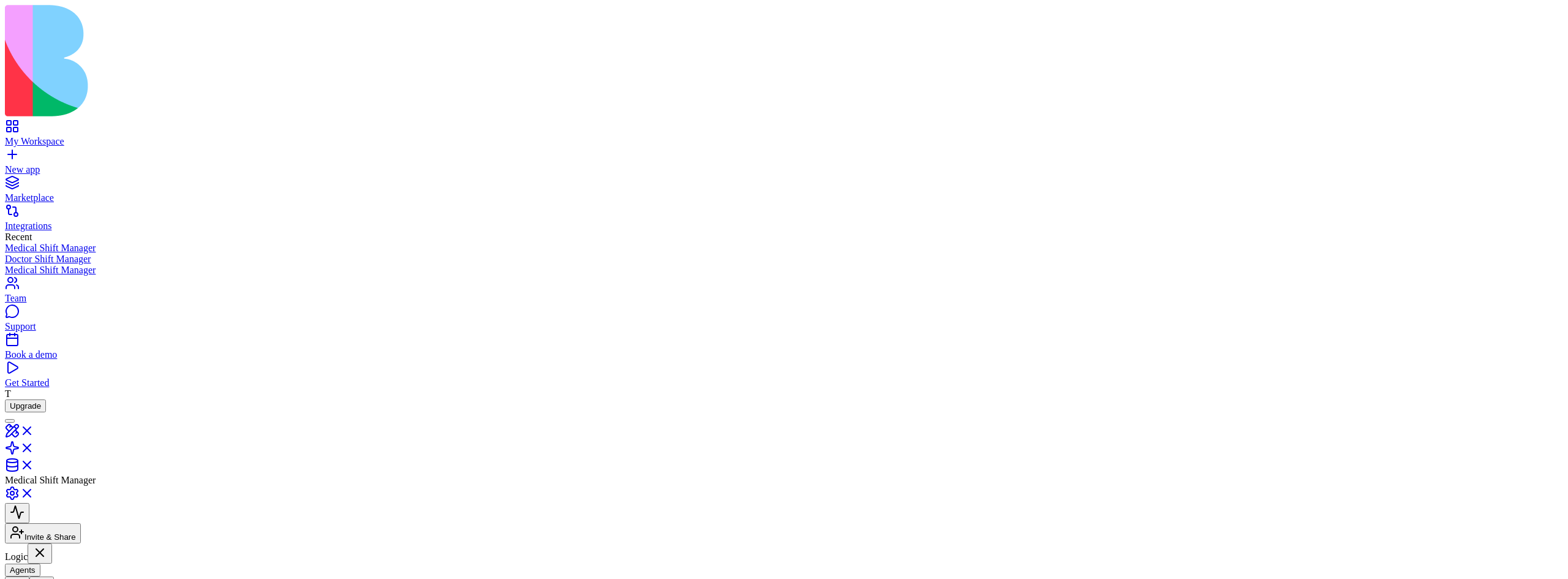
scroll to position [274, 0]
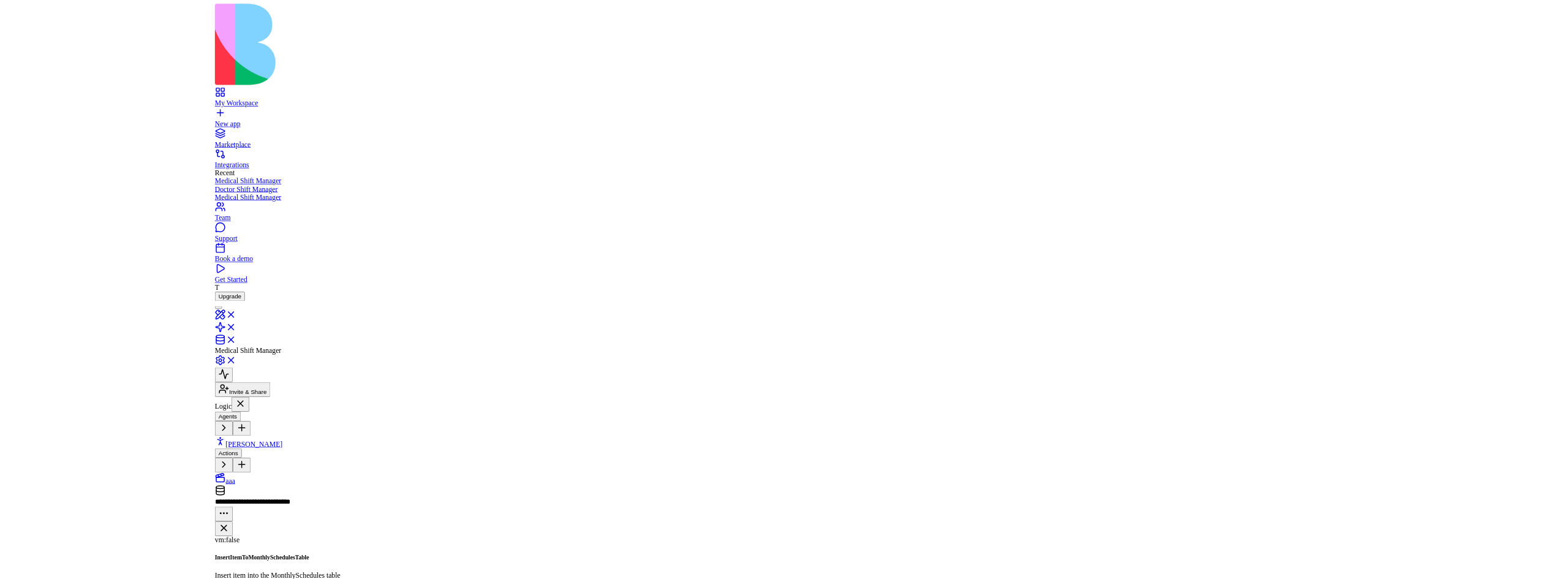
scroll to position [336, 0]
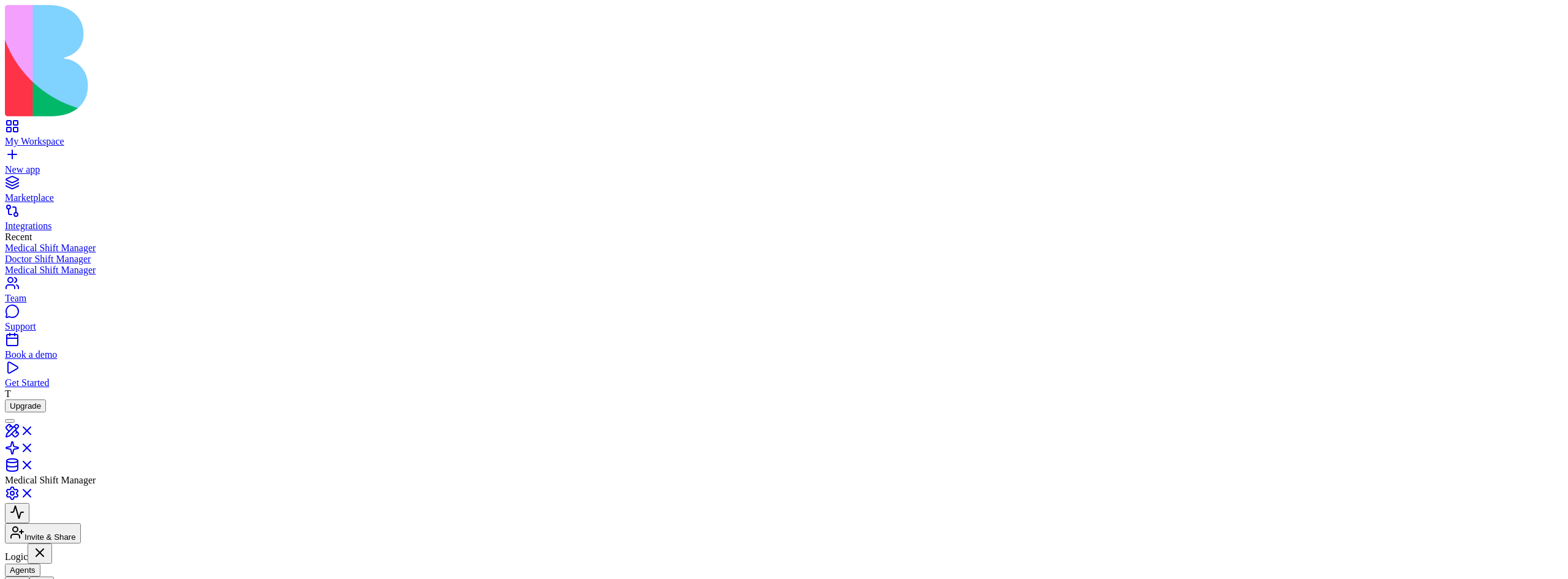
scroll to position [330, 0]
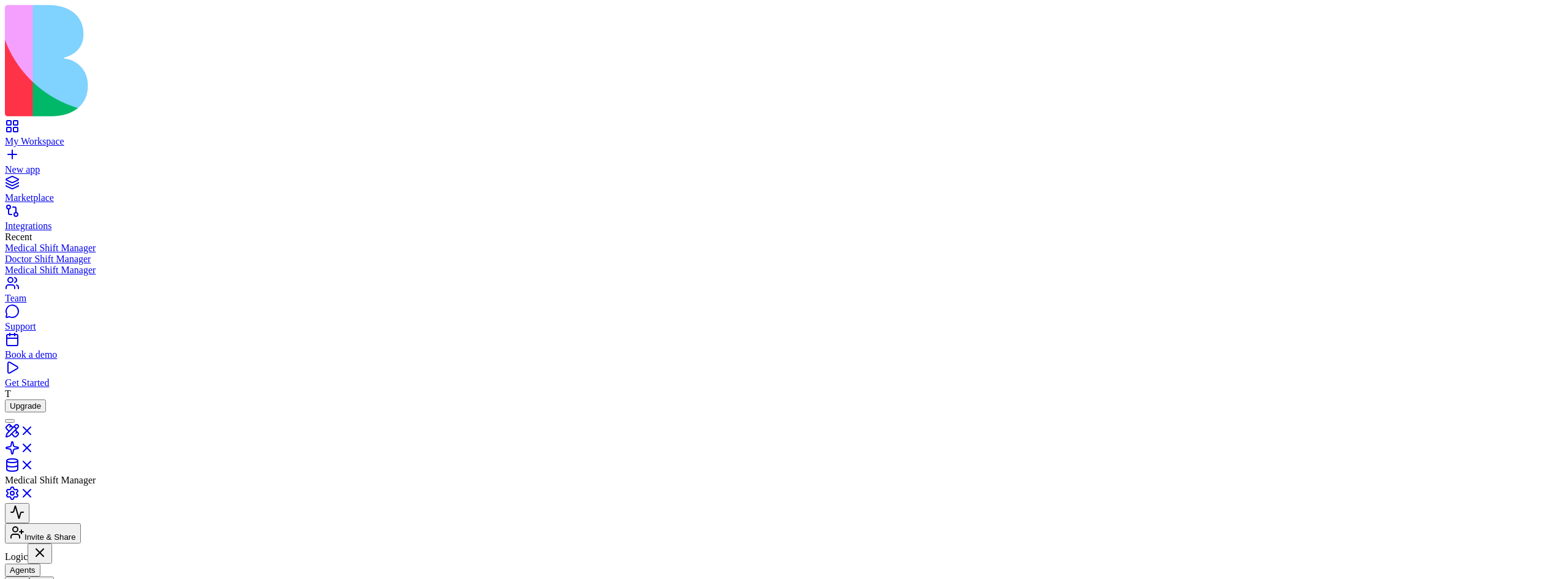
scroll to position [339, 0]
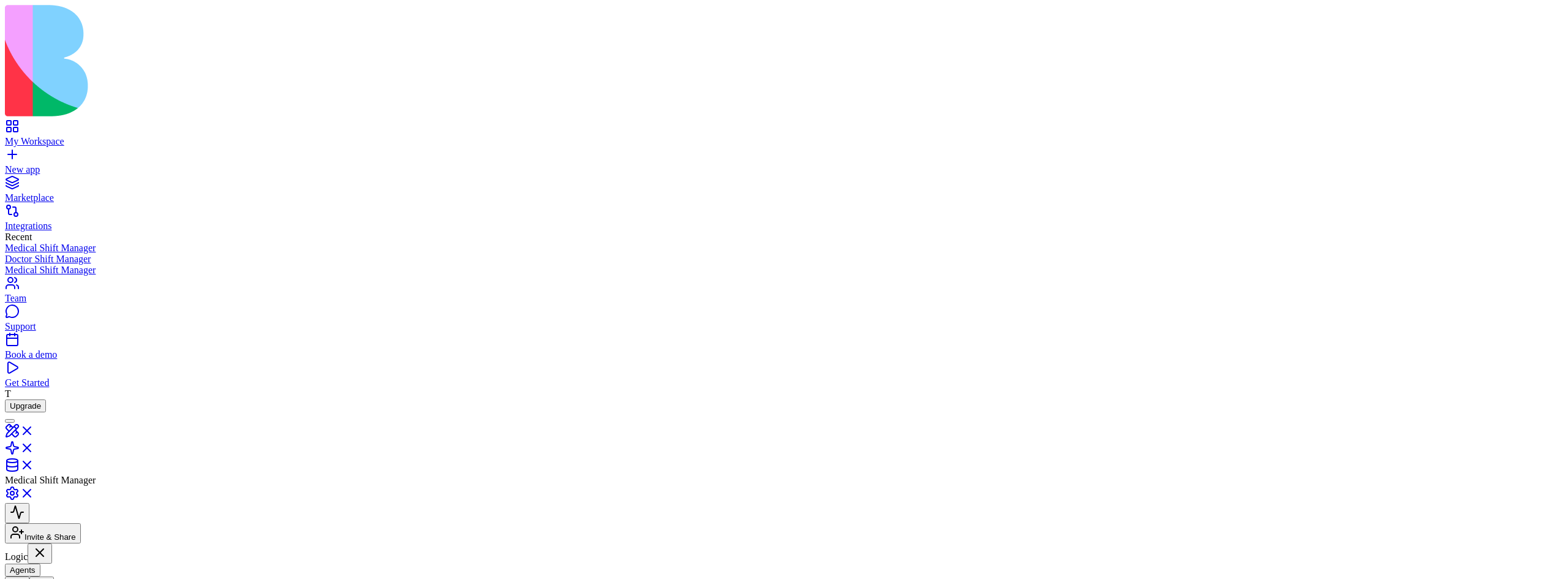
click at [16, 153] on link "New app" at bounding box center [784, 164] width 1559 height 22
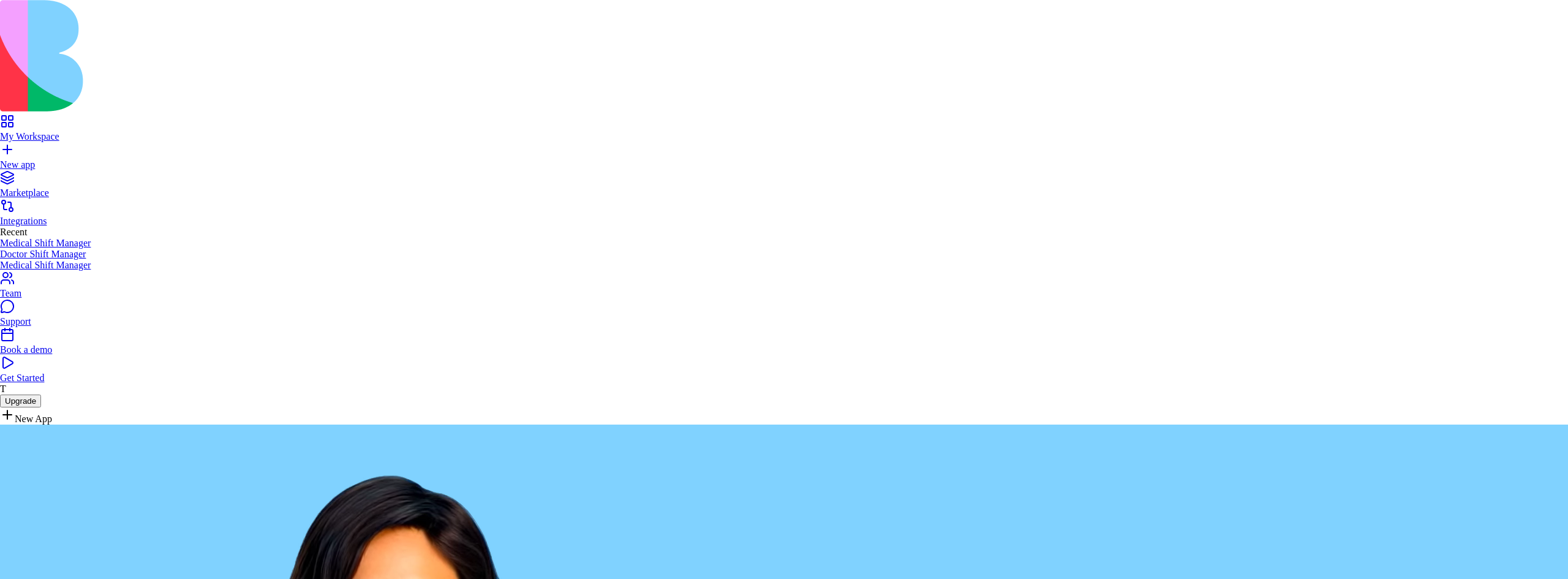
scroll to position [2104, 0]
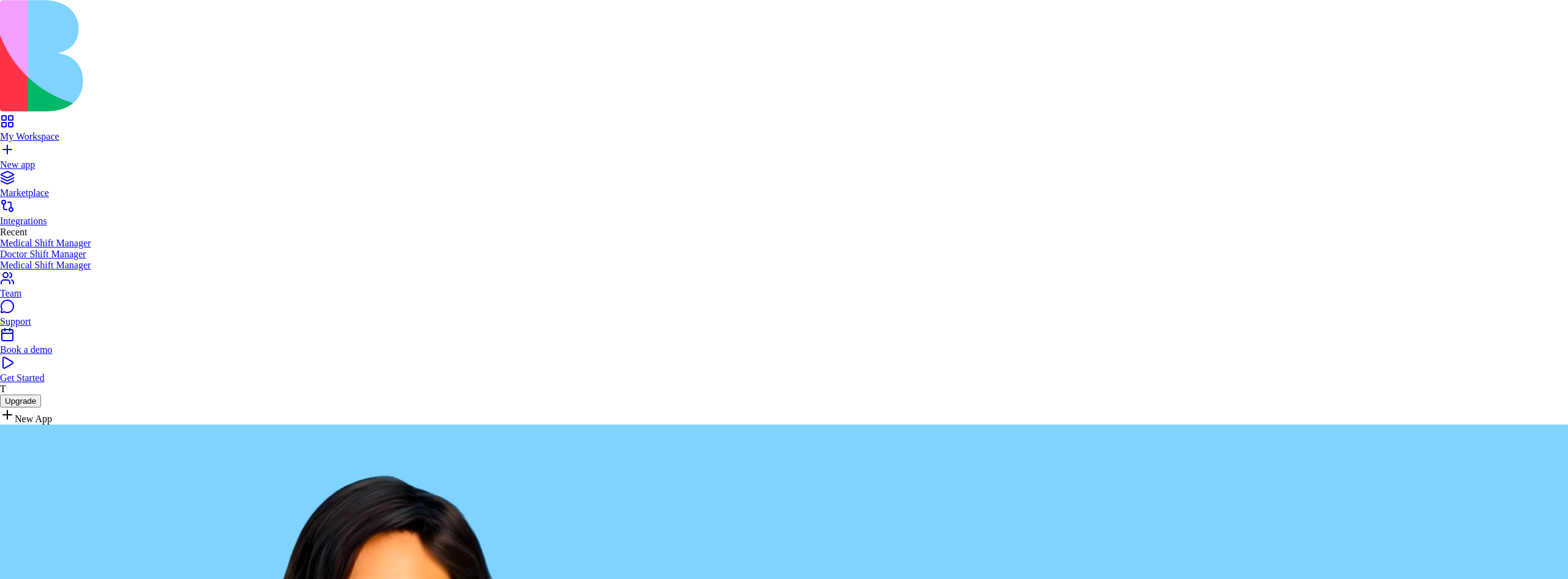
scroll to position [2151, 0]
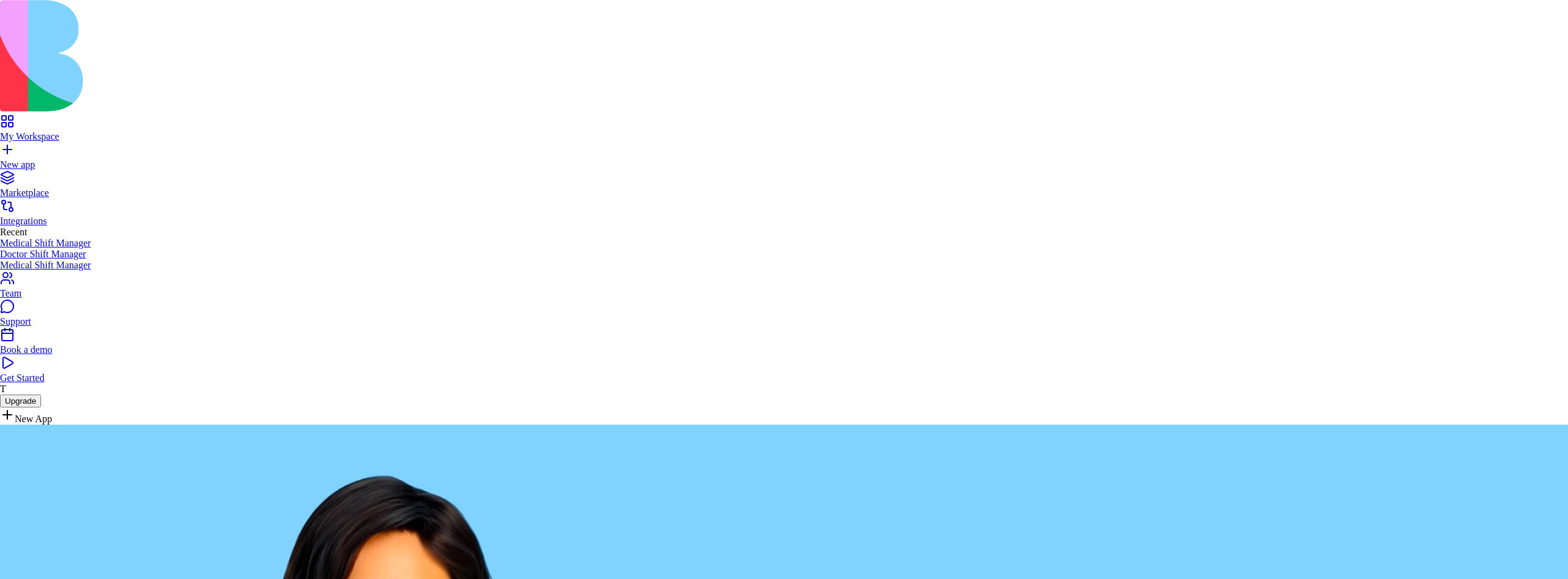
scroll to position [2301, 0]
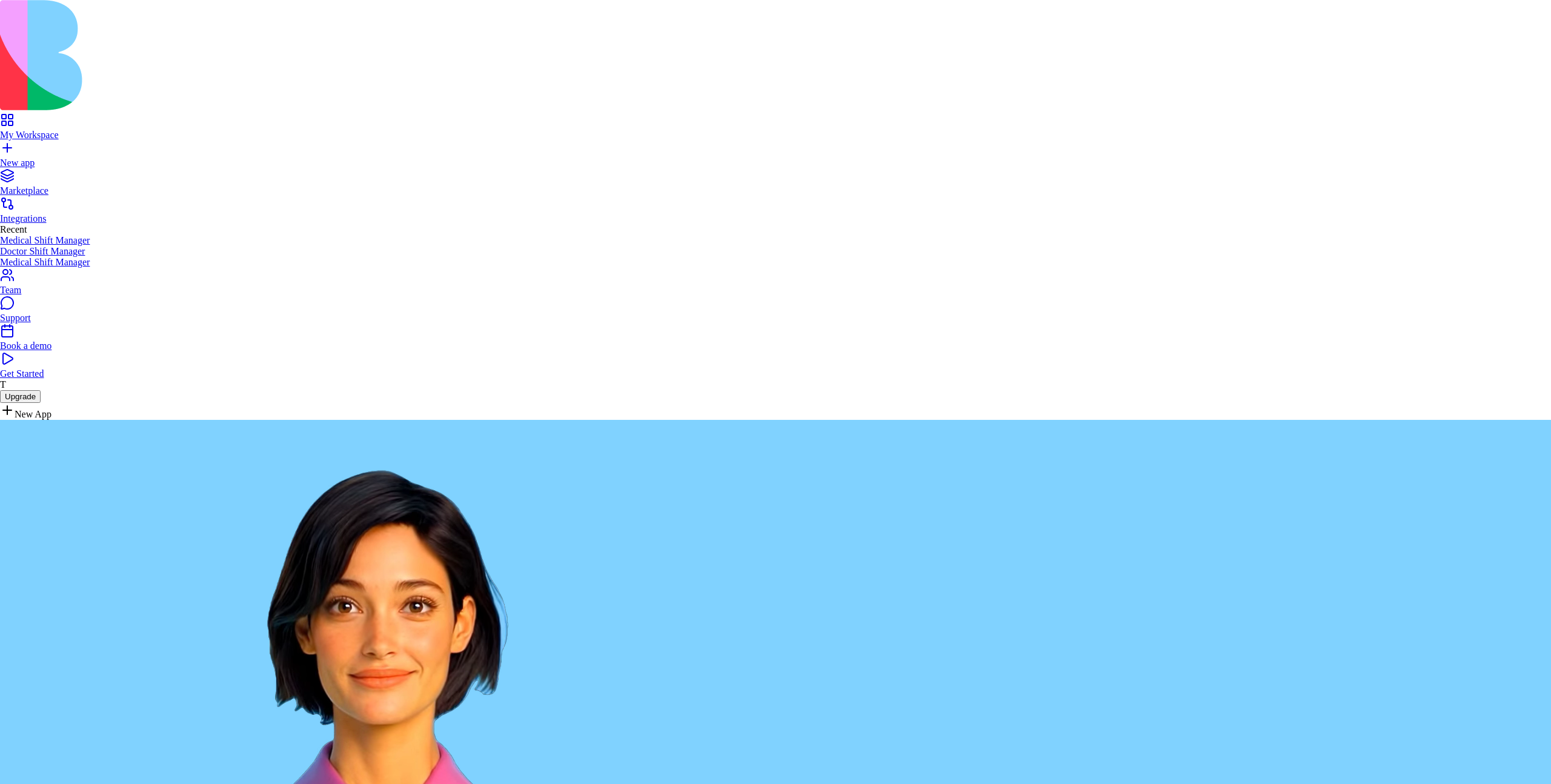
scroll to position [2109, 0]
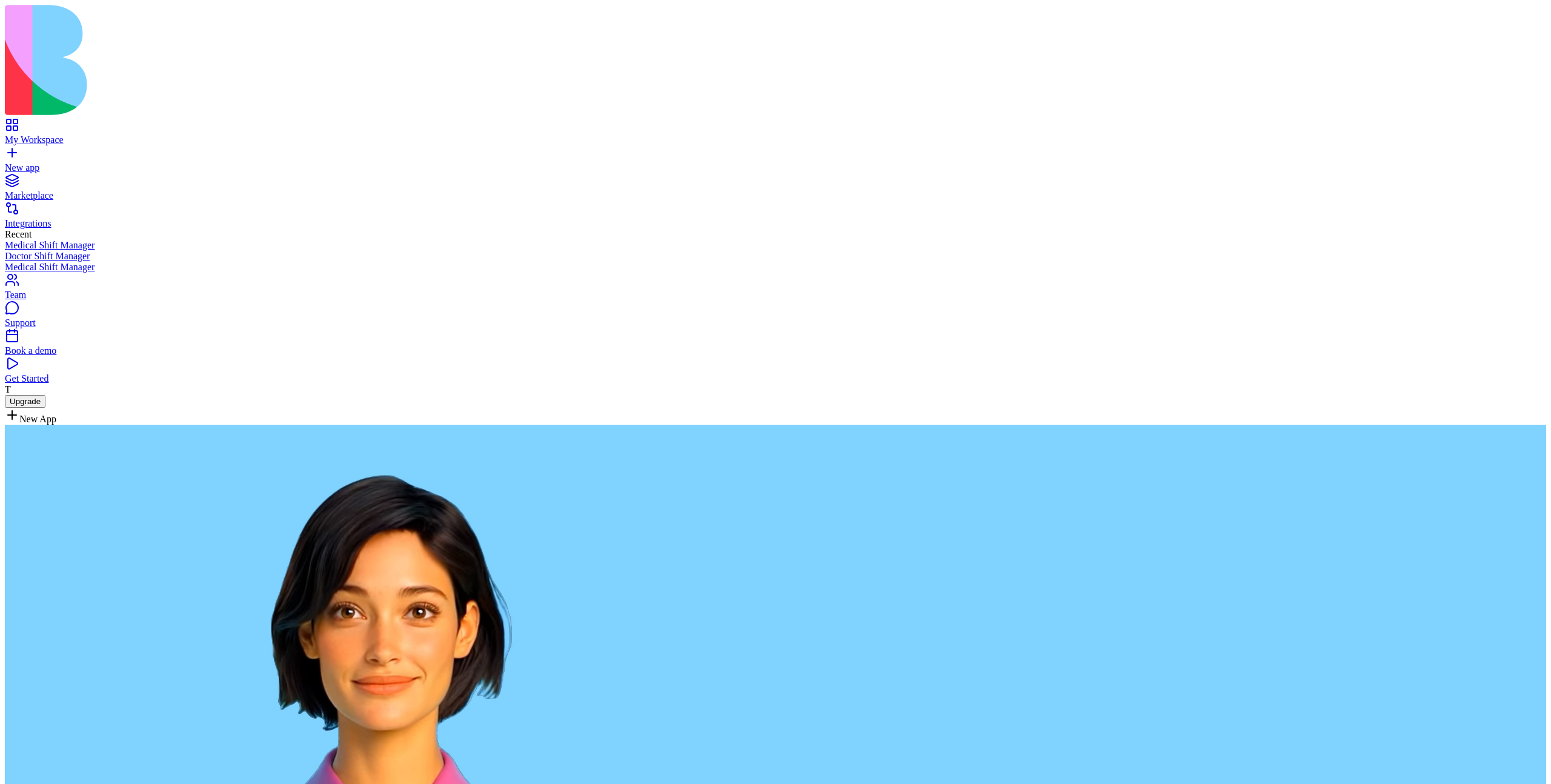
type textarea "******"
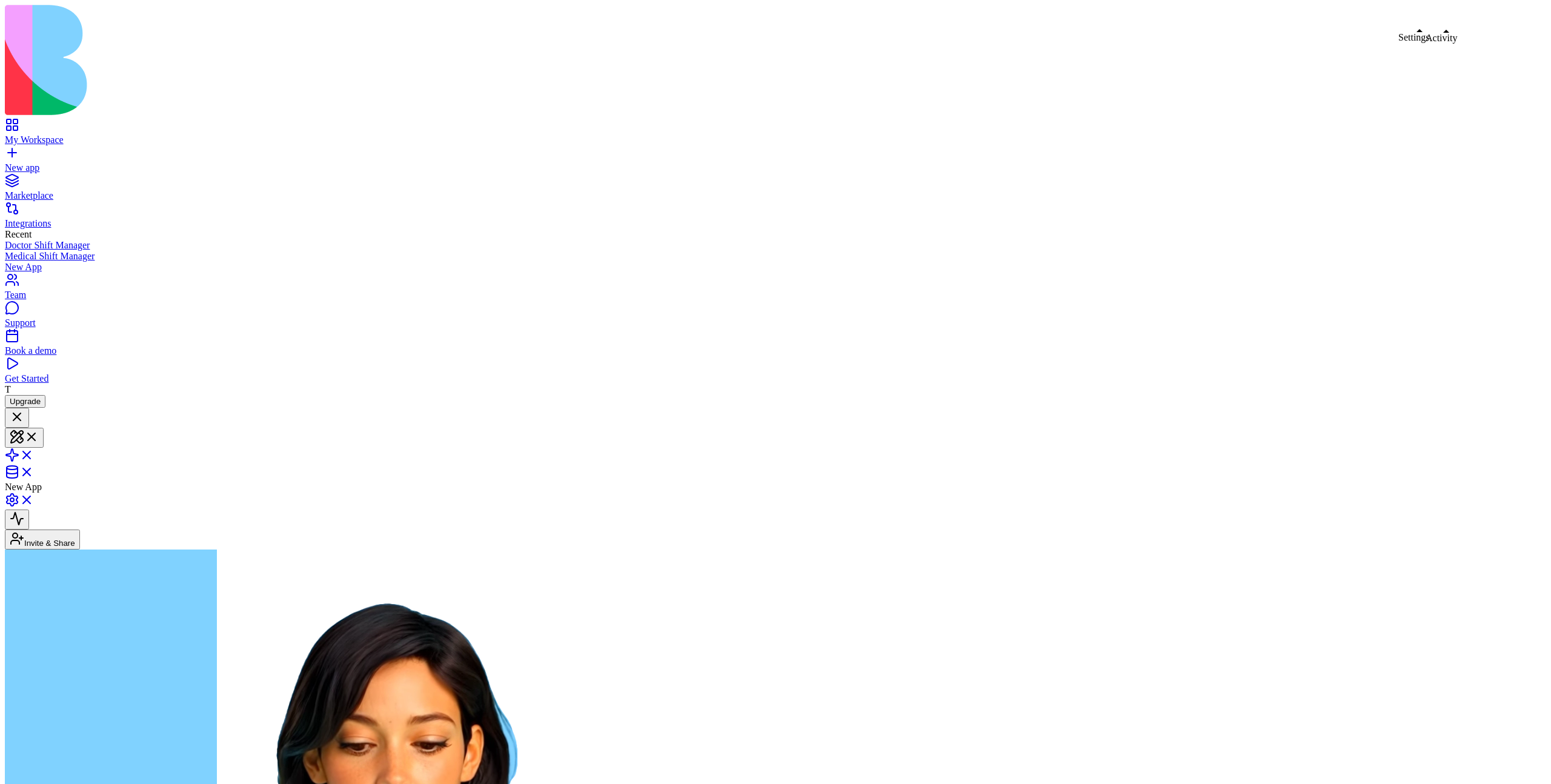
click at [34, 499] on link at bounding box center [20, 504] width 29 height 10
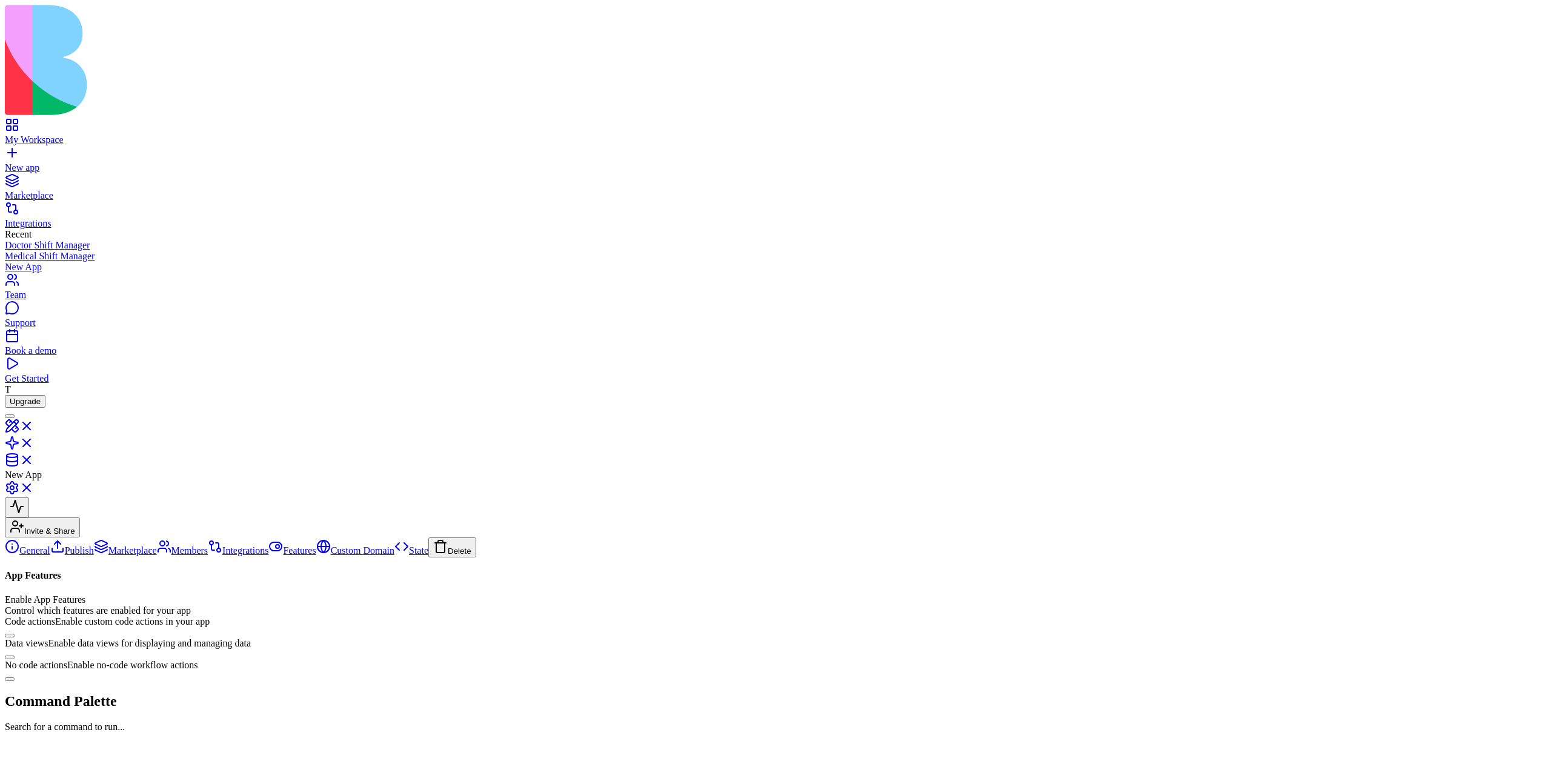
click at [27, 152] on link "New app" at bounding box center [776, 163] width 1542 height 22
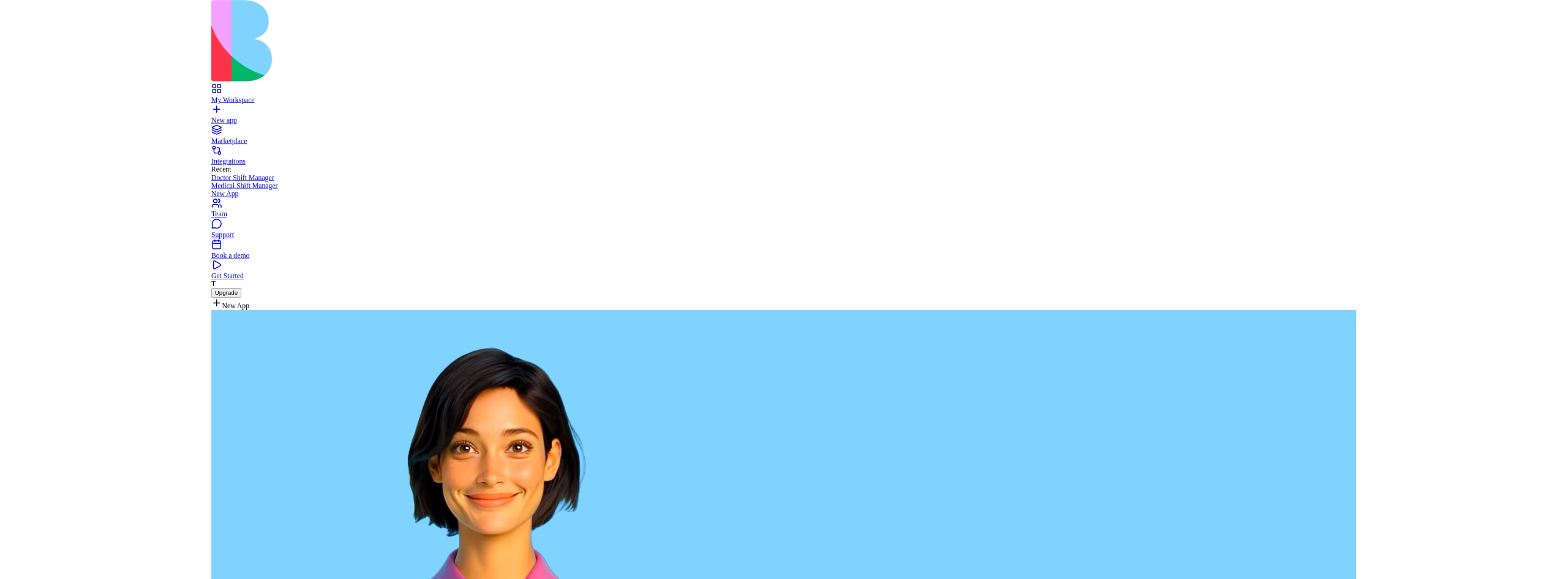
scroll to position [2131, 0]
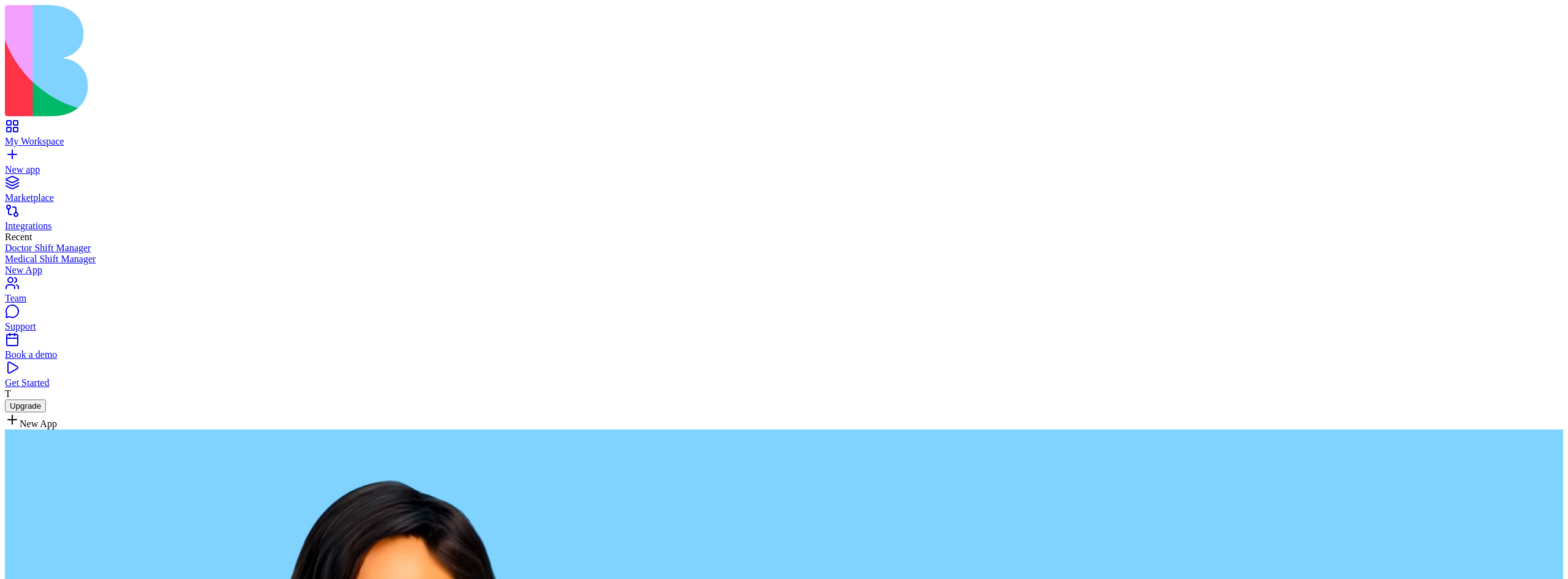
type textarea "**********"
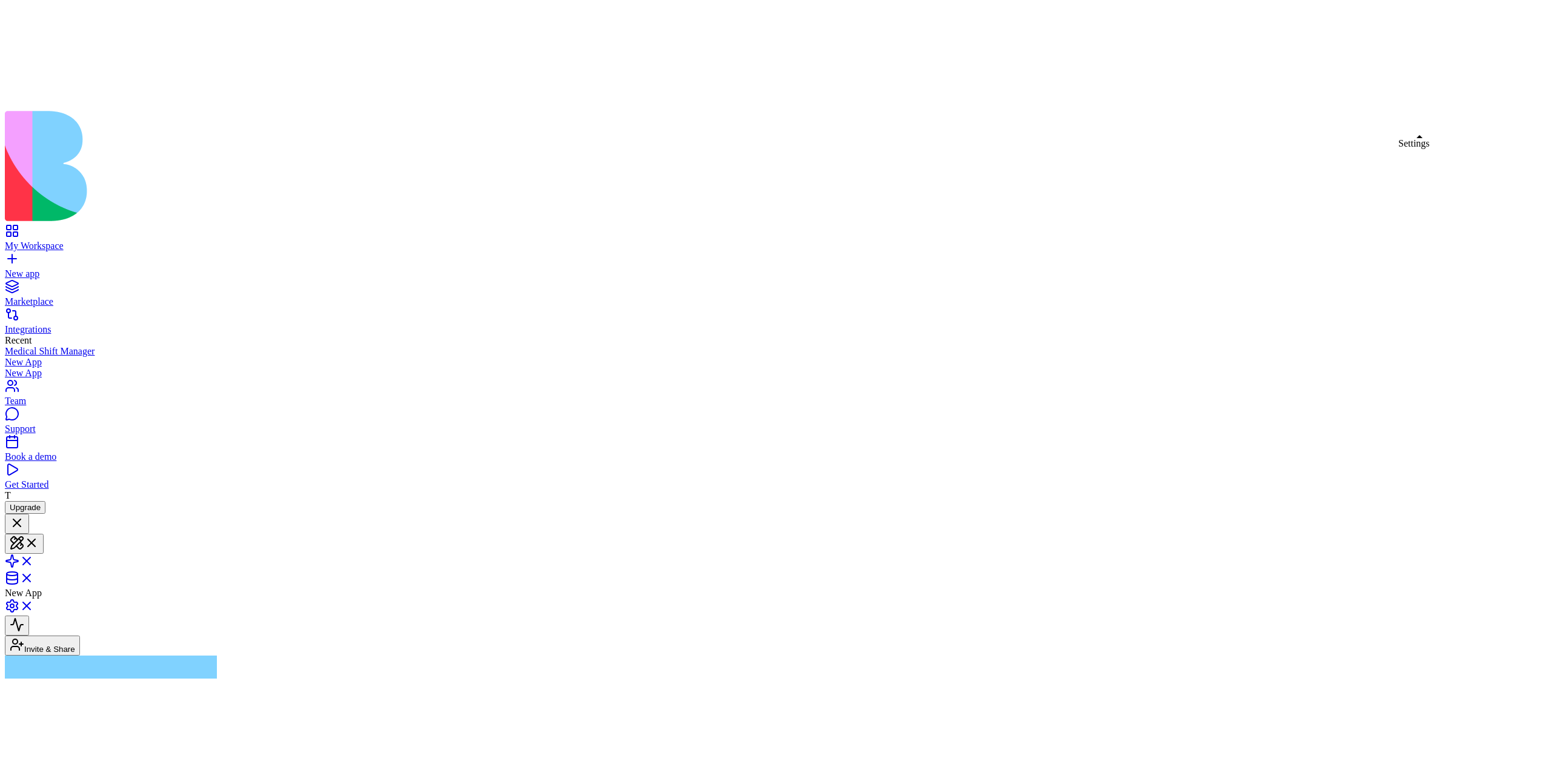
scroll to position [111, 0]
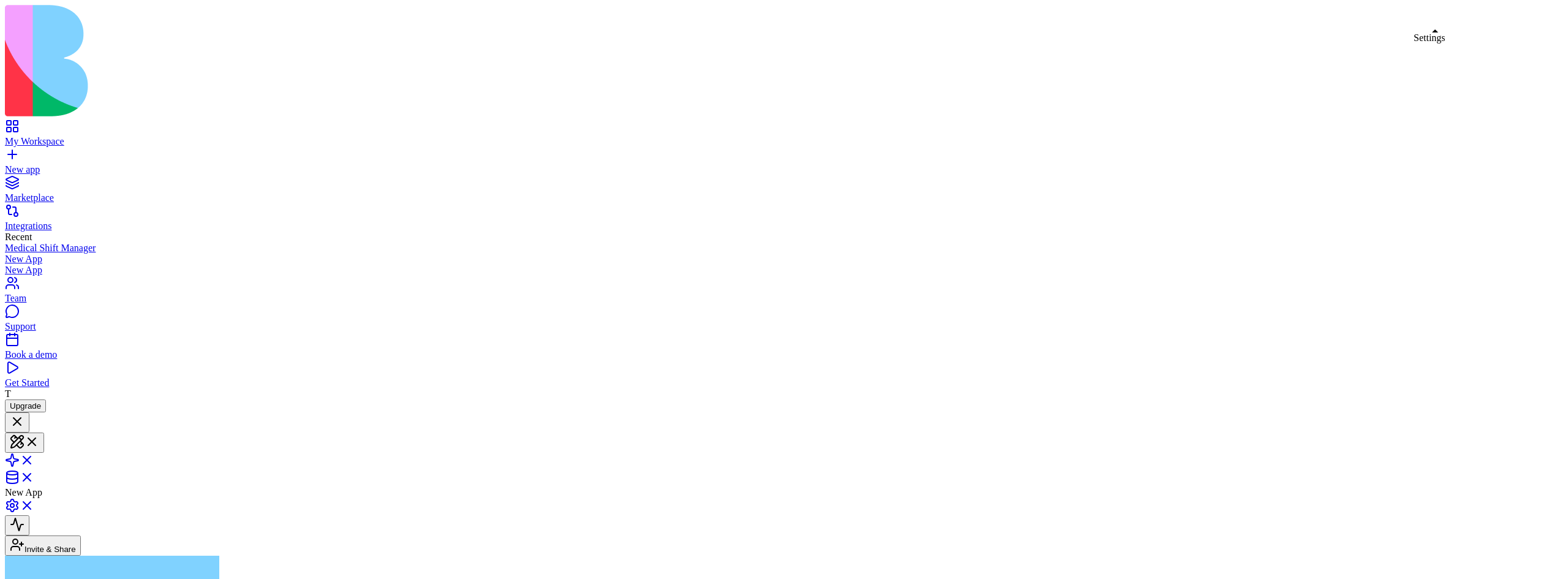
click at [34, 504] on link at bounding box center [20, 509] width 29 height 10
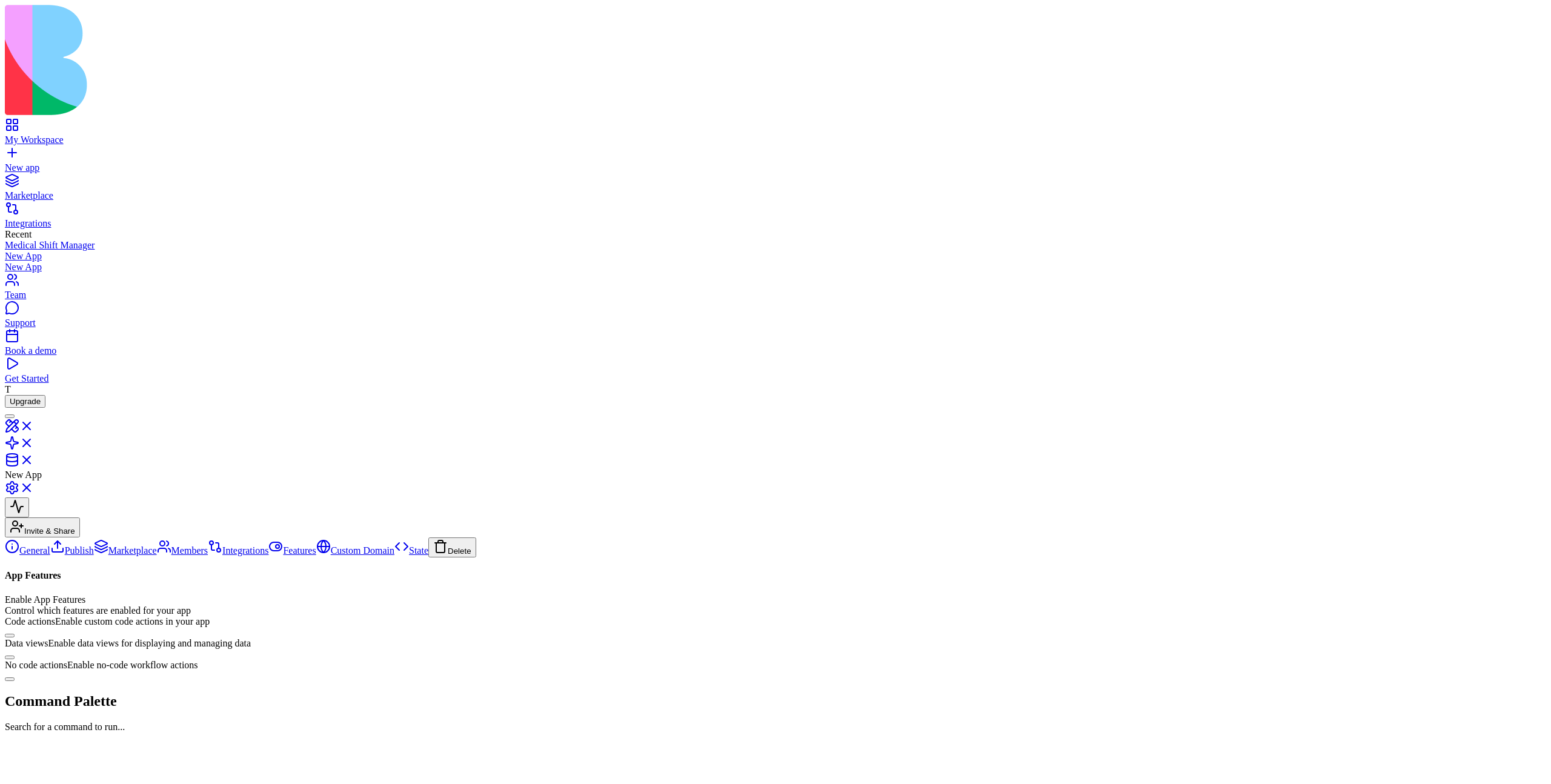
click at [26, 152] on link "New app" at bounding box center [776, 163] width 1542 height 22
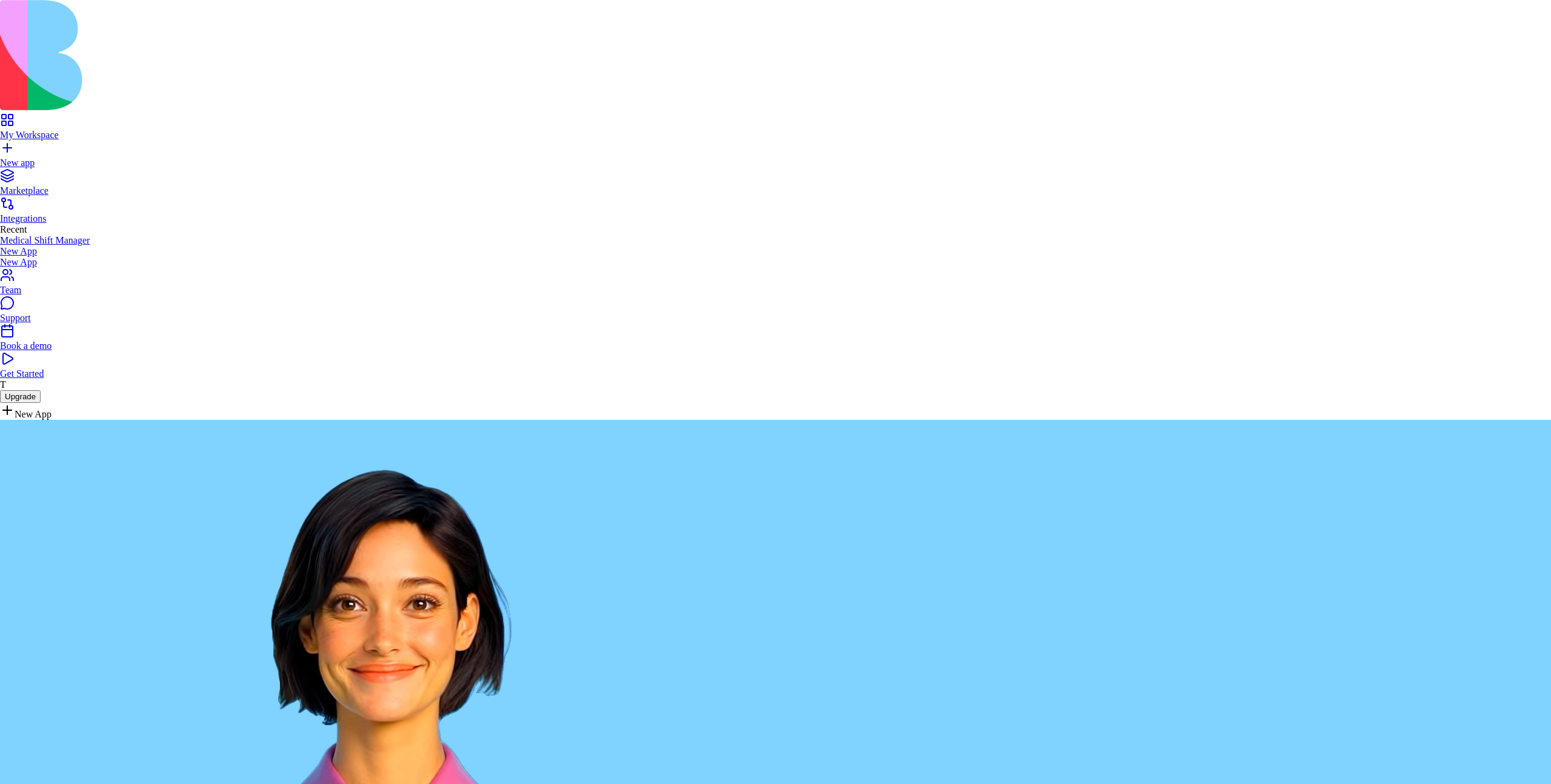
scroll to position [2140, 0]
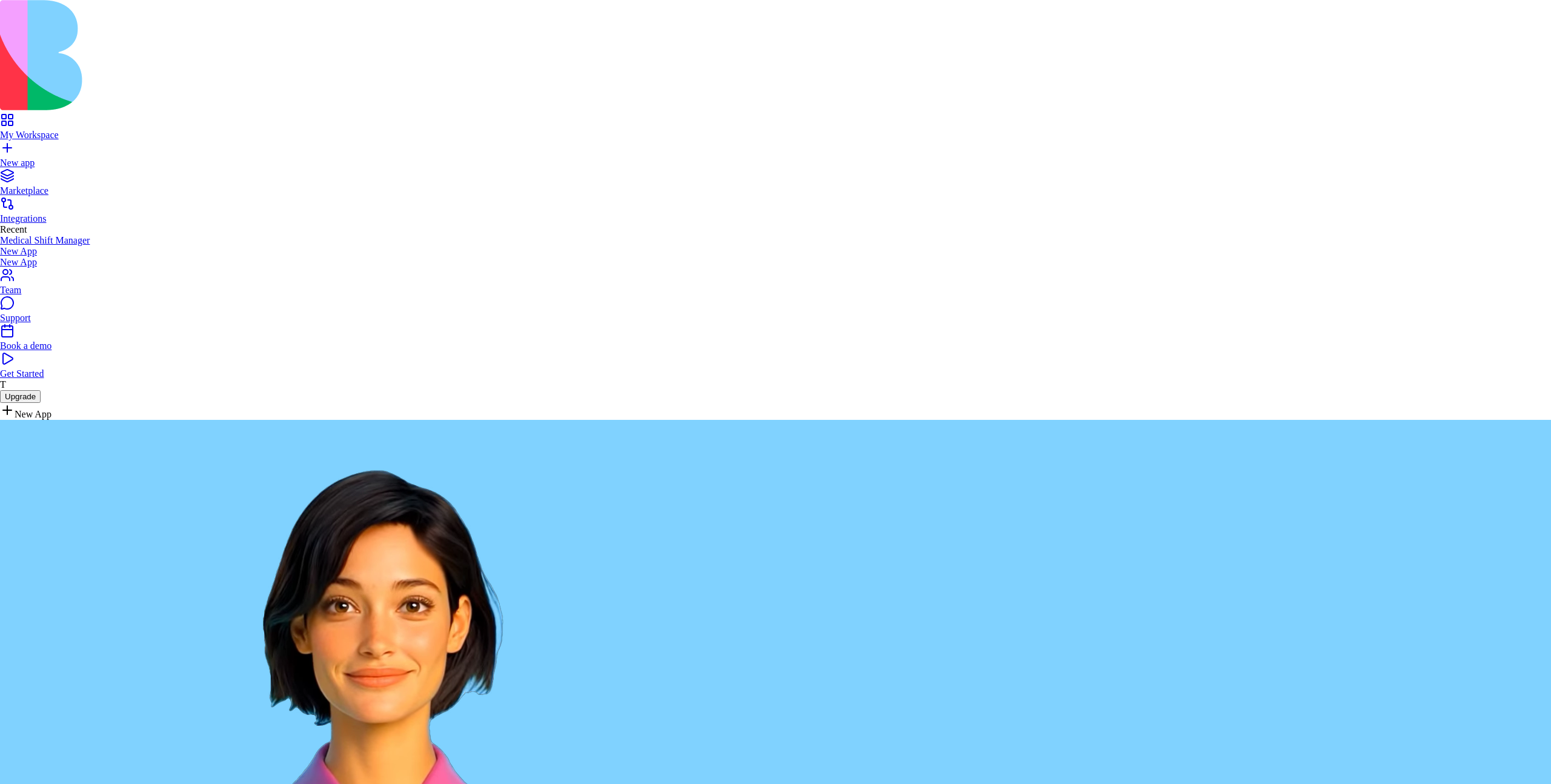
drag, startPoint x: 761, startPoint y: 503, endPoint x: 535, endPoint y: 478, distance: 227.4
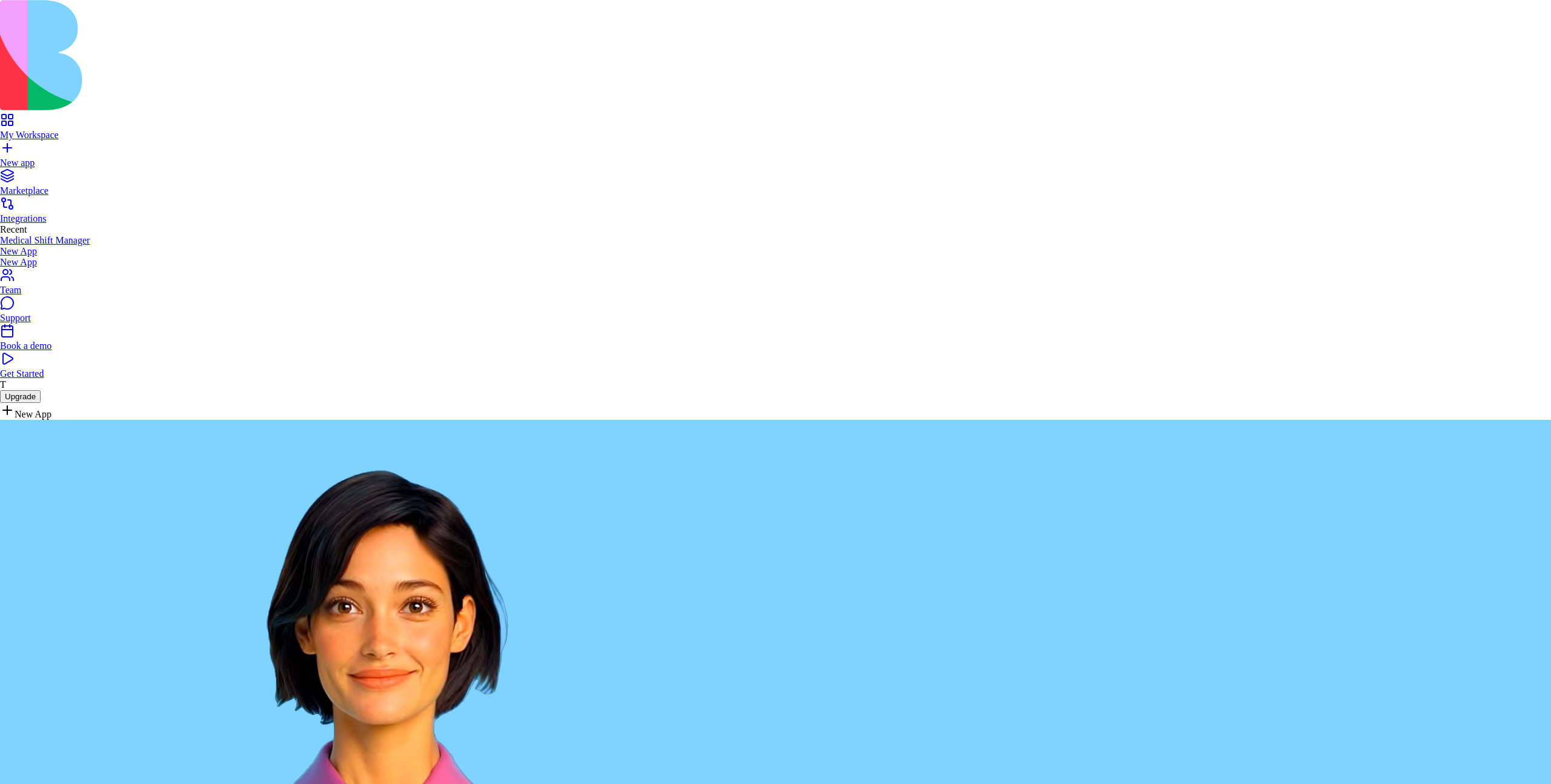
drag, startPoint x: 535, startPoint y: 491, endPoint x: 579, endPoint y: 491, distance: 44.0
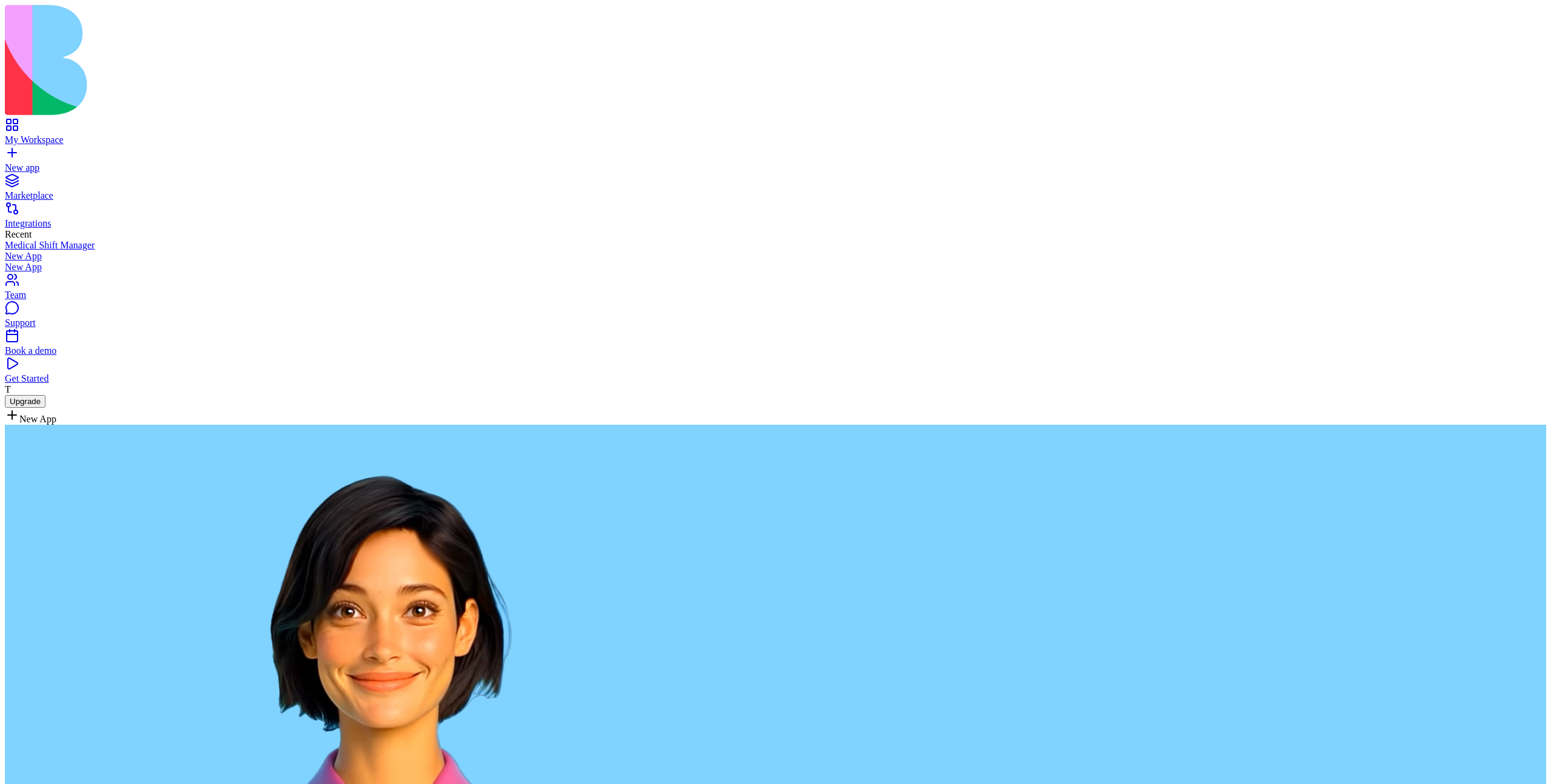
type textarea "**********"
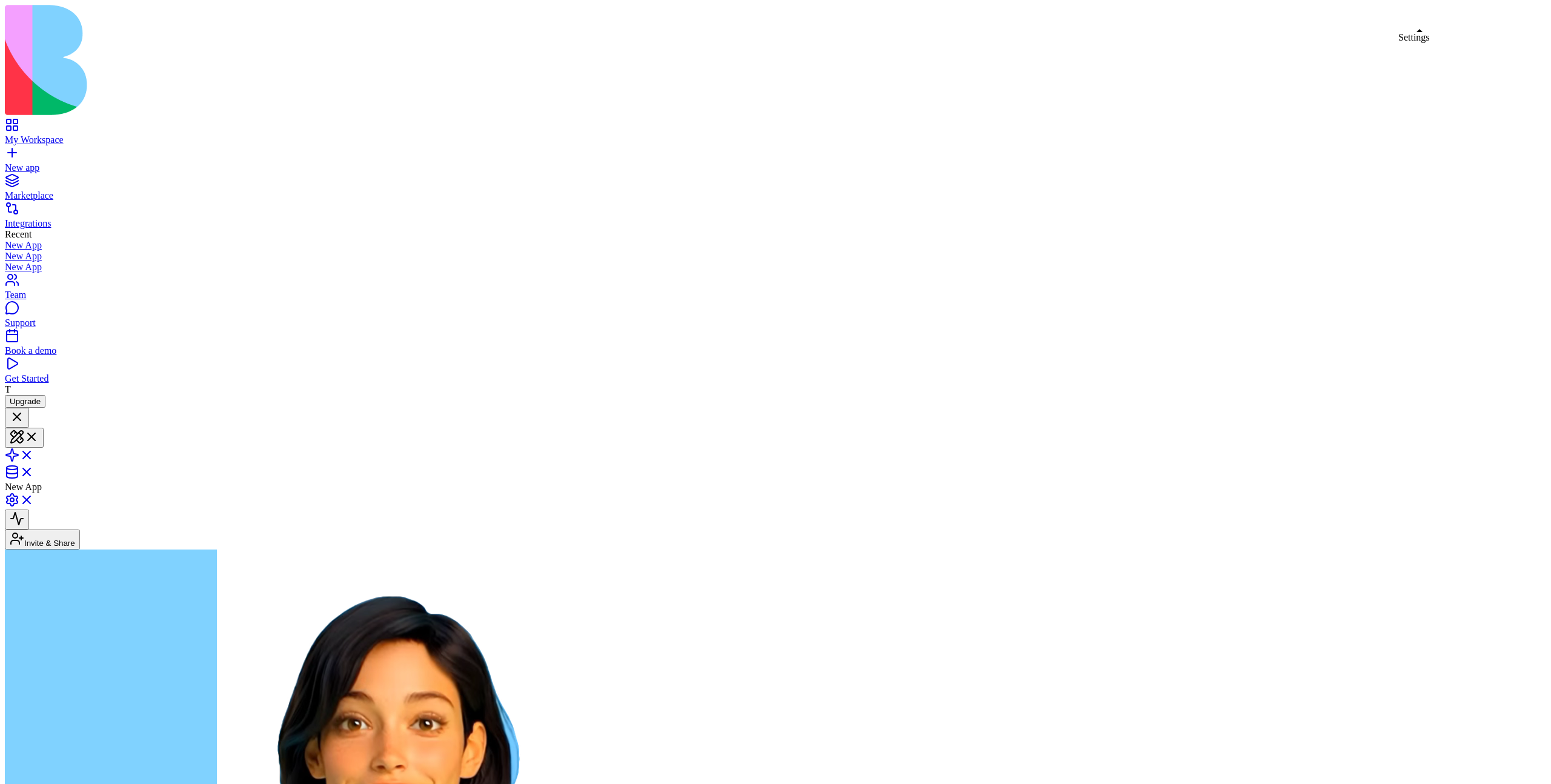
click at [34, 499] on link at bounding box center [20, 504] width 29 height 10
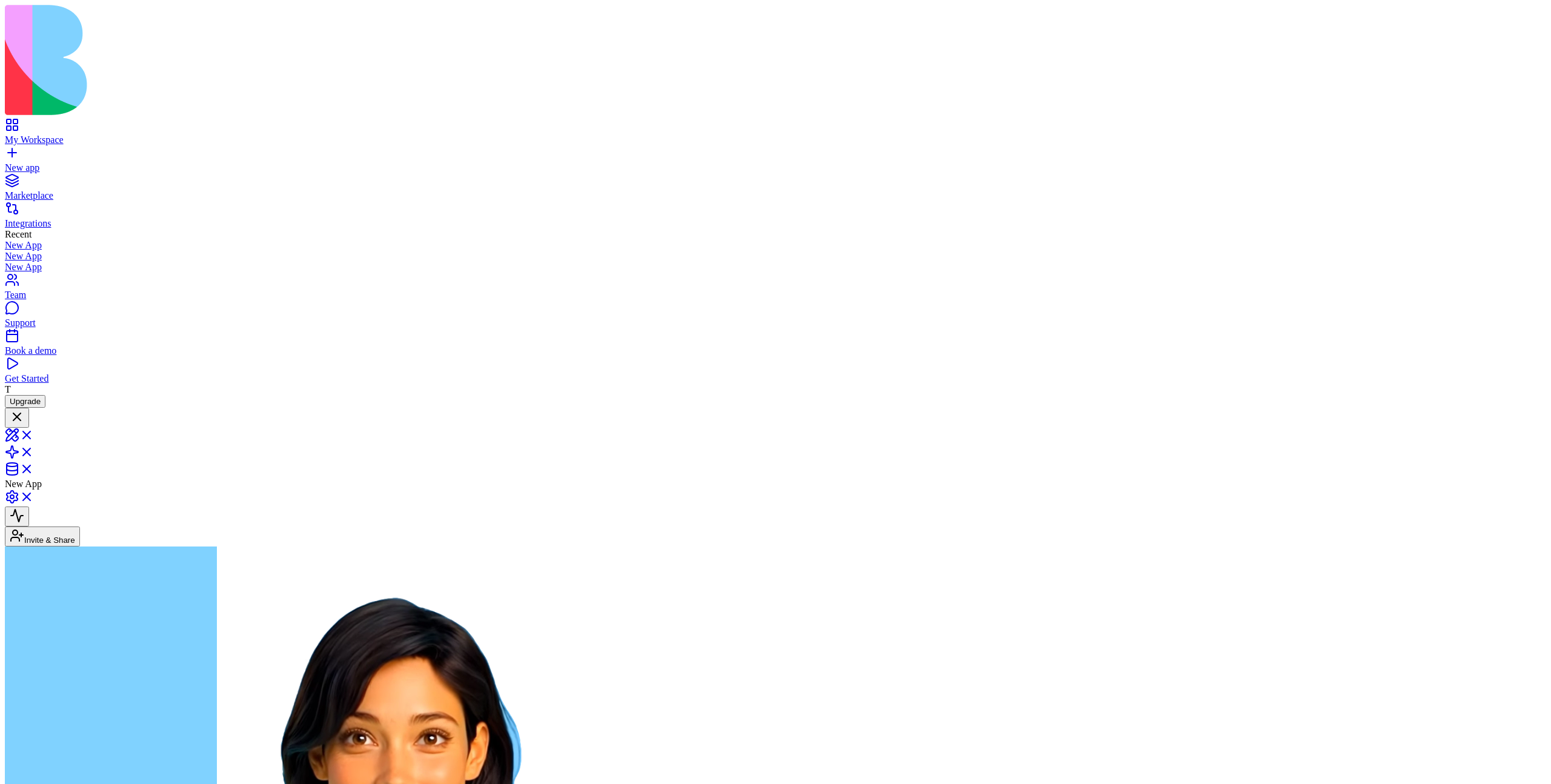
click at [22, 123] on link "My Workspace" at bounding box center [776, 134] width 1542 height 22
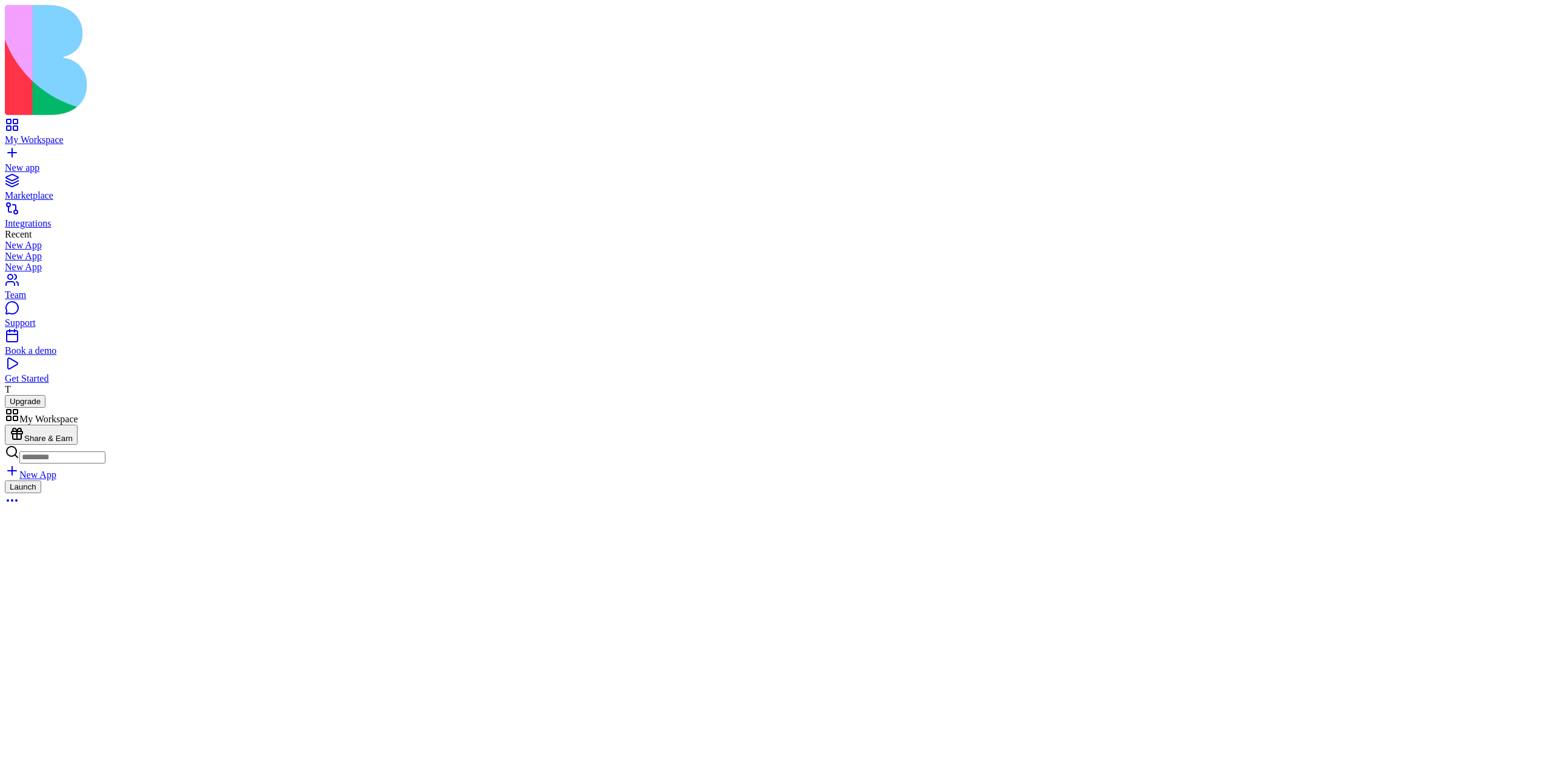
click at [74, 163] on div "New app" at bounding box center [776, 168] width 1542 height 11
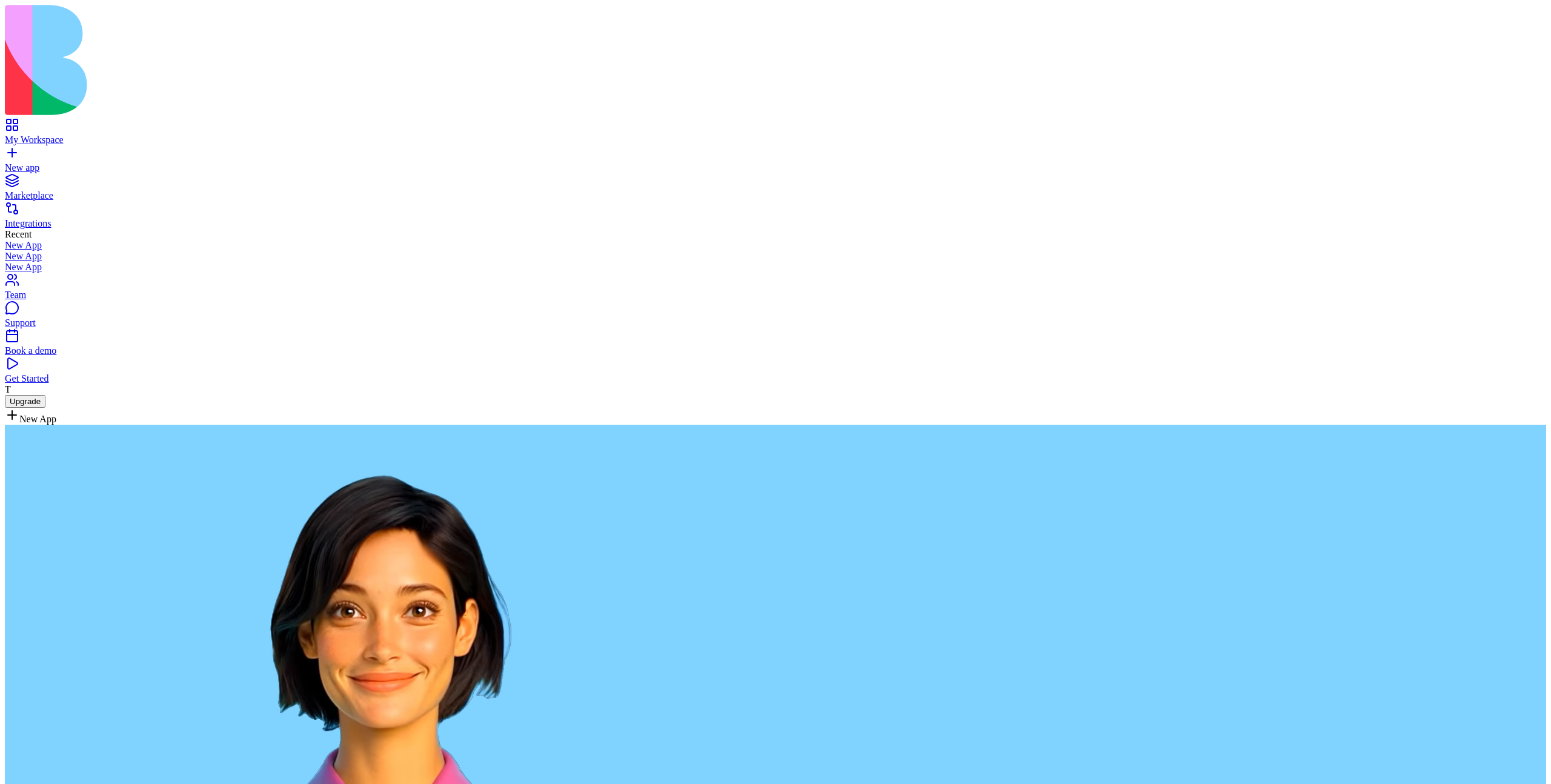
click at [93, 329] on div "Support" at bounding box center [776, 323] width 1542 height 11
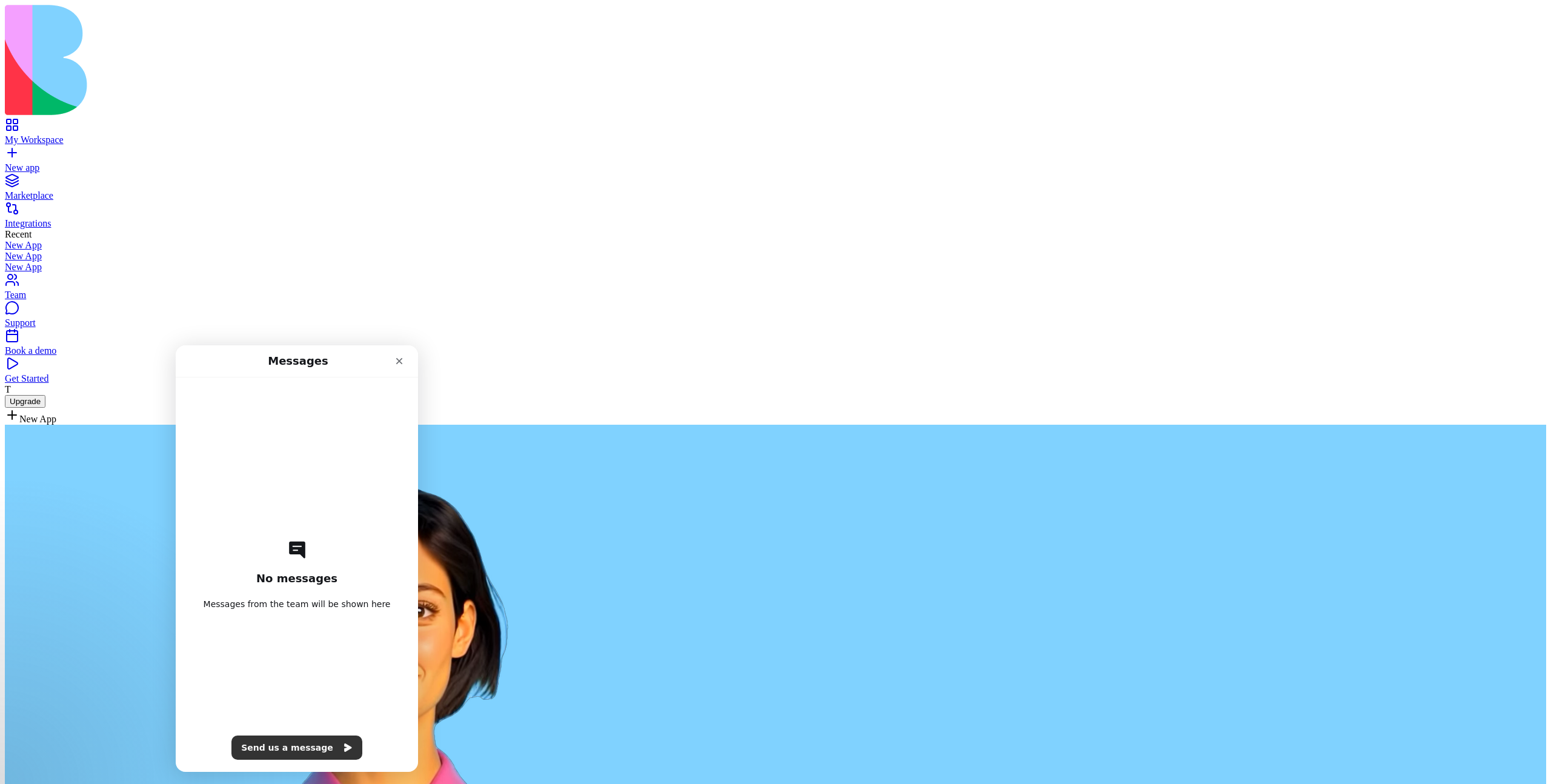
click at [94, 357] on div "Book a demo" at bounding box center [776, 351] width 1542 height 11
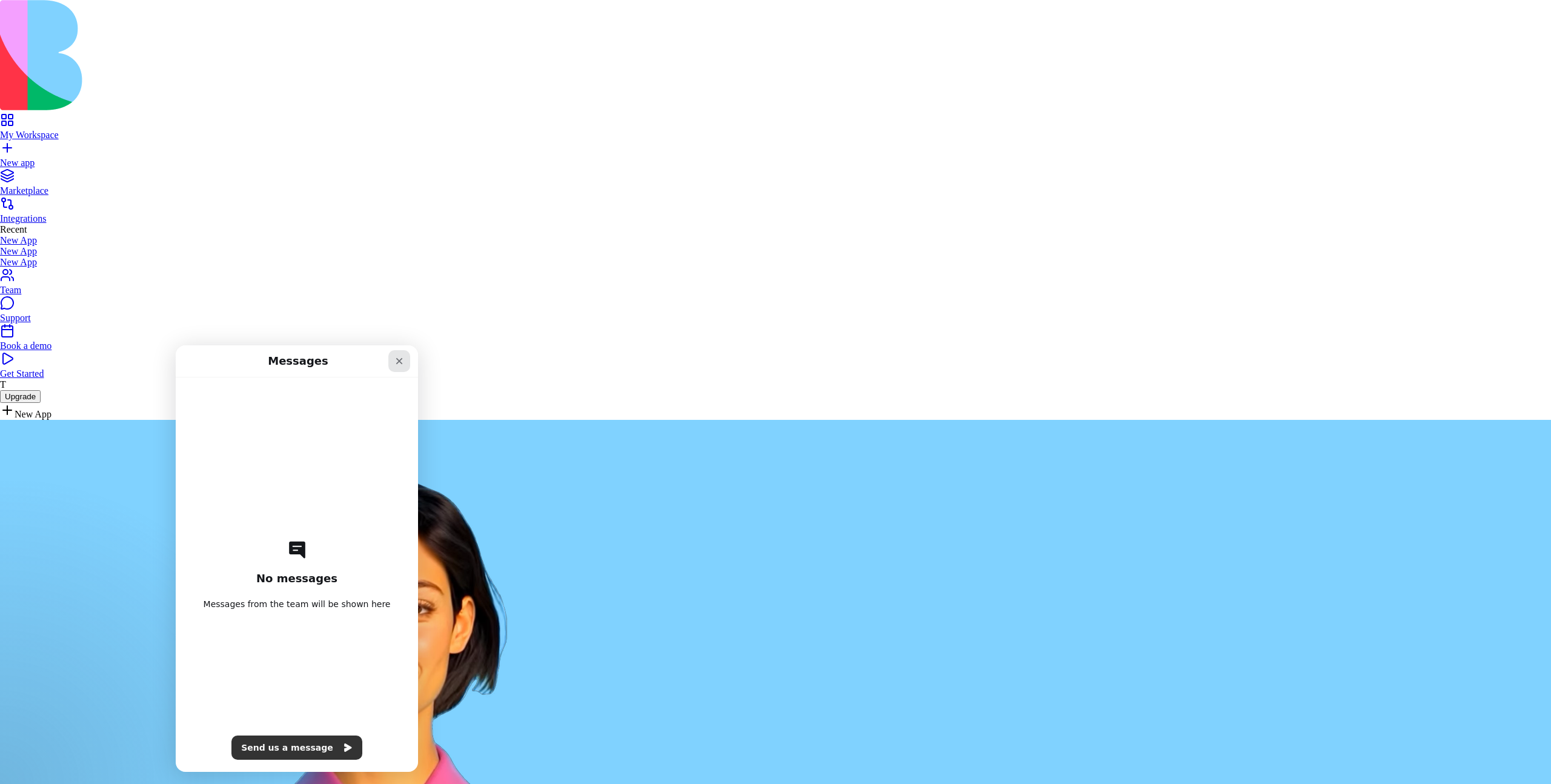
click at [403, 368] on div "Close" at bounding box center [399, 361] width 22 height 22
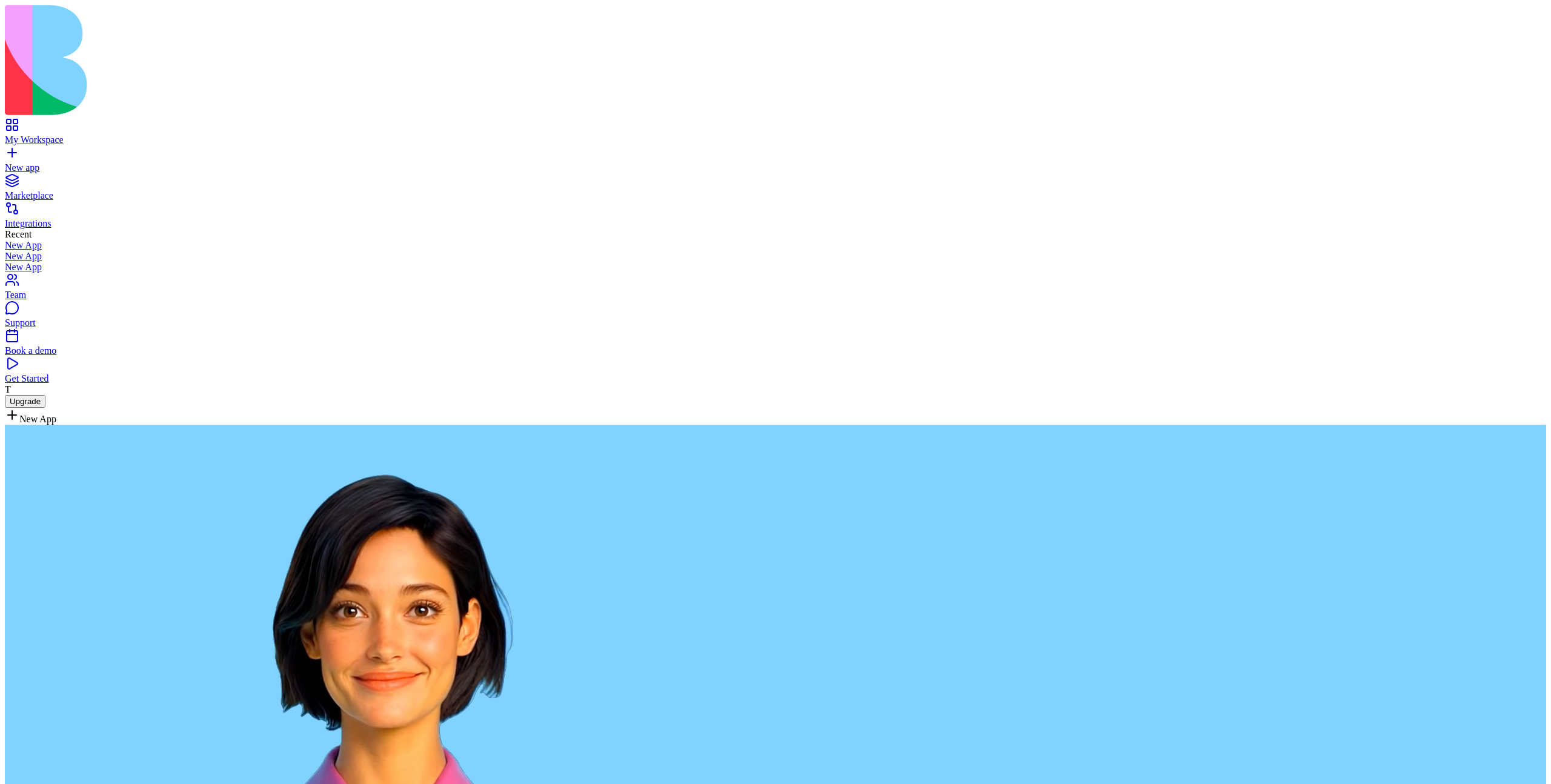
click at [83, 207] on link "Integrations" at bounding box center [776, 218] width 1542 height 22
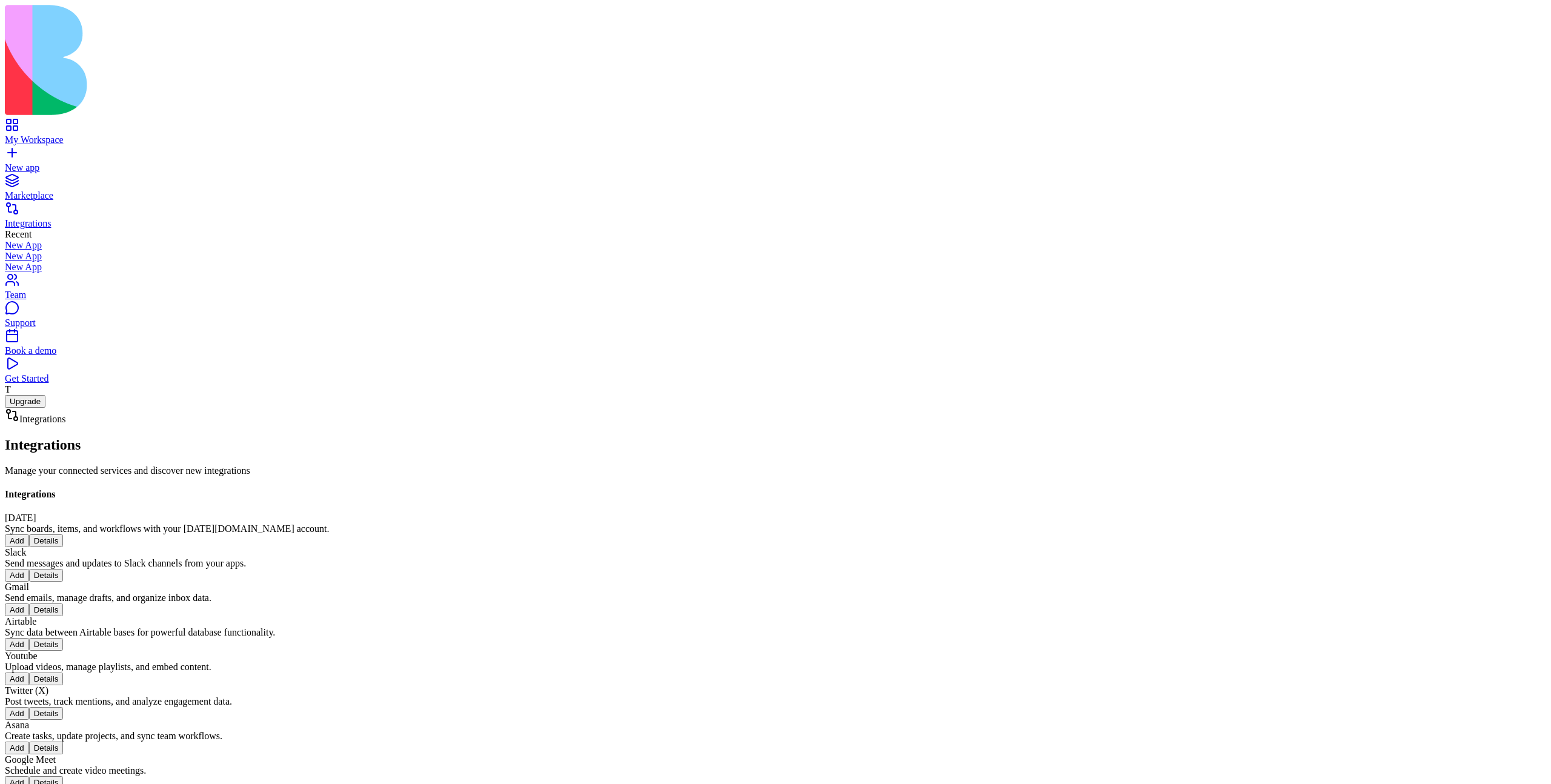
scroll to position [1730, 0]
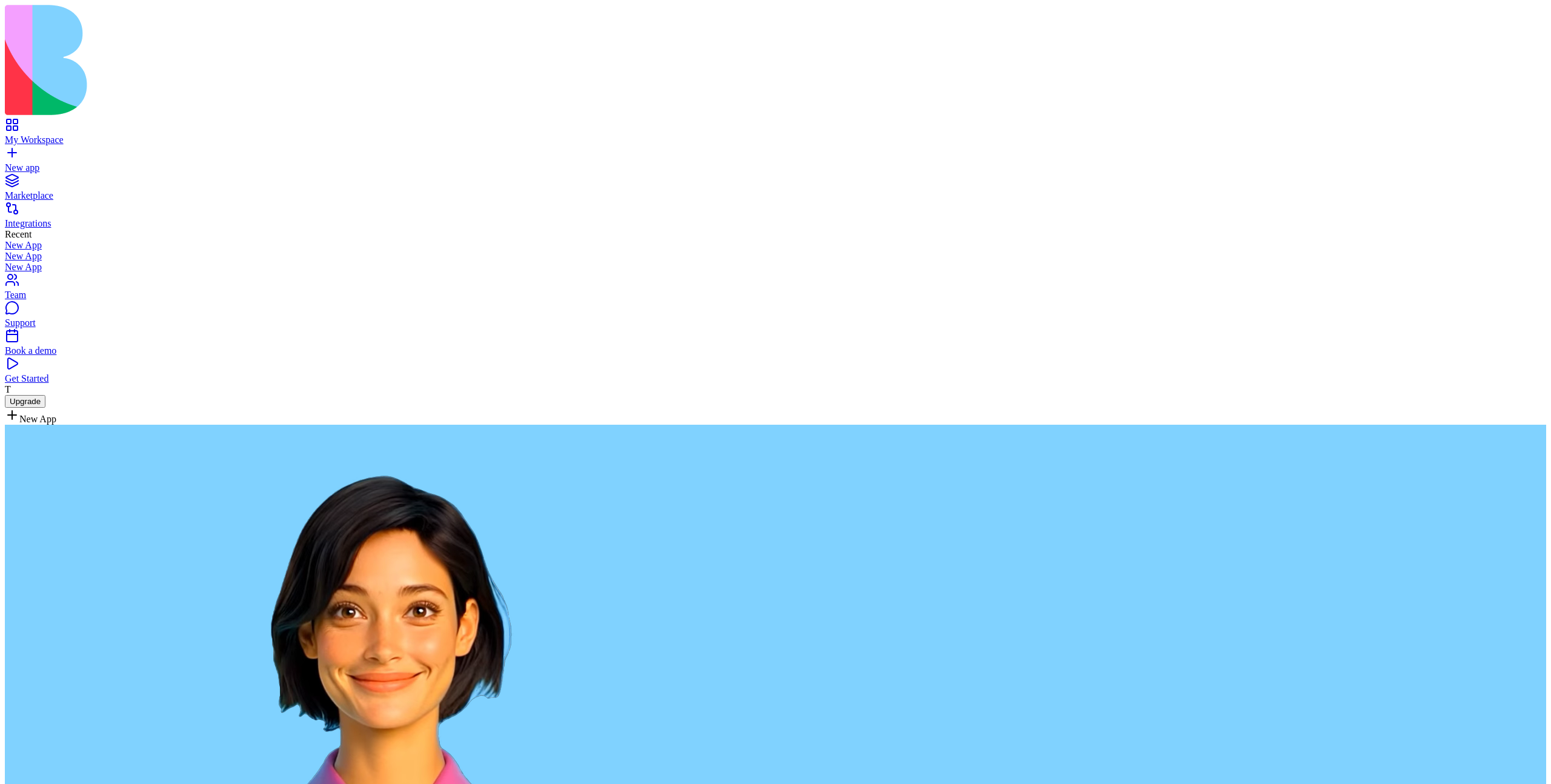
click at [72, 180] on link "Marketplace" at bounding box center [776, 191] width 1542 height 22
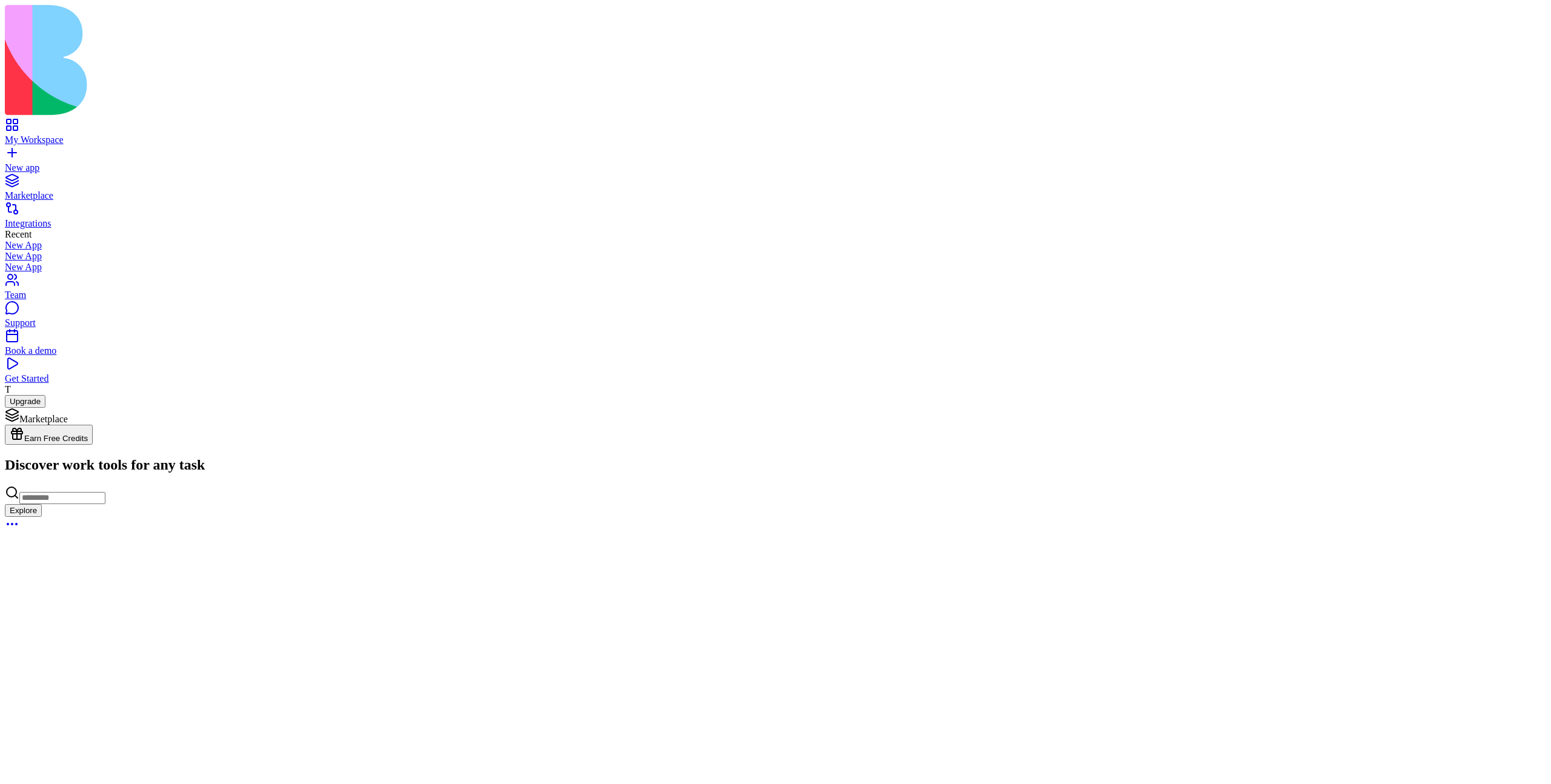
click at [77, 229] on div "Recent New App New App New App" at bounding box center [776, 250] width 1542 height 43
click at [77, 218] on div "Integrations" at bounding box center [776, 223] width 1542 height 11
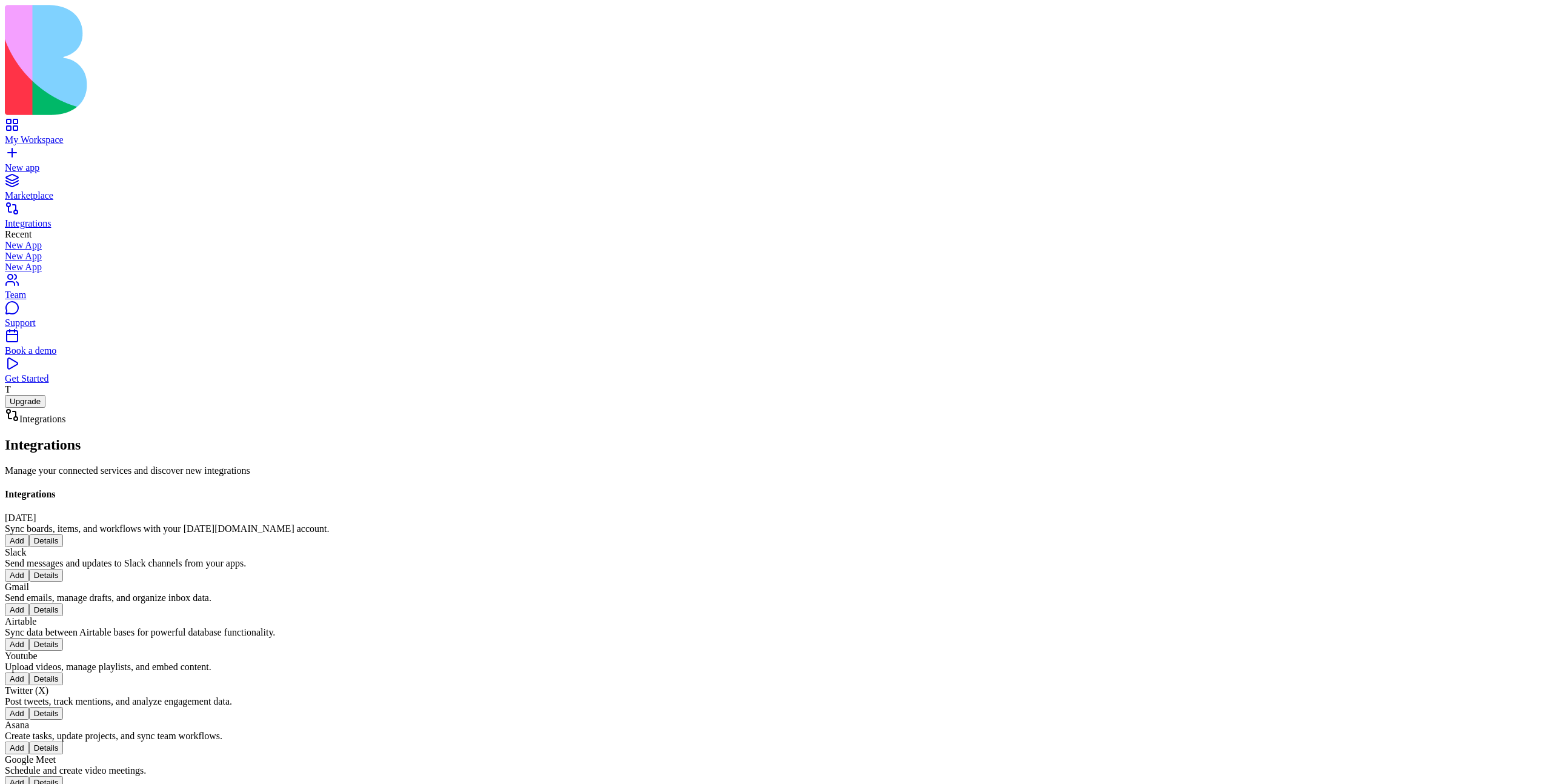
scroll to position [1730, 0]
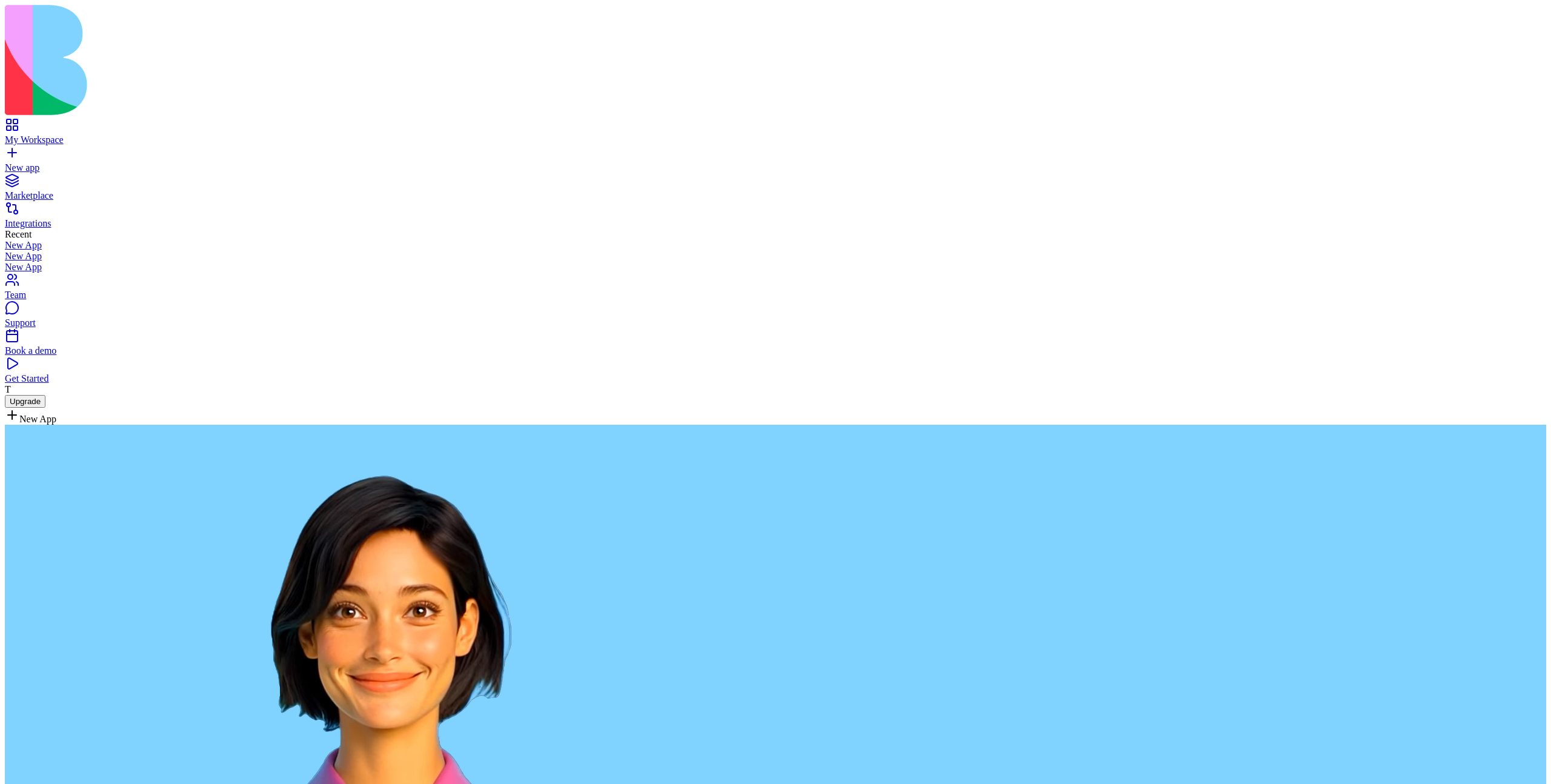
click at [79, 207] on link "Integrations" at bounding box center [776, 218] width 1542 height 22
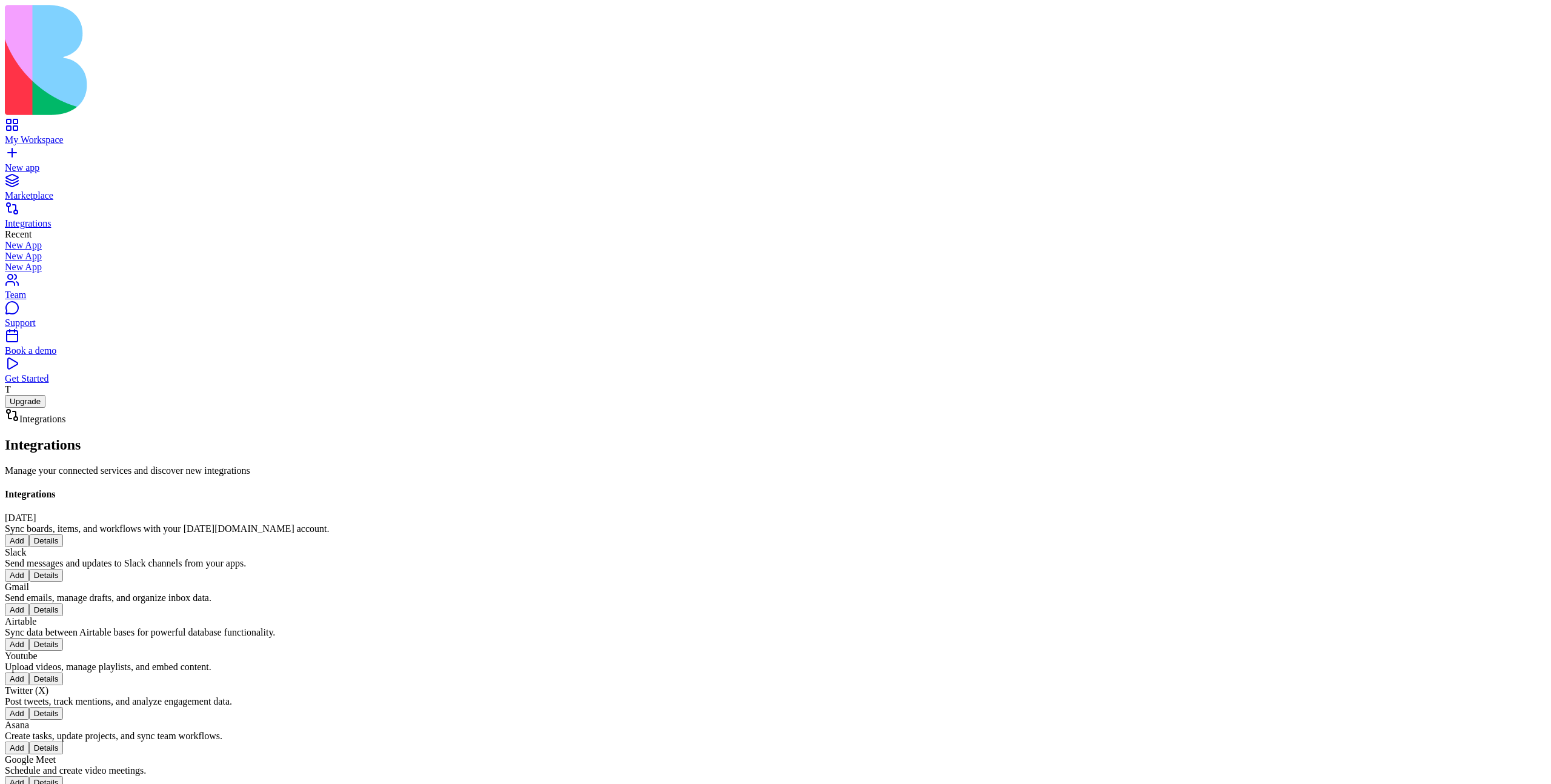
scroll to position [1730, 0]
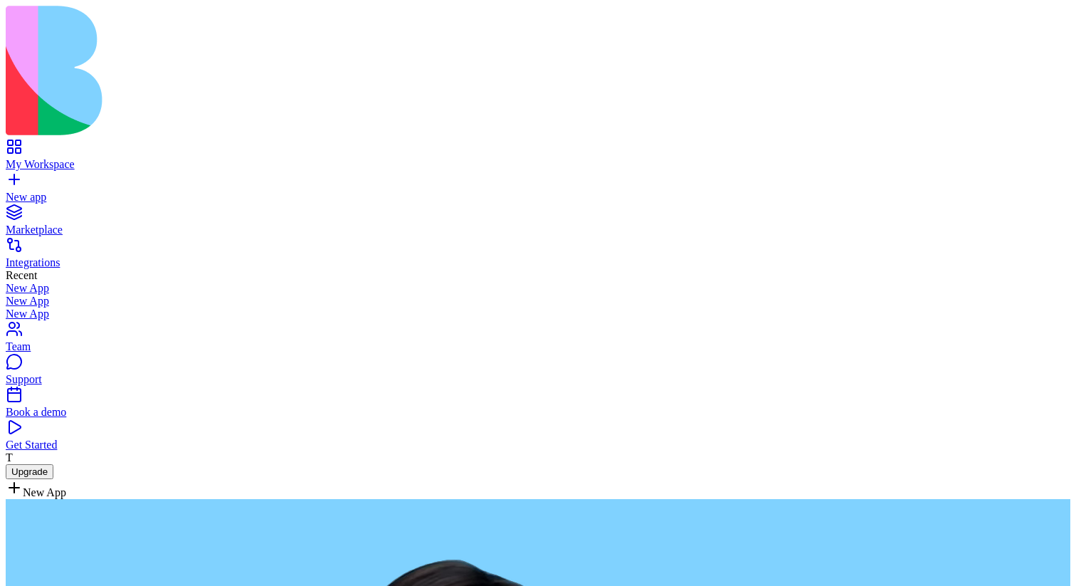
click at [95, 386] on div "Support" at bounding box center [538, 379] width 1065 height 13
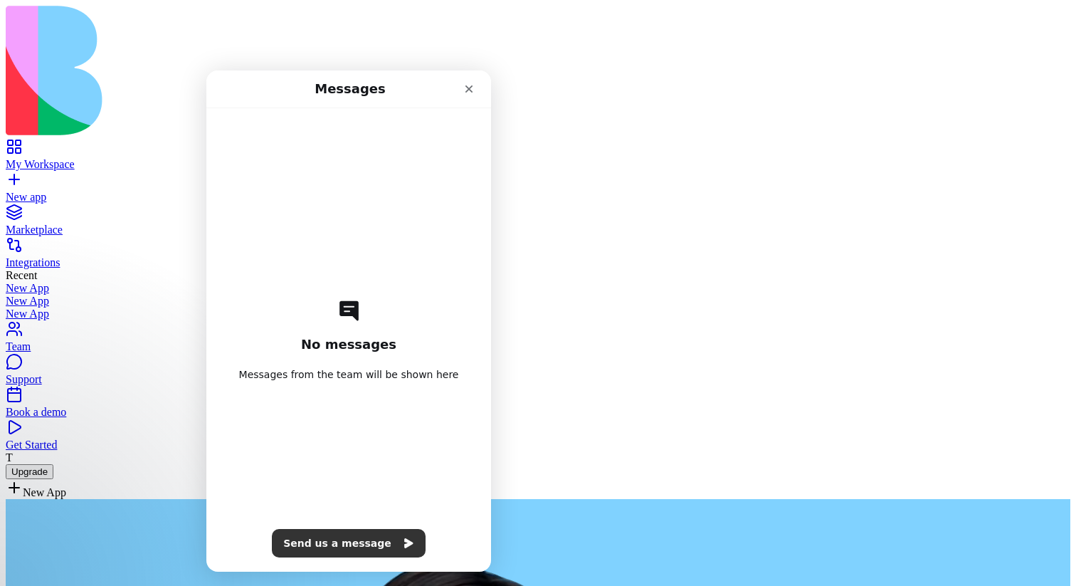
click at [112, 419] on link "Book a demo" at bounding box center [538, 406] width 1065 height 26
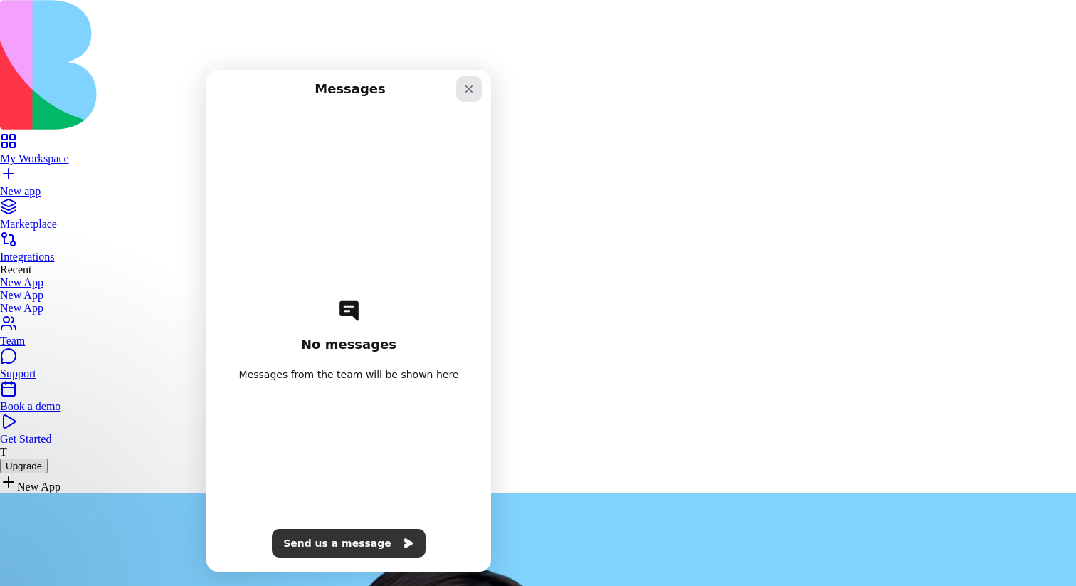
click at [474, 85] on icon "Close" at bounding box center [468, 88] width 11 height 11
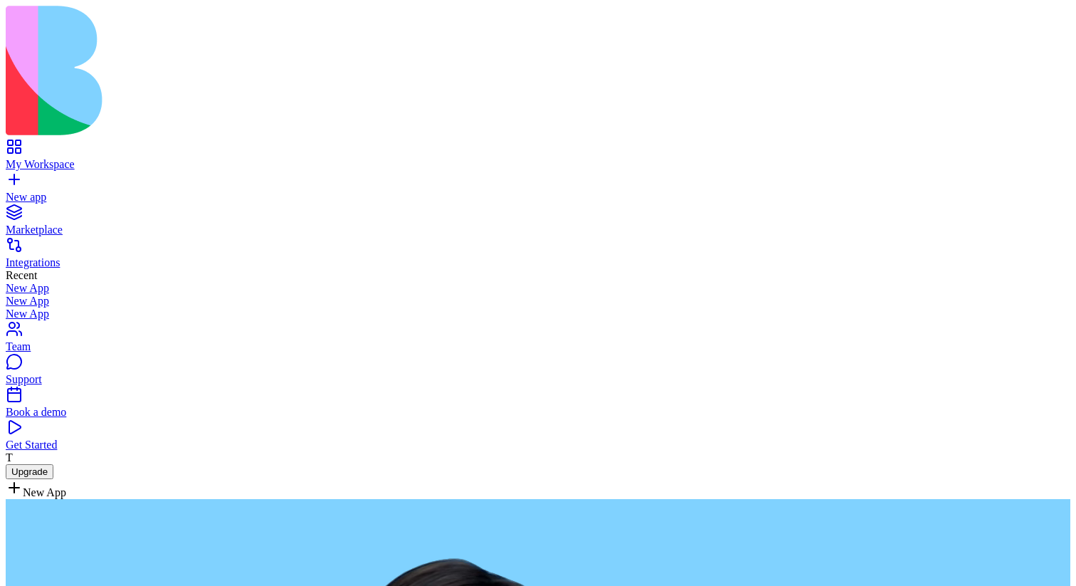
click at [90, 386] on link "Support" at bounding box center [538, 373] width 1065 height 26
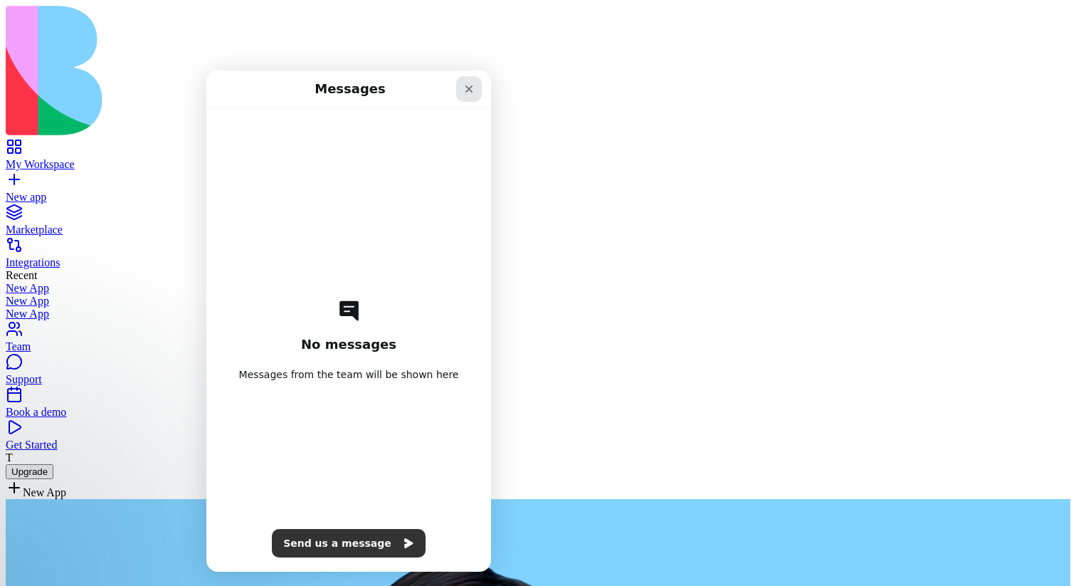
click at [481, 82] on div "Close" at bounding box center [469, 89] width 26 height 26
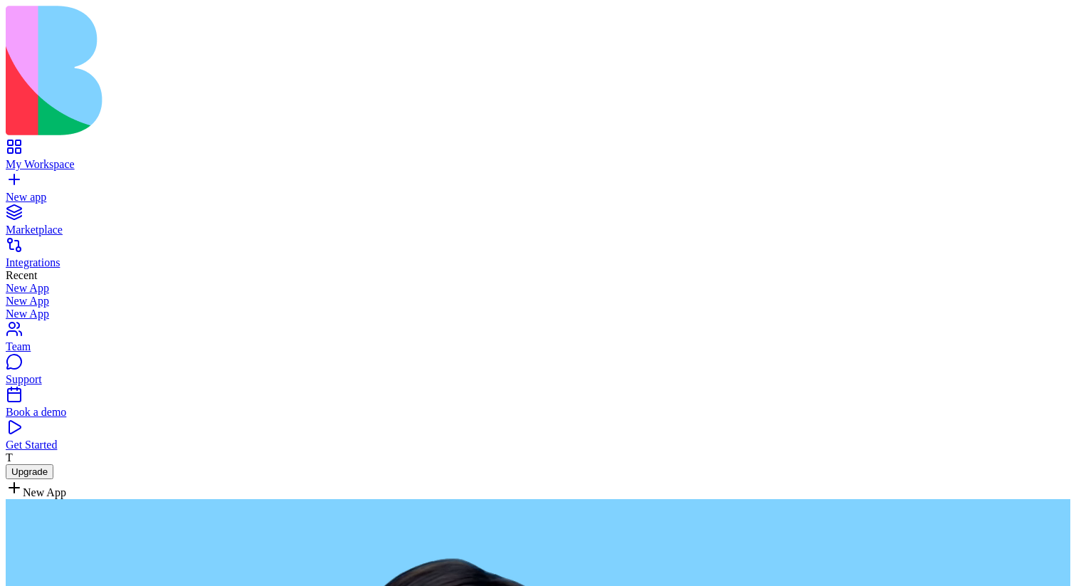
click at [71, 419] on div "Book a demo" at bounding box center [538, 412] width 1065 height 13
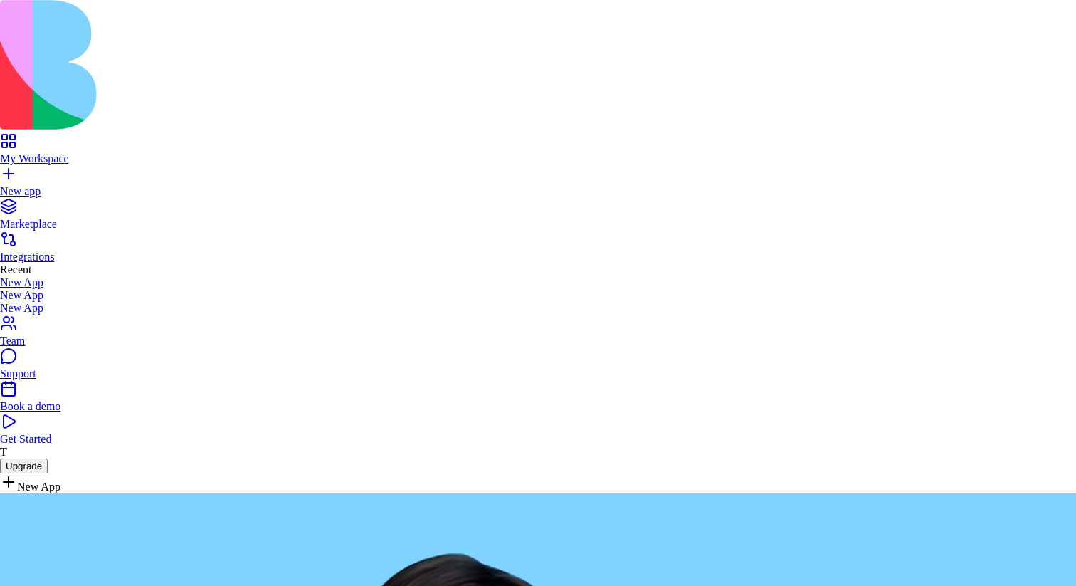
scroll to position [2781, 0]
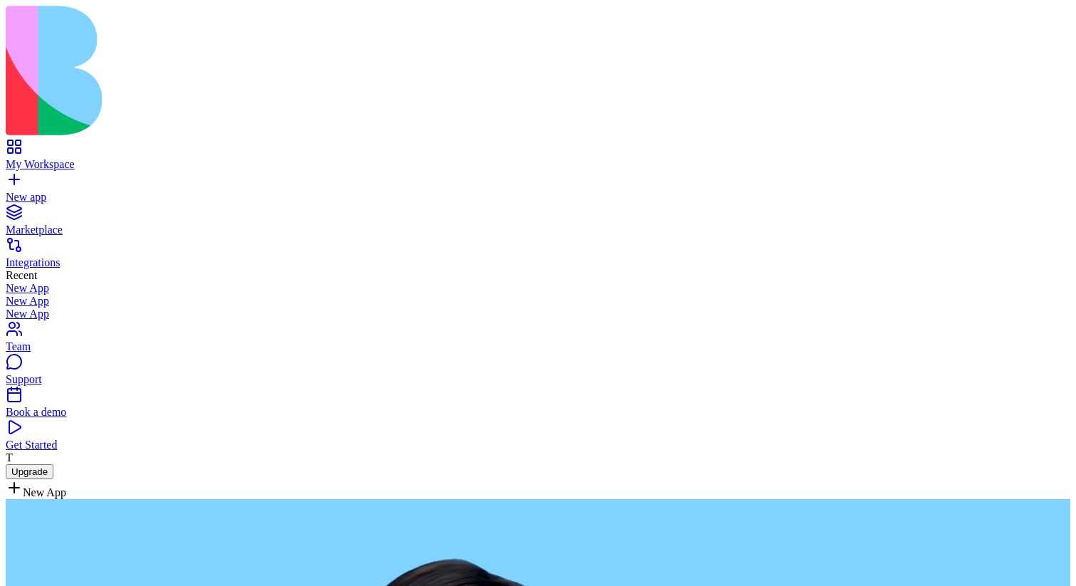
type textarea "**********"
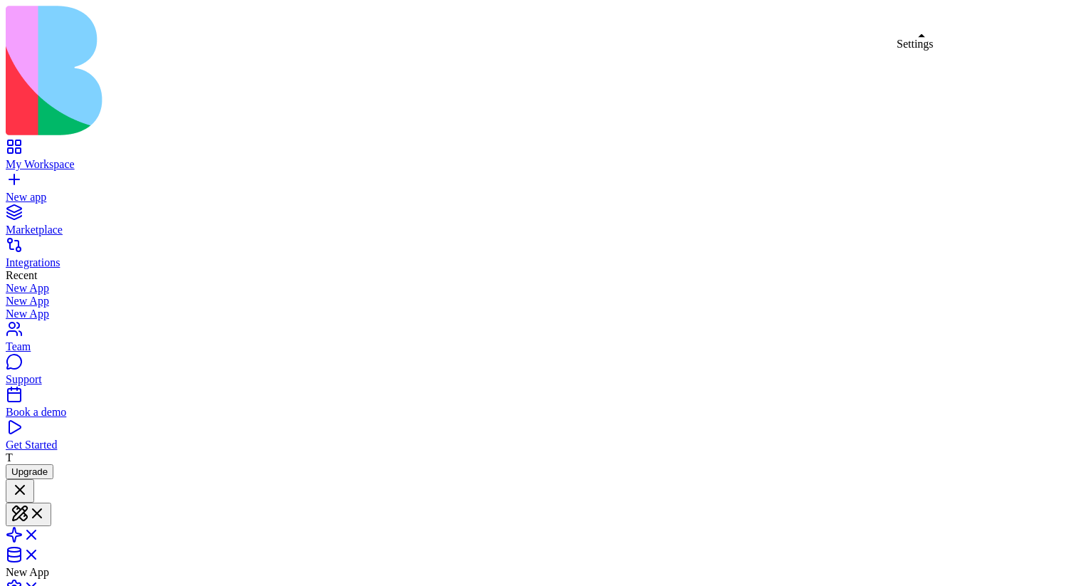
click at [40, 586] on link at bounding box center [23, 592] width 34 height 12
click at [40, 530] on link at bounding box center [23, 536] width 34 height 12
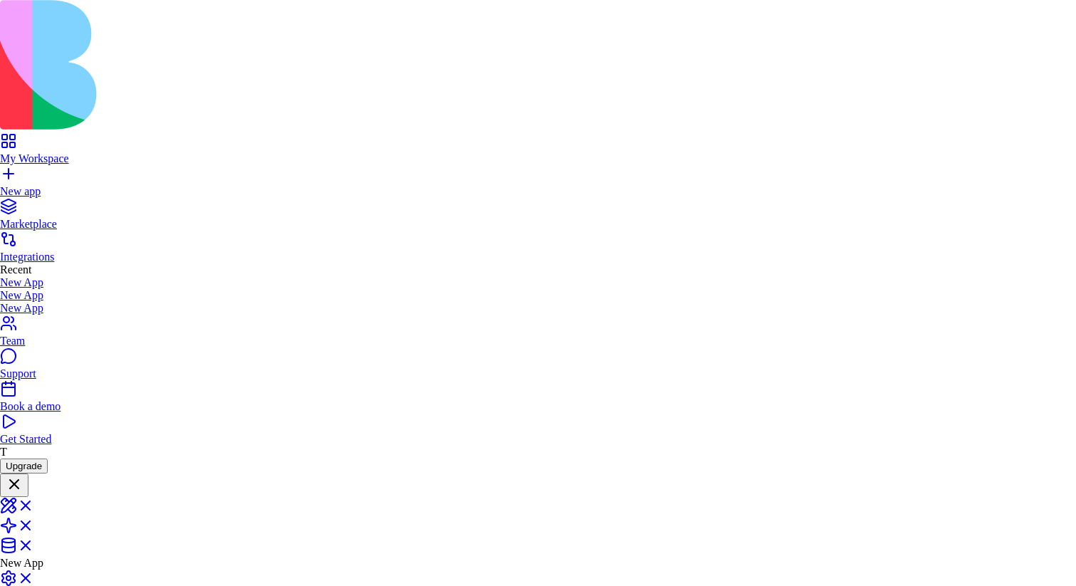
type input "***"
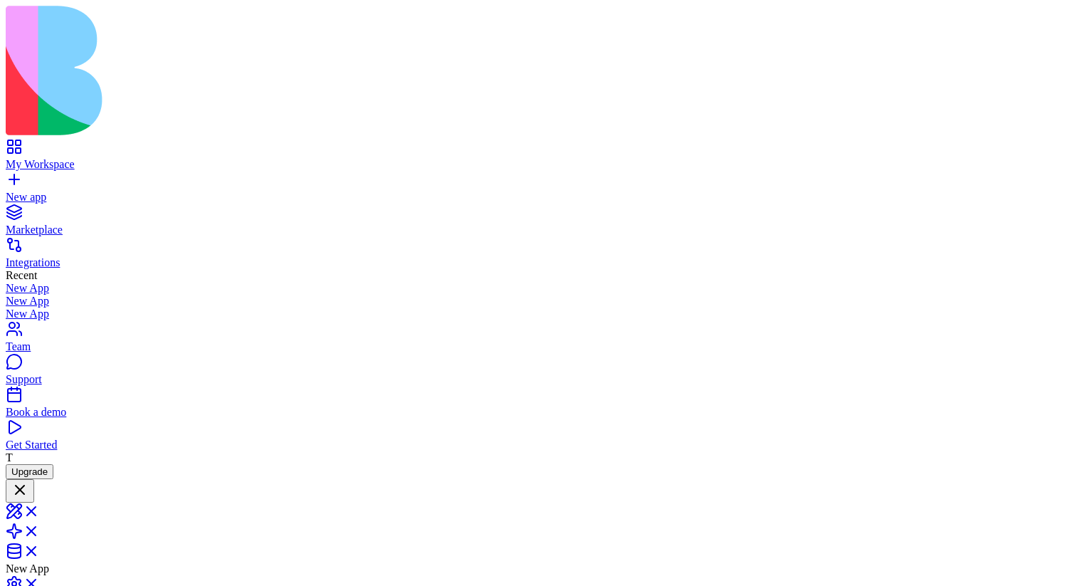
click at [28, 481] on div at bounding box center [19, 490] width 17 height 19
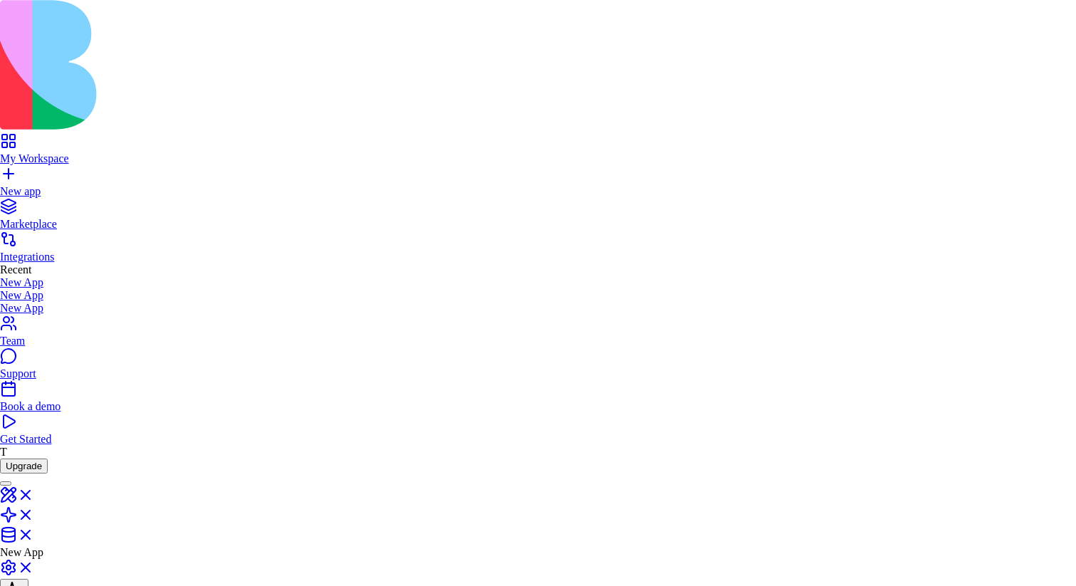
scroll to position [350, 0]
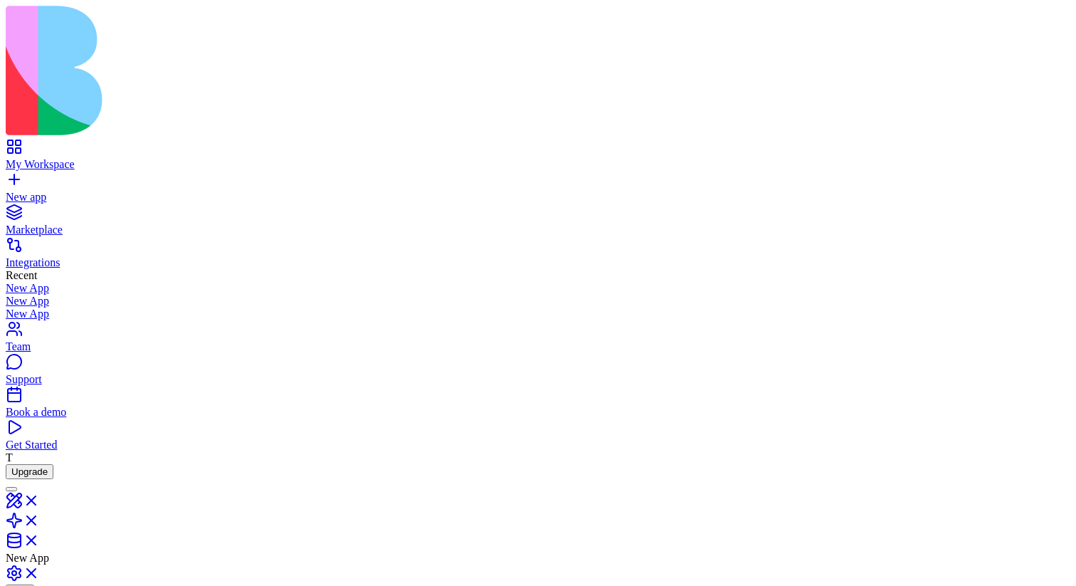
drag, startPoint x: 636, startPoint y: 218, endPoint x: 494, endPoint y: 278, distance: 154.4
drag, startPoint x: 636, startPoint y: 274, endPoint x: 668, endPoint y: 225, distance: 58.6
drag, startPoint x: 817, startPoint y: 246, endPoint x: 488, endPoint y: 339, distance: 342.3
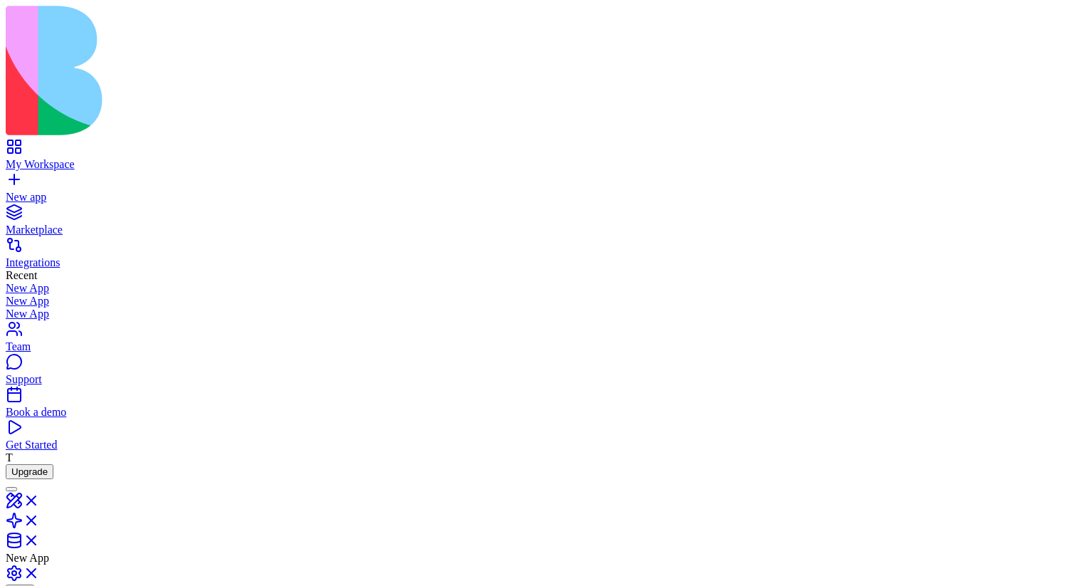
drag, startPoint x: 712, startPoint y: 280, endPoint x: 746, endPoint y: 170, distance: 114.8
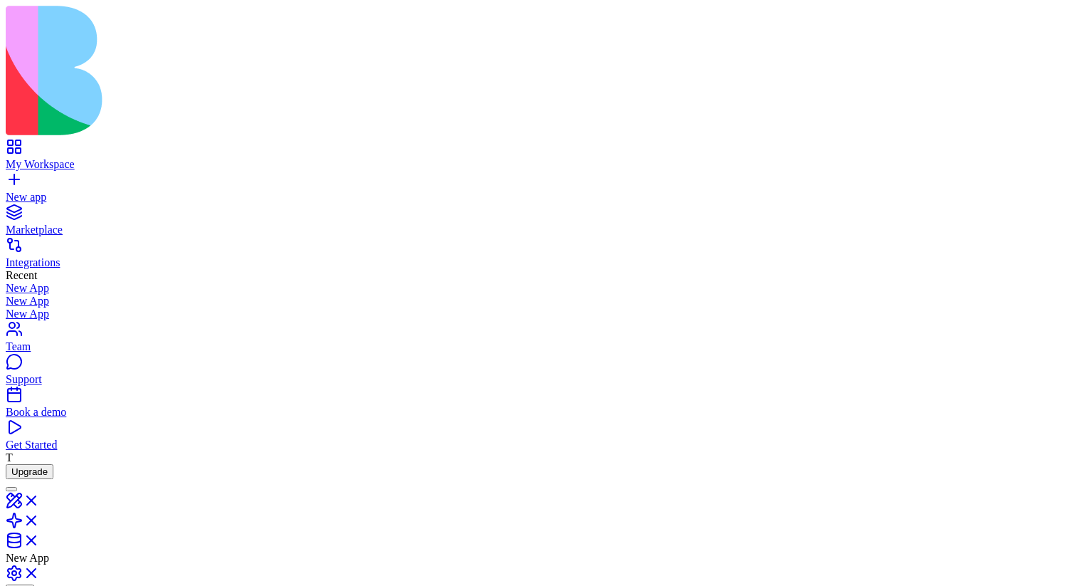
drag, startPoint x: 472, startPoint y: 369, endPoint x: 1007, endPoint y: 325, distance: 537.1
drag, startPoint x: 915, startPoint y: 278, endPoint x: 938, endPoint y: 325, distance: 52.5
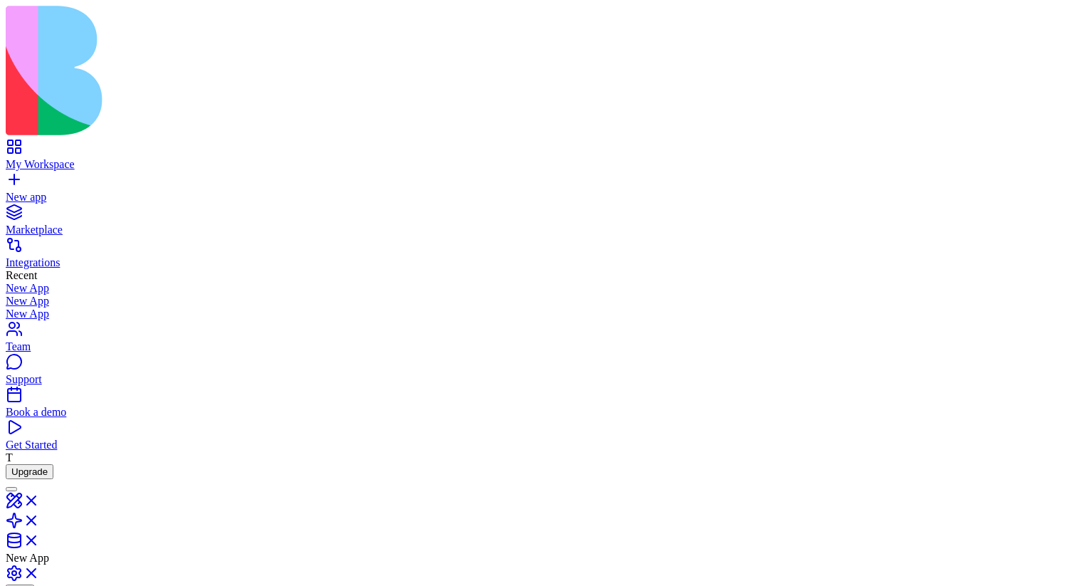
click at [1031, 56] on html "**********" at bounding box center [538, 478] width 1076 height 957
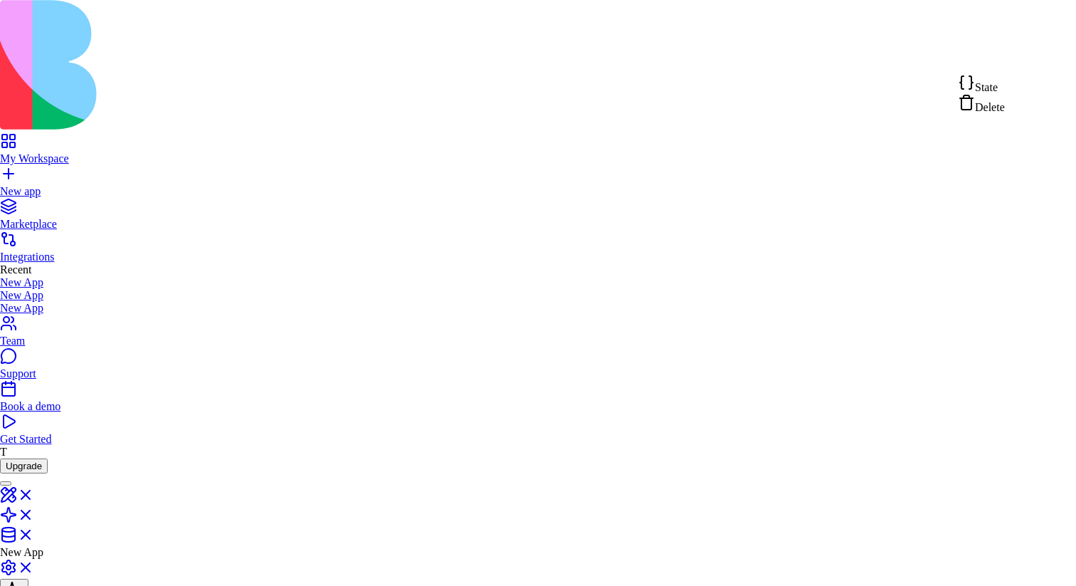
click at [1005, 85] on div "State" at bounding box center [981, 84] width 47 height 20
drag, startPoint x: 353, startPoint y: 310, endPoint x: 231, endPoint y: 276, distance: 126.2
type textarea "**********"
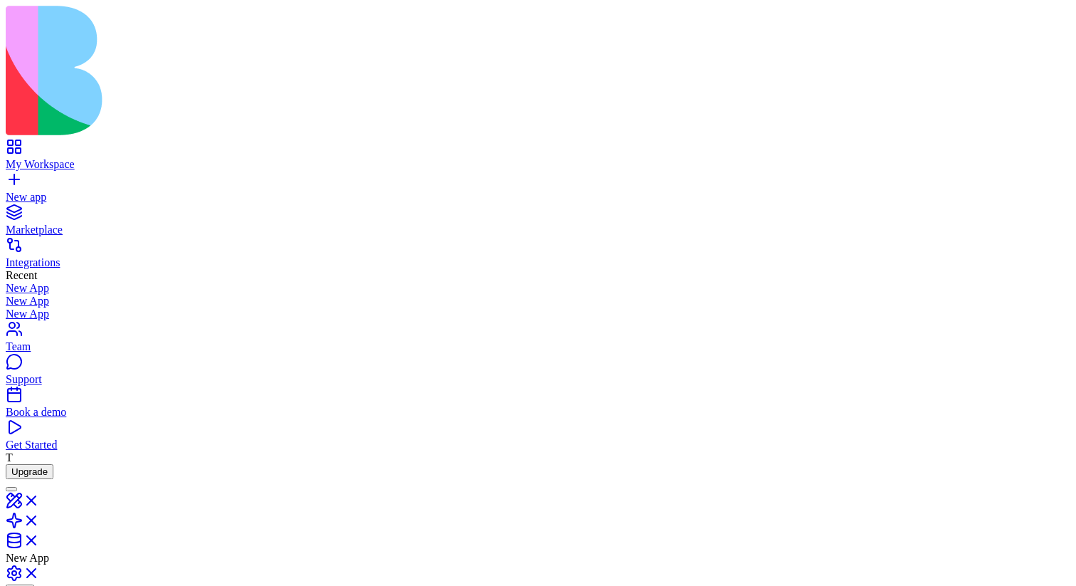
click at [1039, 64] on html "**********" at bounding box center [538, 516] width 1076 height 1032
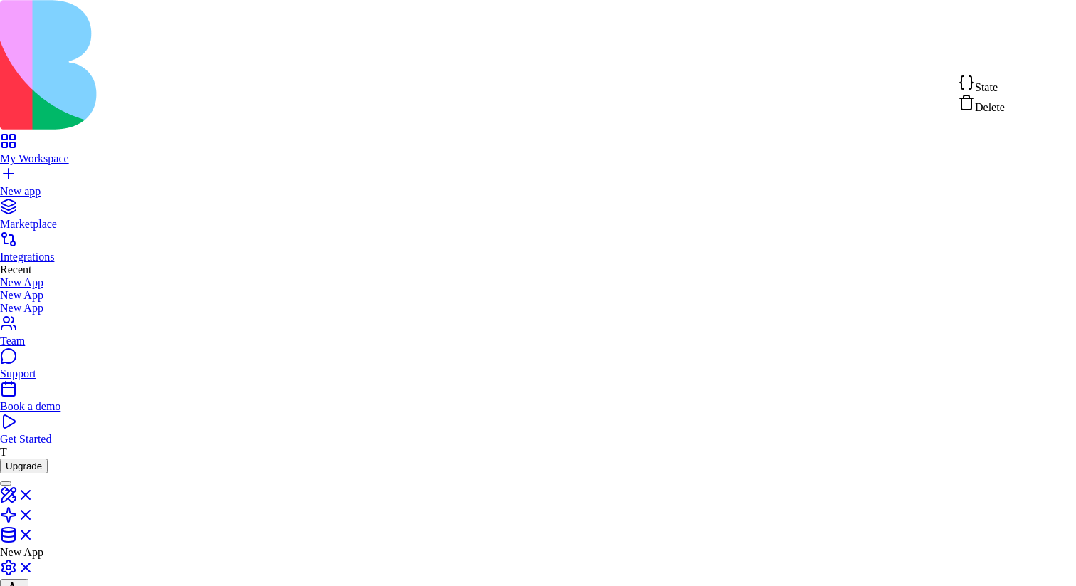
click at [1005, 84] on div "State" at bounding box center [981, 84] width 47 height 20
drag, startPoint x: 362, startPoint y: 378, endPoint x: 266, endPoint y: 341, distance: 102.3
type textarea "**********"
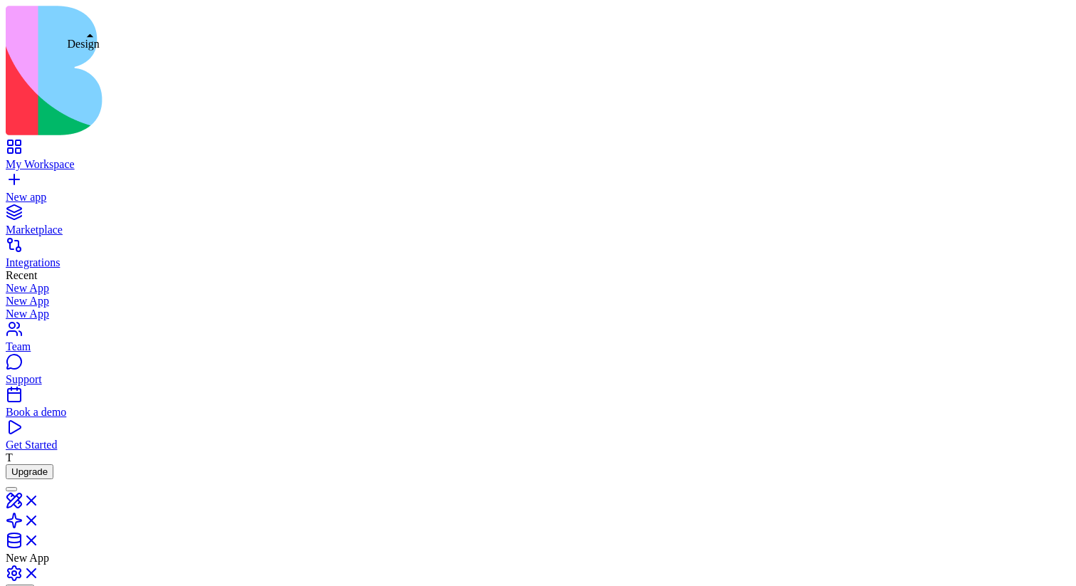
click at [40, 499] on link at bounding box center [23, 505] width 34 height 12
click at [40, 523] on link at bounding box center [23, 529] width 34 height 12
